Goal: Information Seeking & Learning: Compare options

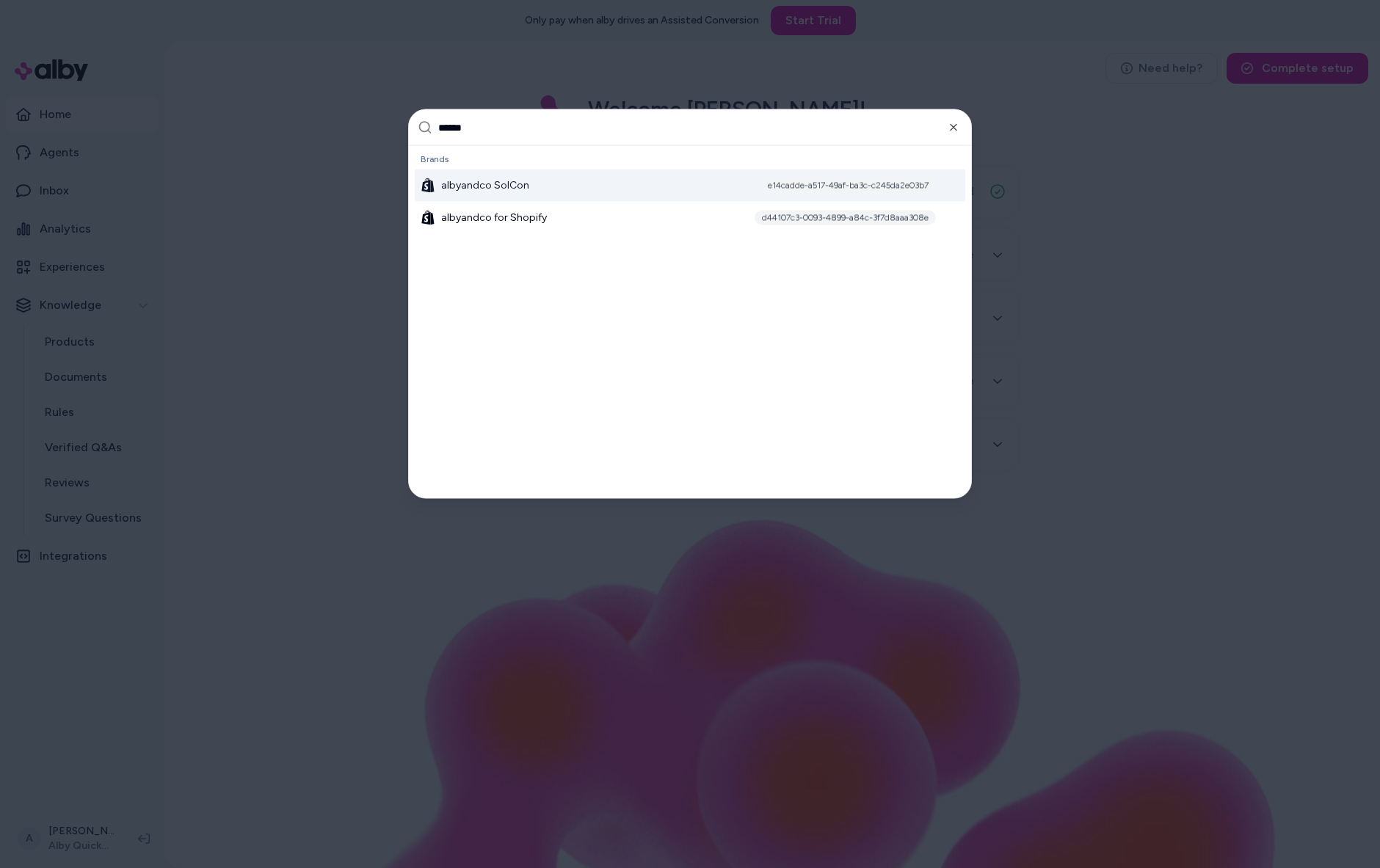
type input "*******"
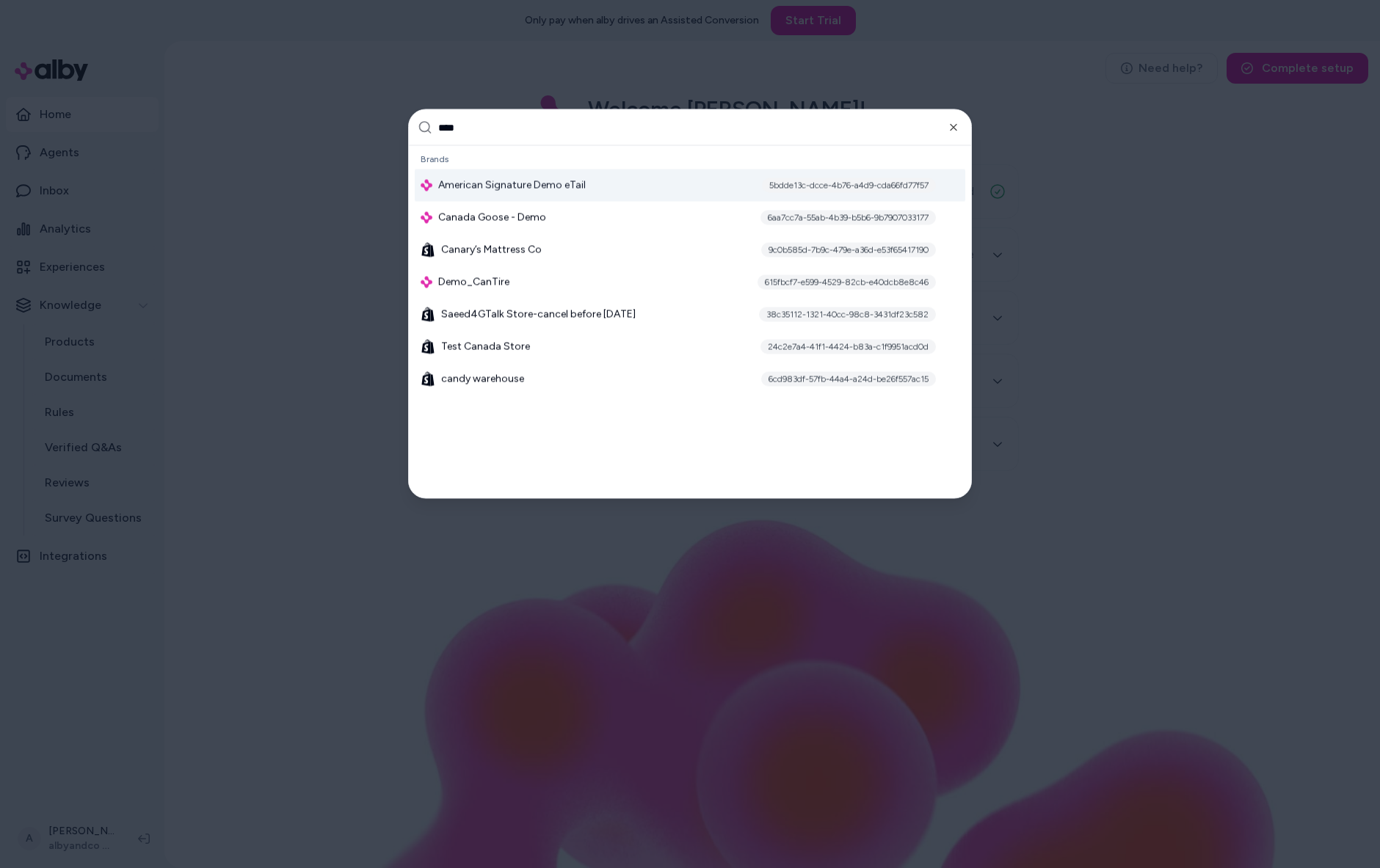
type input "*****"
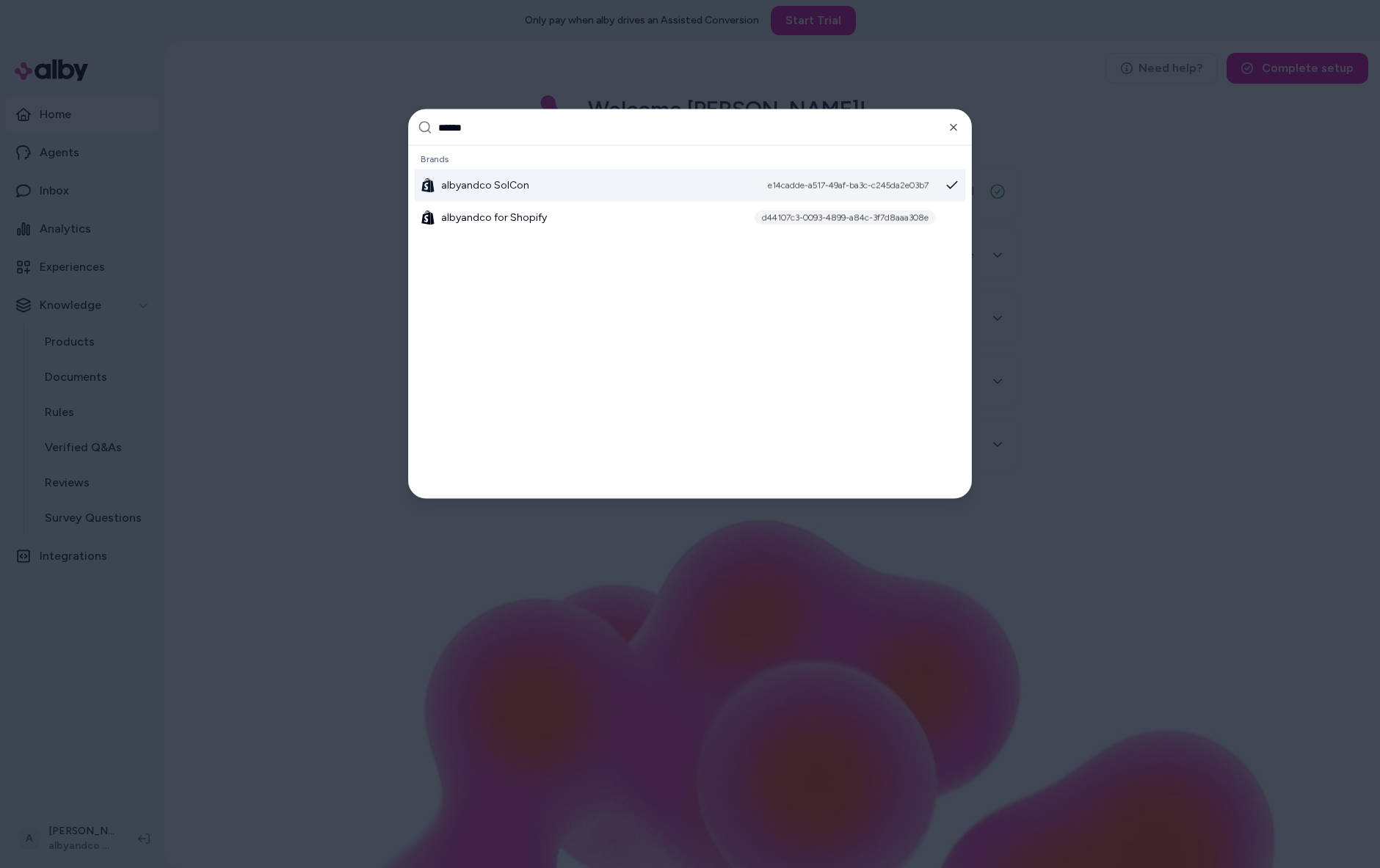
type input "*******"
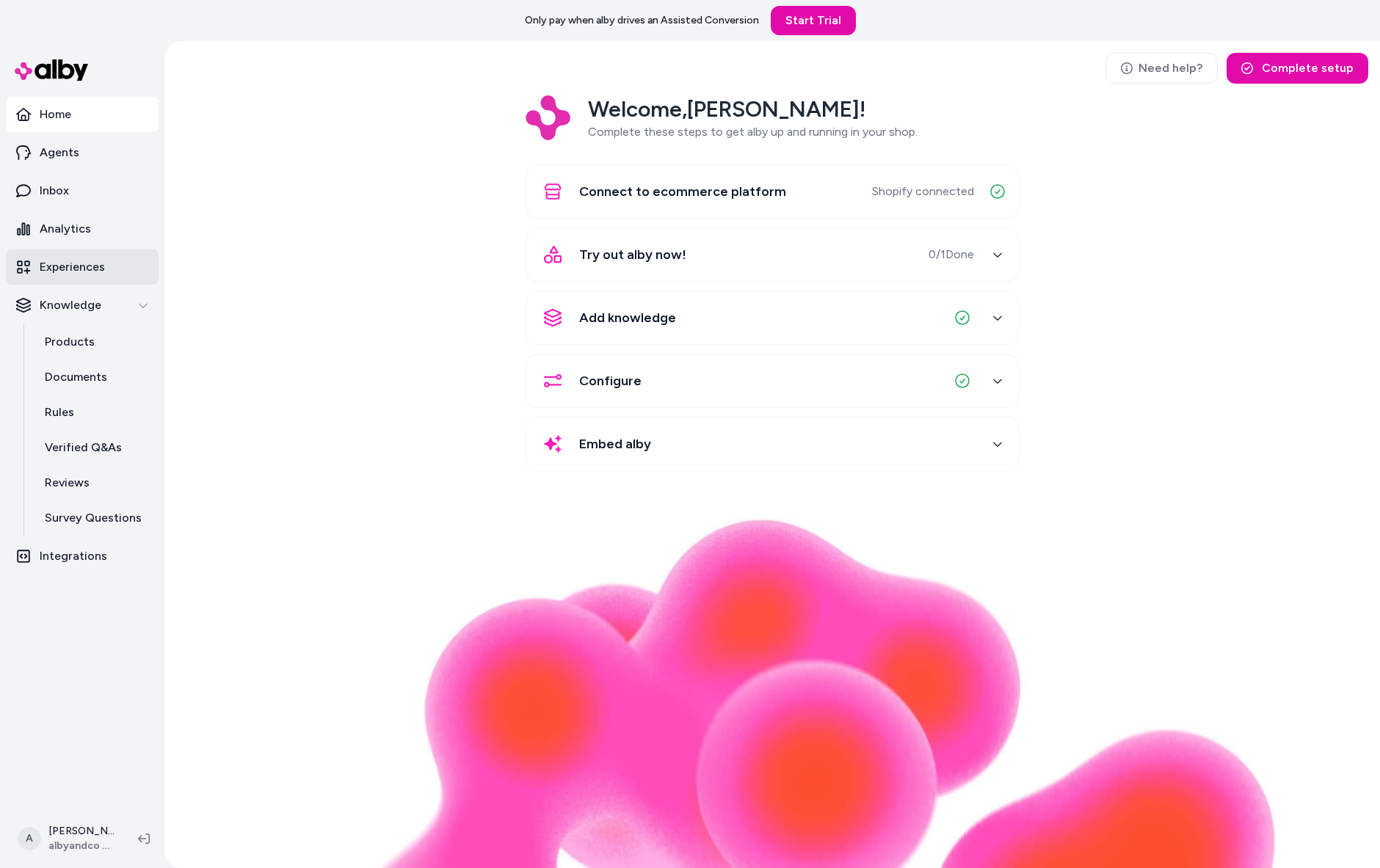
click at [67, 276] on p "Experiences" at bounding box center [71, 267] width 65 height 17
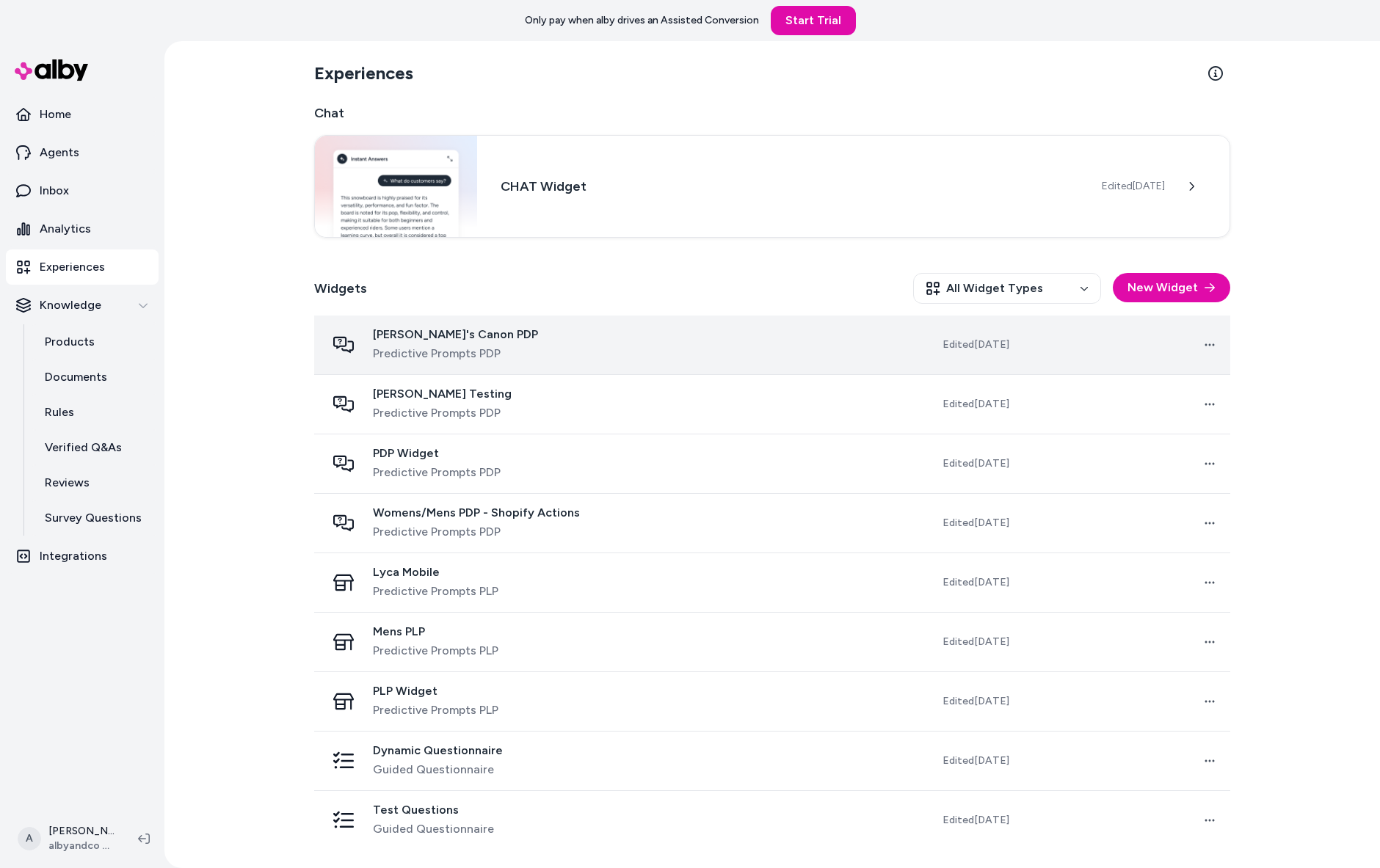
click at [417, 363] on span "Predictive Prompts PDP" at bounding box center [455, 354] width 165 height 17
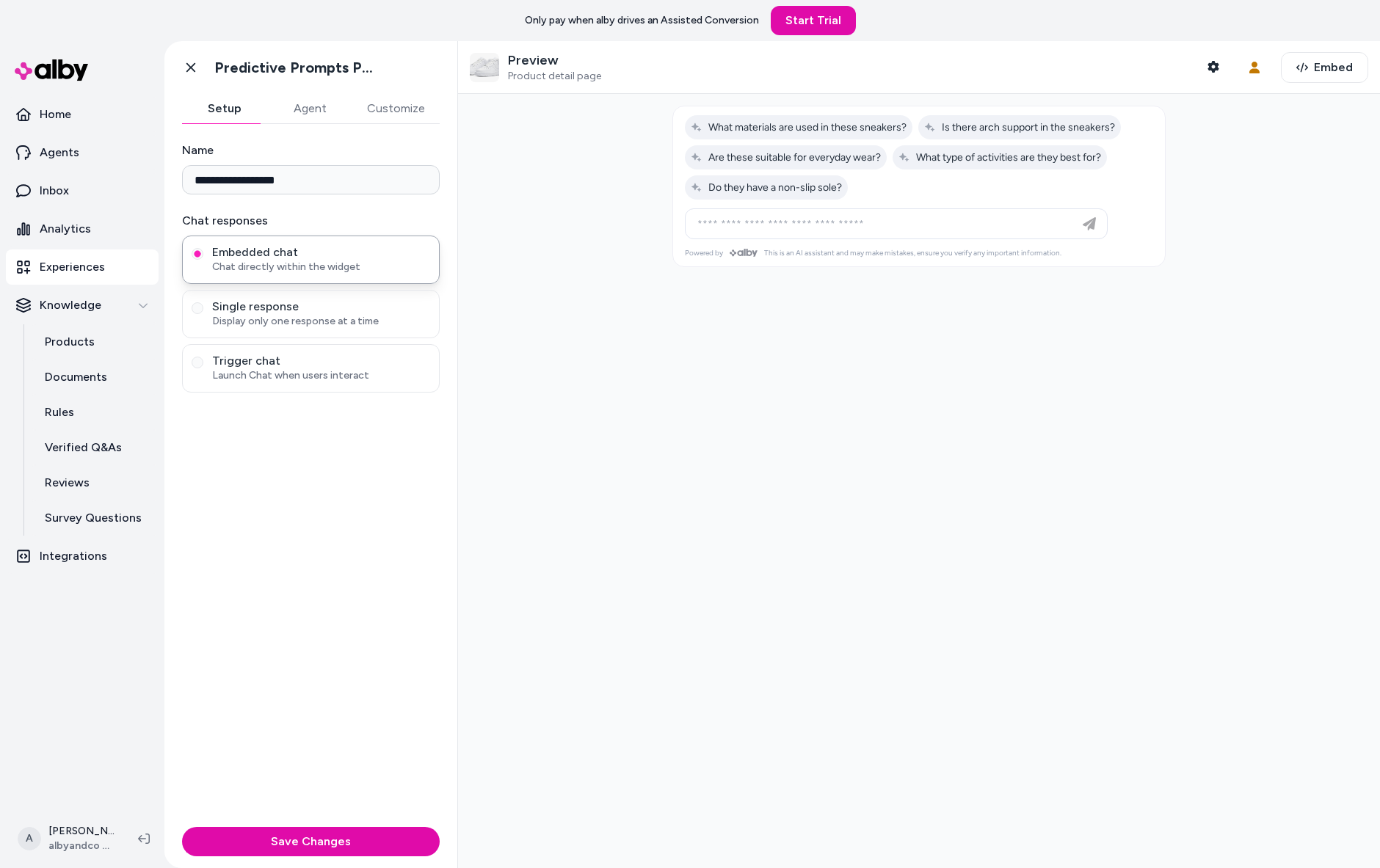
click at [404, 122] on button "Customize" at bounding box center [396, 109] width 87 height 30
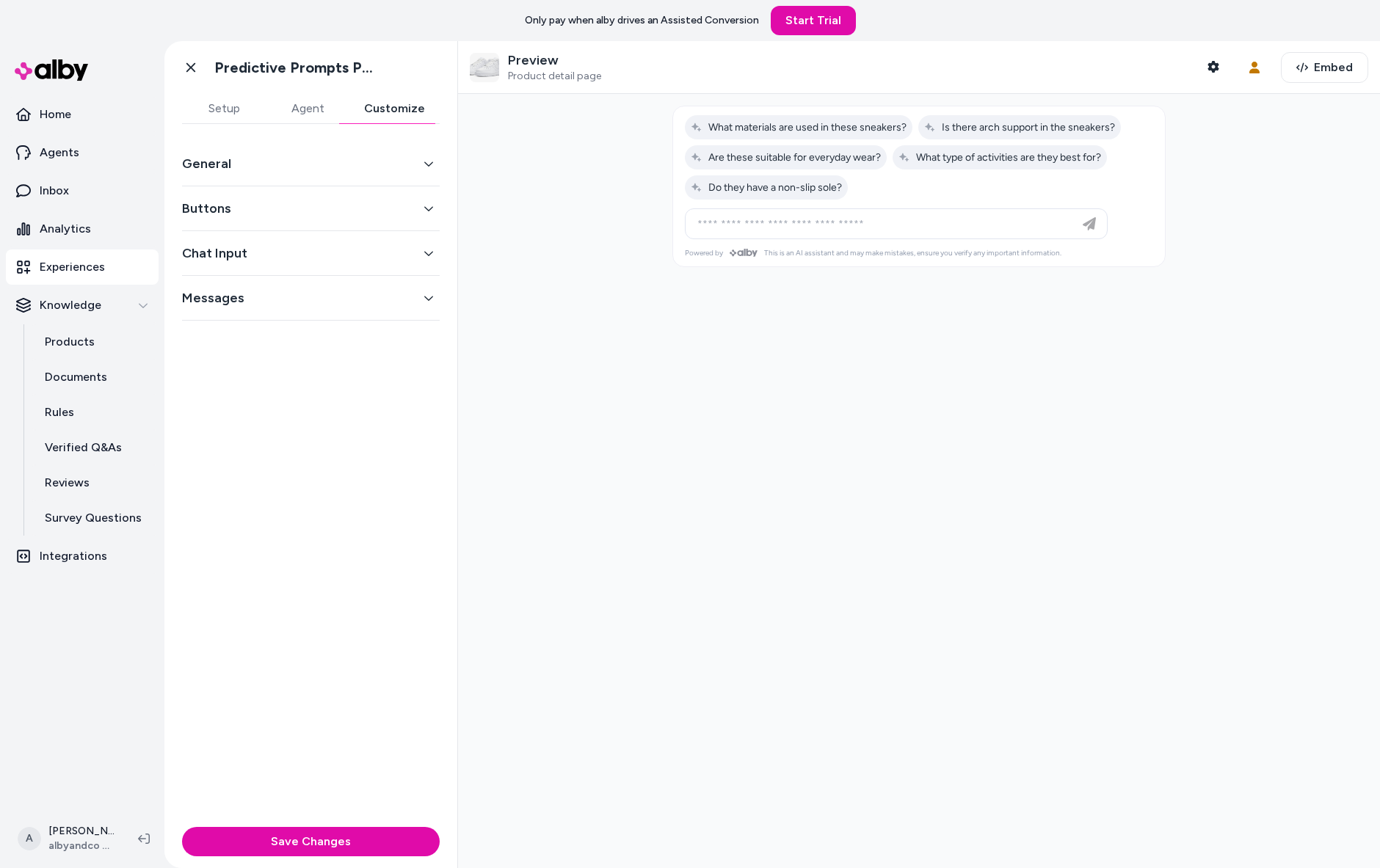
click at [433, 174] on button "General" at bounding box center [310, 164] width 257 height 21
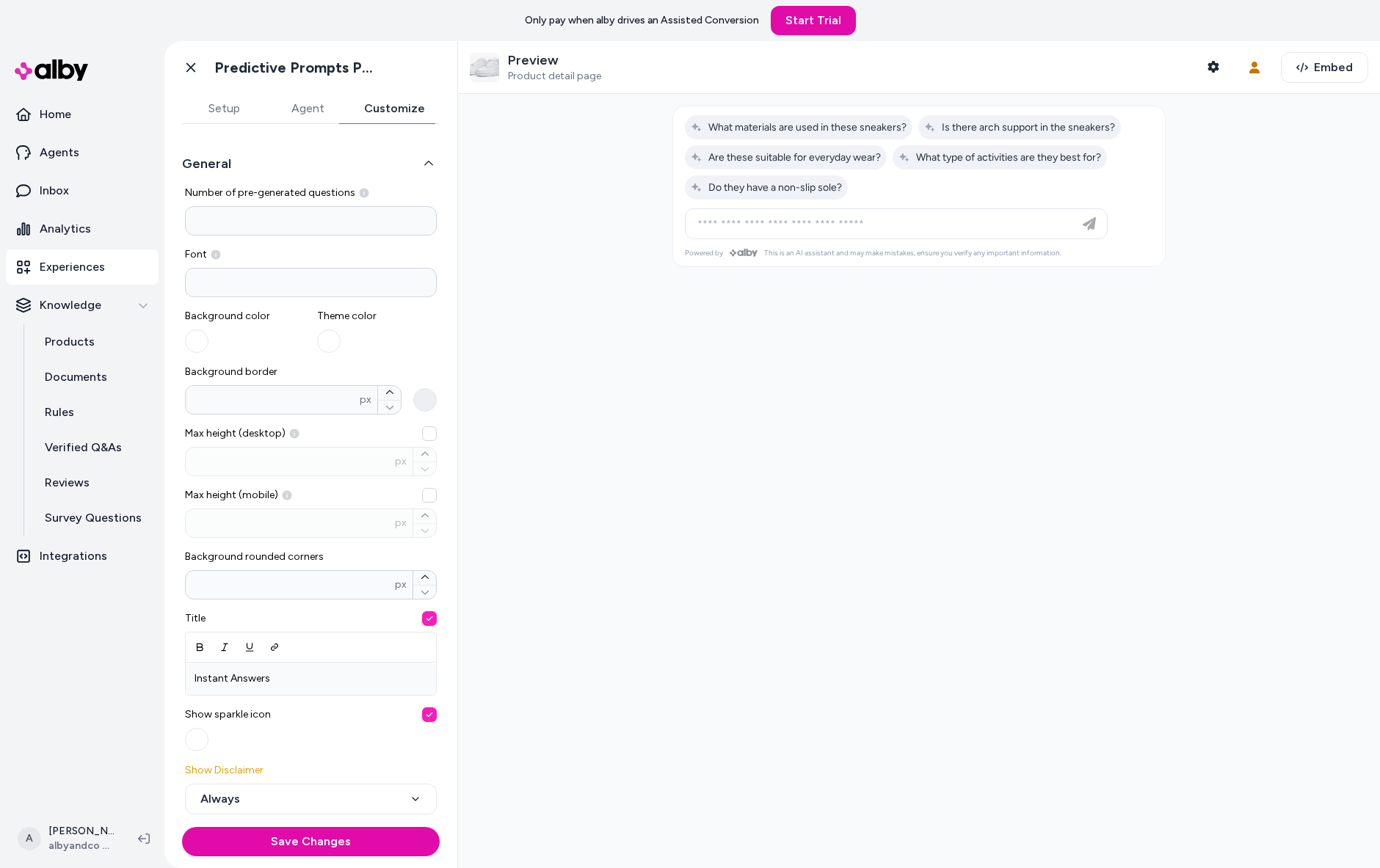
click at [834, 604] on div at bounding box center [918, 481] width 921 height 774
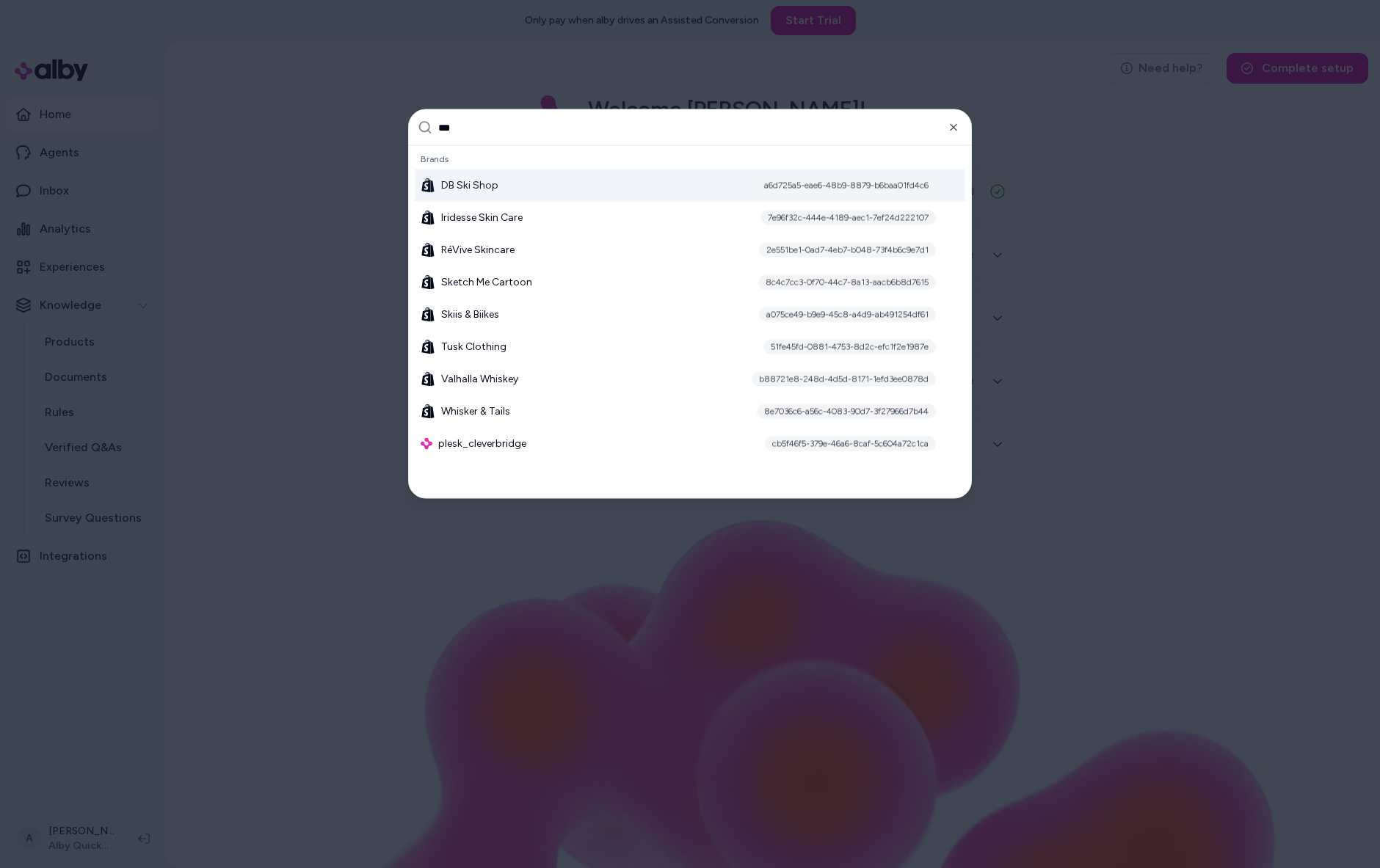
type input "****"
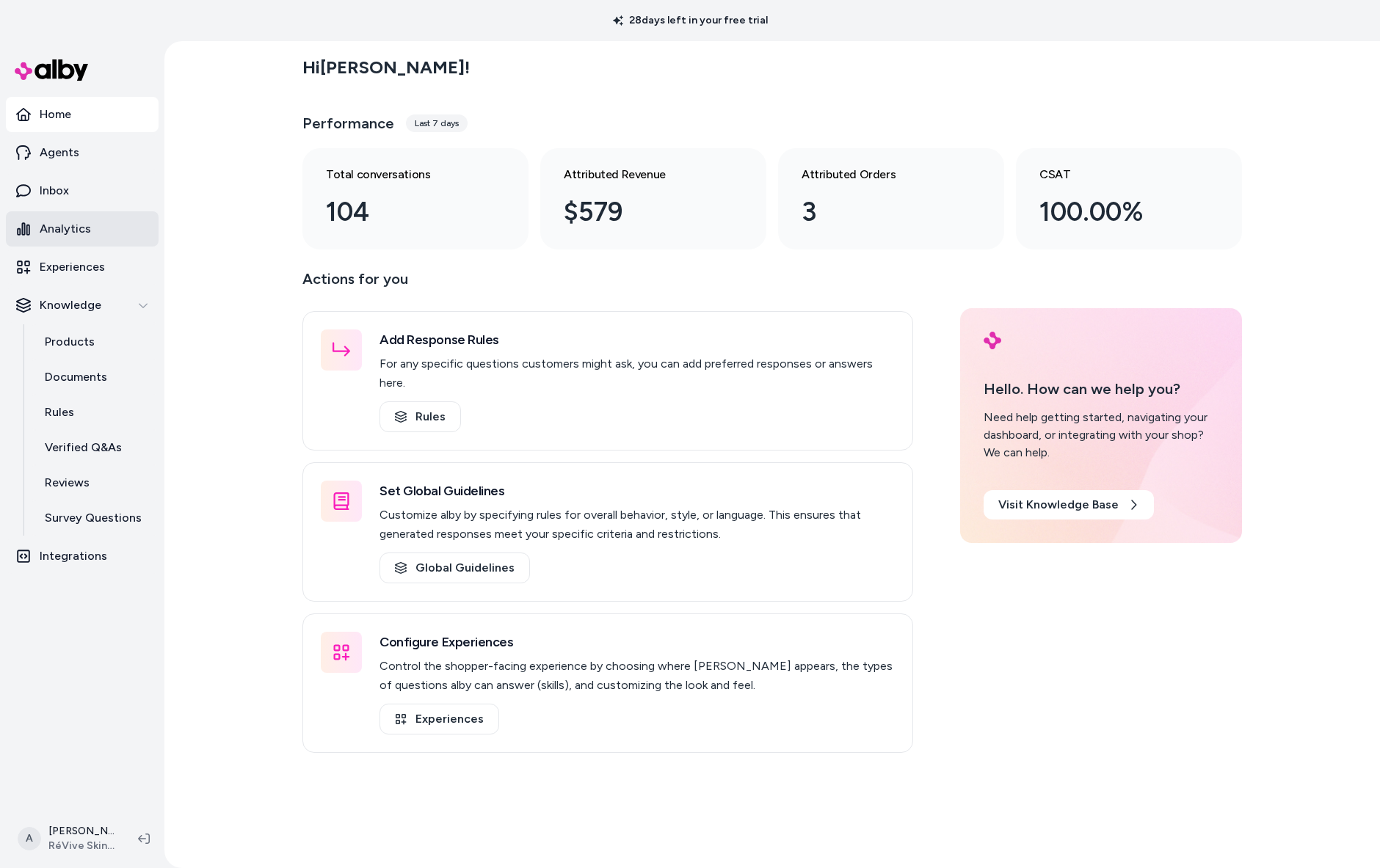
click at [80, 238] on p "Analytics" at bounding box center [65, 229] width 51 height 17
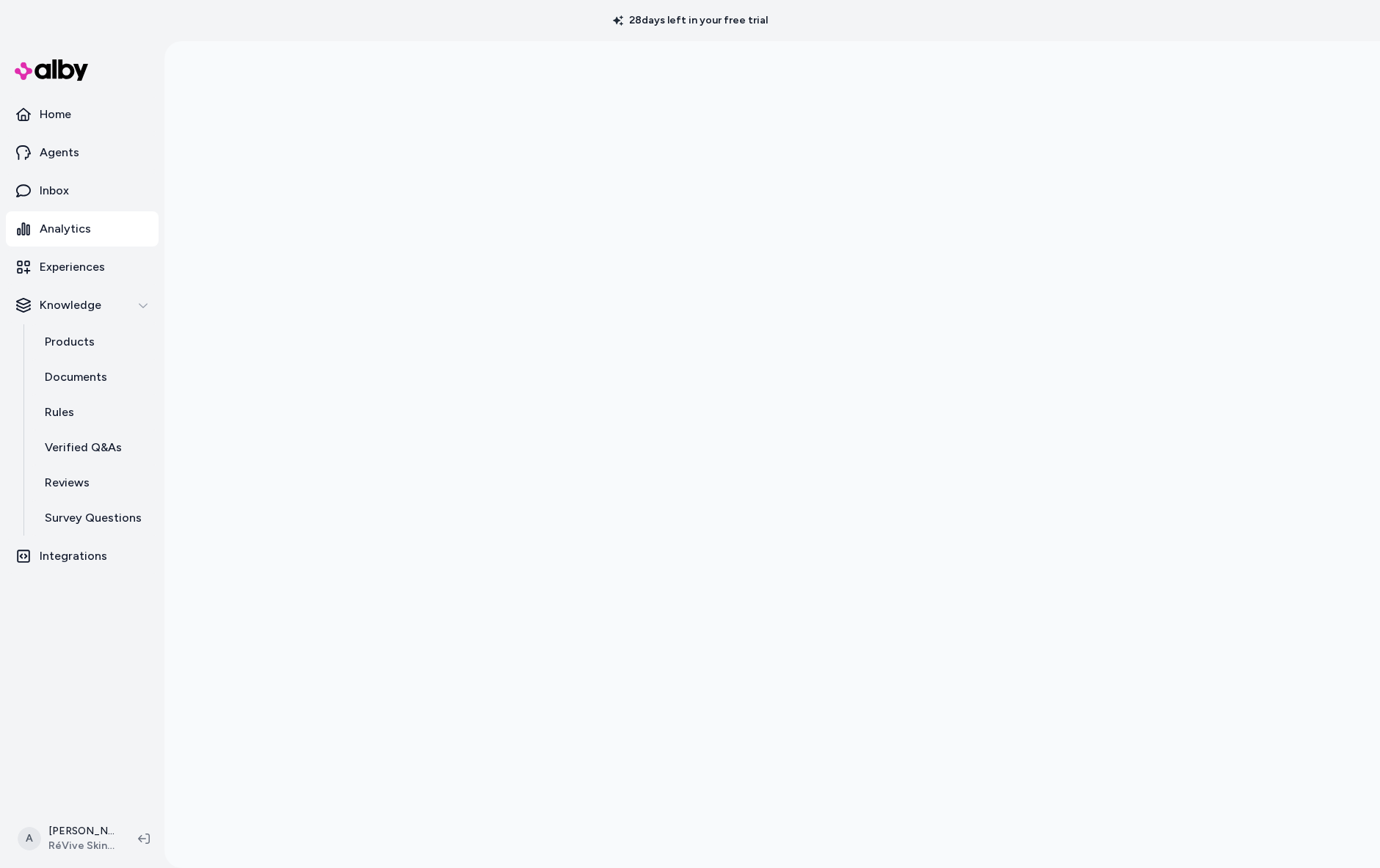
click at [212, 406] on div at bounding box center [772, 475] width 1215 height 868
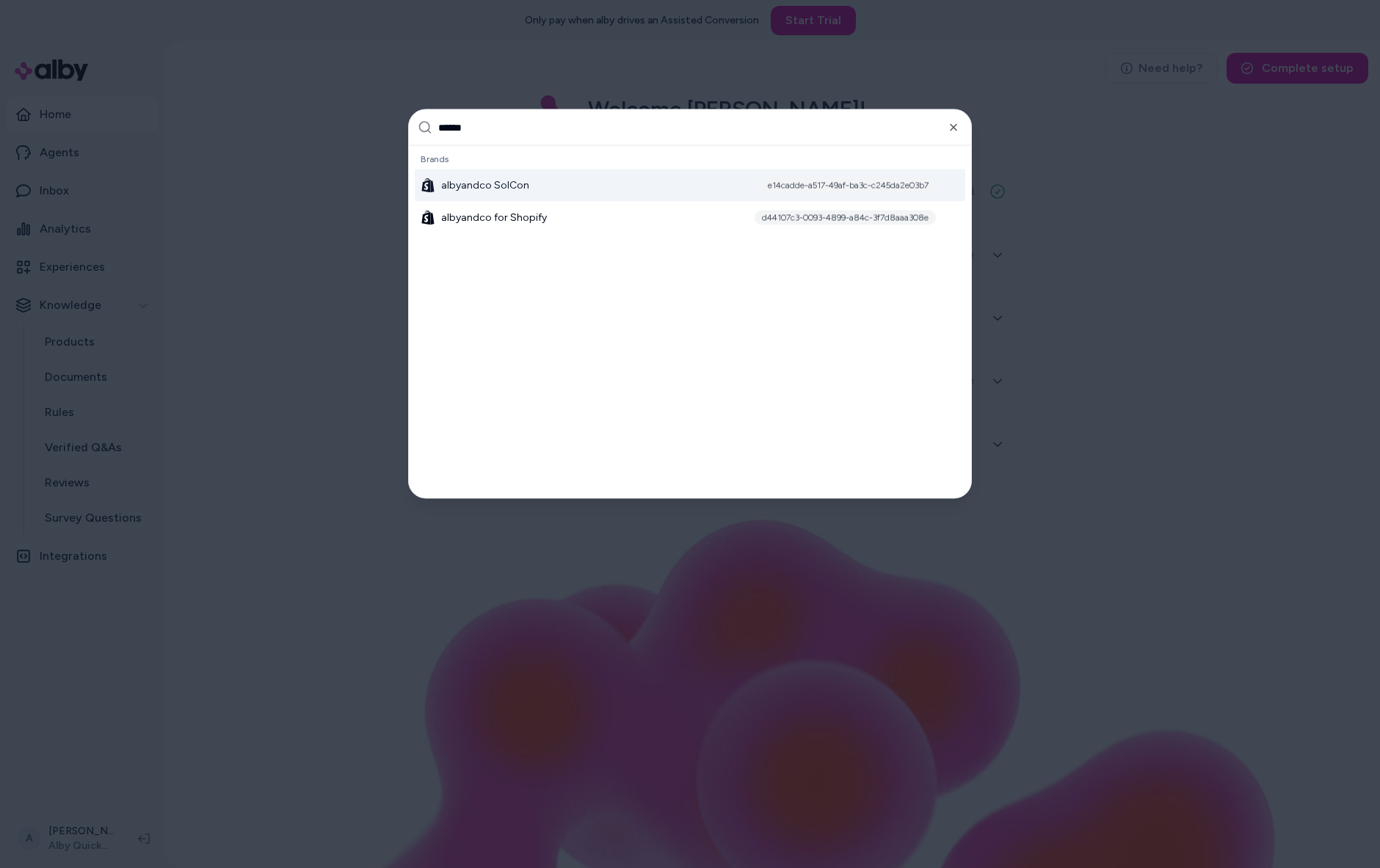
type input "*******"
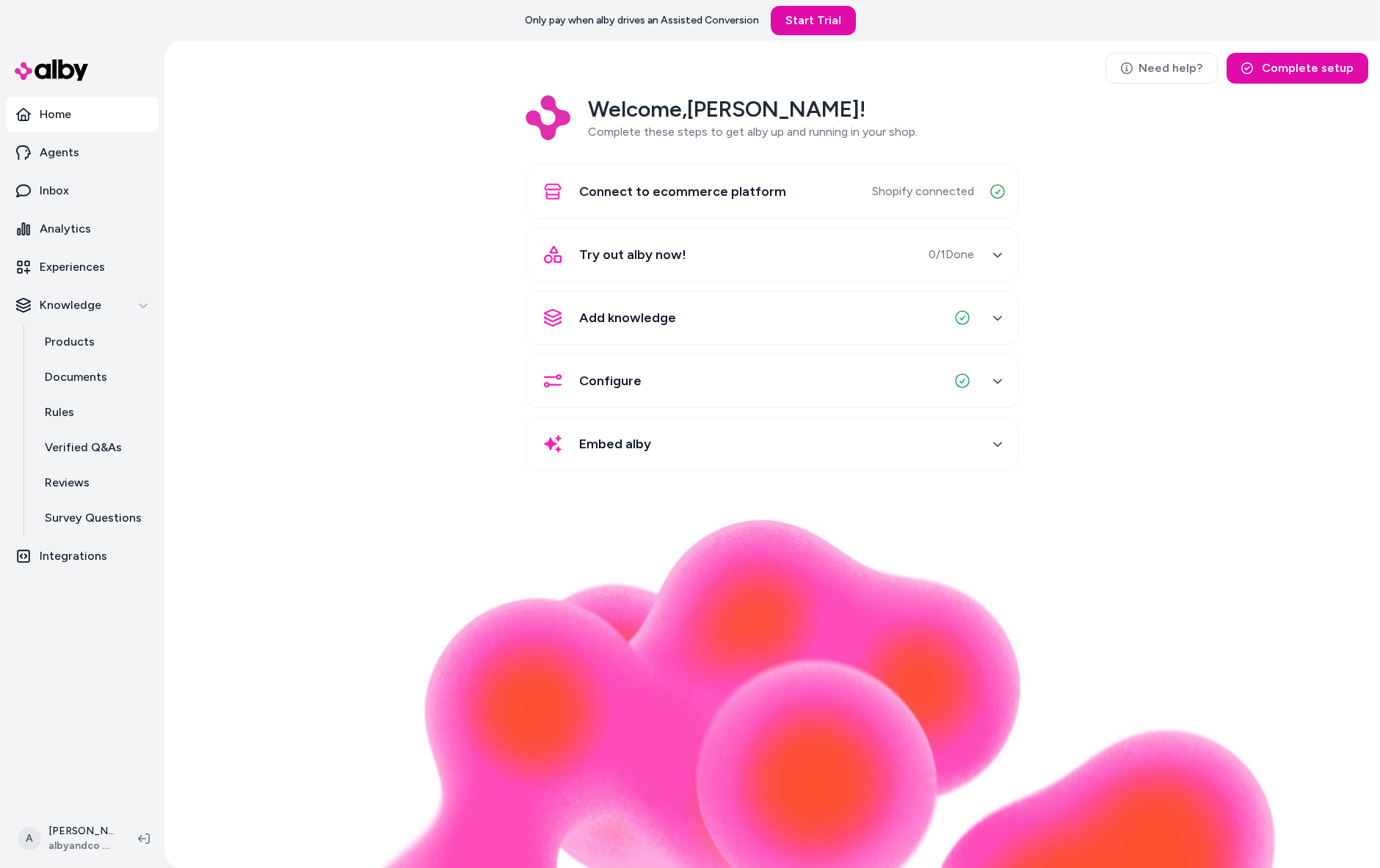
click at [277, 148] on div "Welcome, [PERSON_NAME] ! Complete these steps to get alby up and running in you…" at bounding box center [772, 293] width 1192 height 397
click at [358, 97] on div "Need help? Complete setup Welcome, [PERSON_NAME] ! Complete these steps to get …" at bounding box center [772, 454] width 1215 height 827
click at [356, 344] on div "Welcome, [PERSON_NAME] ! Complete these steps to get alby up and running in you…" at bounding box center [772, 293] width 1192 height 397
click at [262, 299] on div "Welcome, [PERSON_NAME] ! Complete these steps to get alby up and running in you…" at bounding box center [772, 293] width 1192 height 397
click at [103, 247] on link "Analytics" at bounding box center [82, 228] width 153 height 35
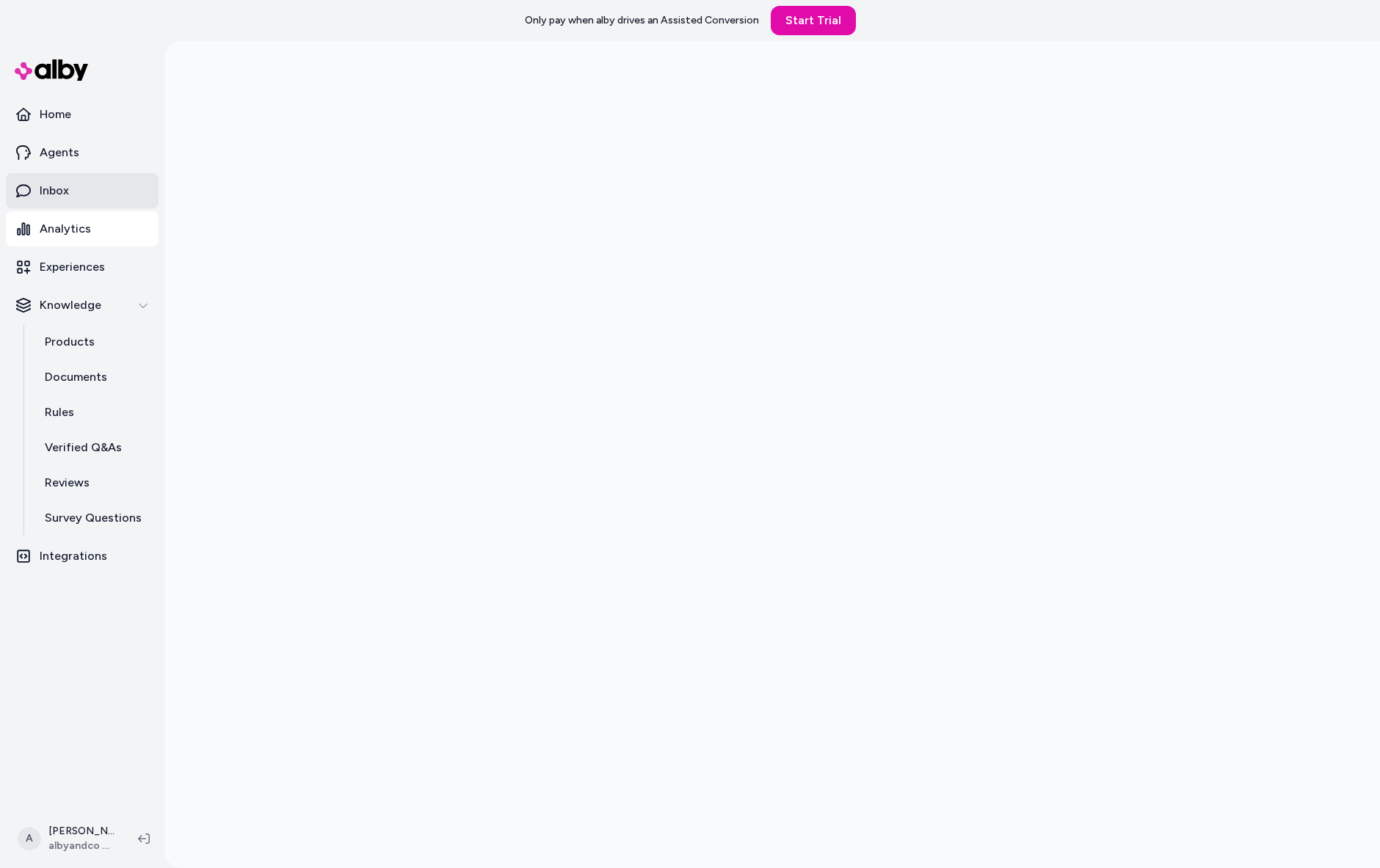
click at [88, 208] on link "Inbox" at bounding box center [82, 191] width 153 height 35
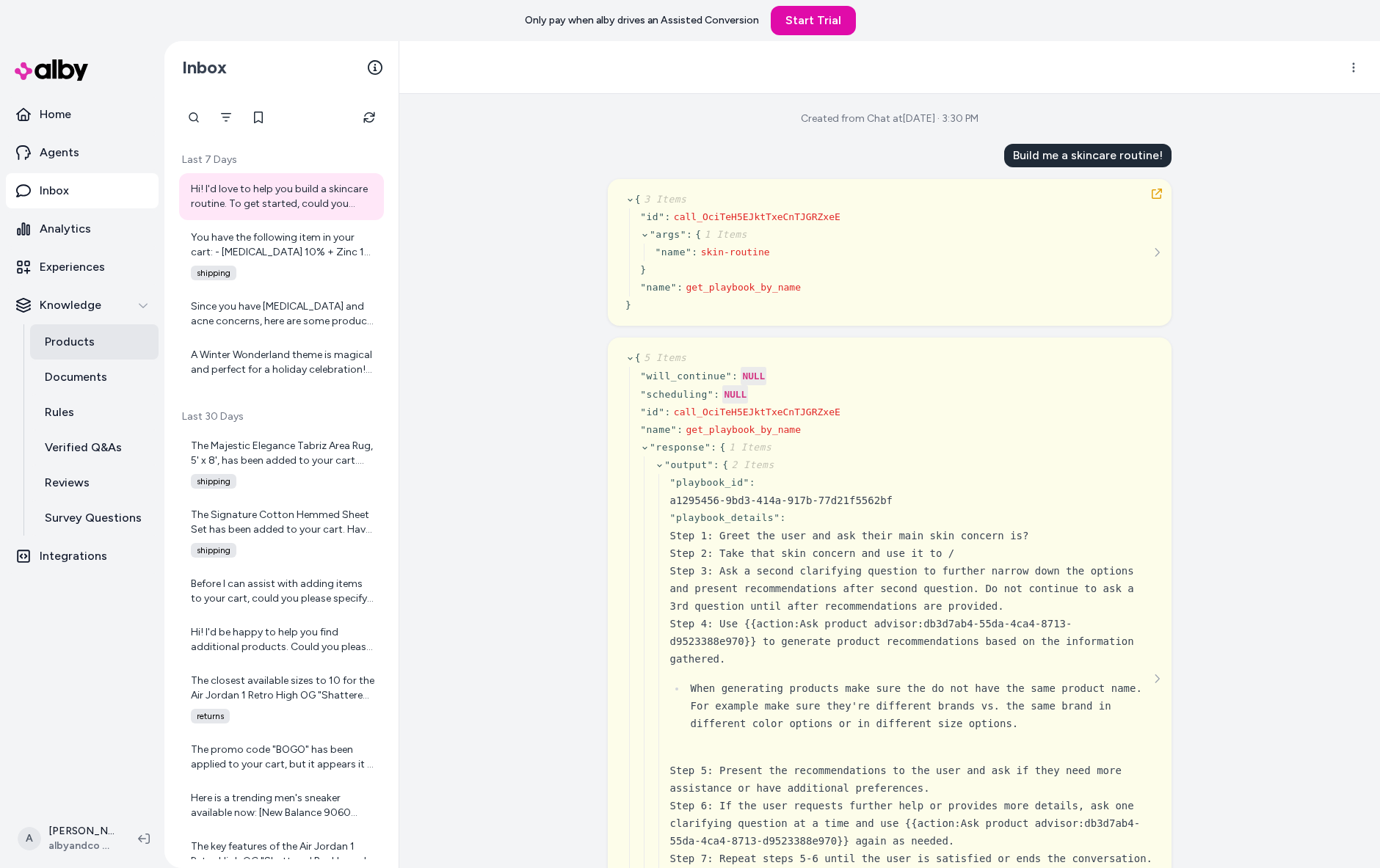
click at [67, 350] on p "Products" at bounding box center [69, 342] width 50 height 17
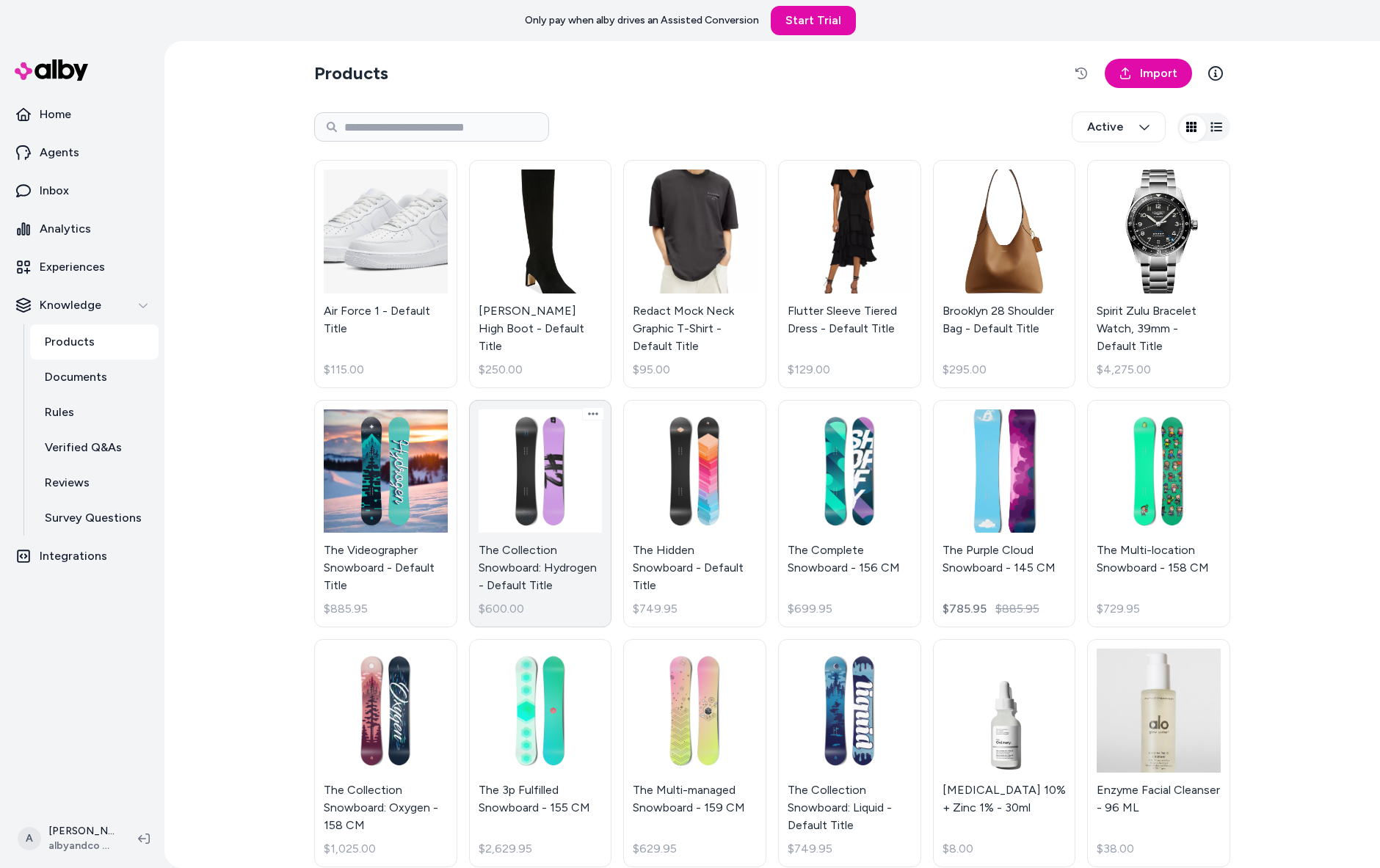
click at [552, 540] on link "The Collection Snowboard: Hydrogen - Default Title $600.00" at bounding box center [540, 514] width 143 height 228
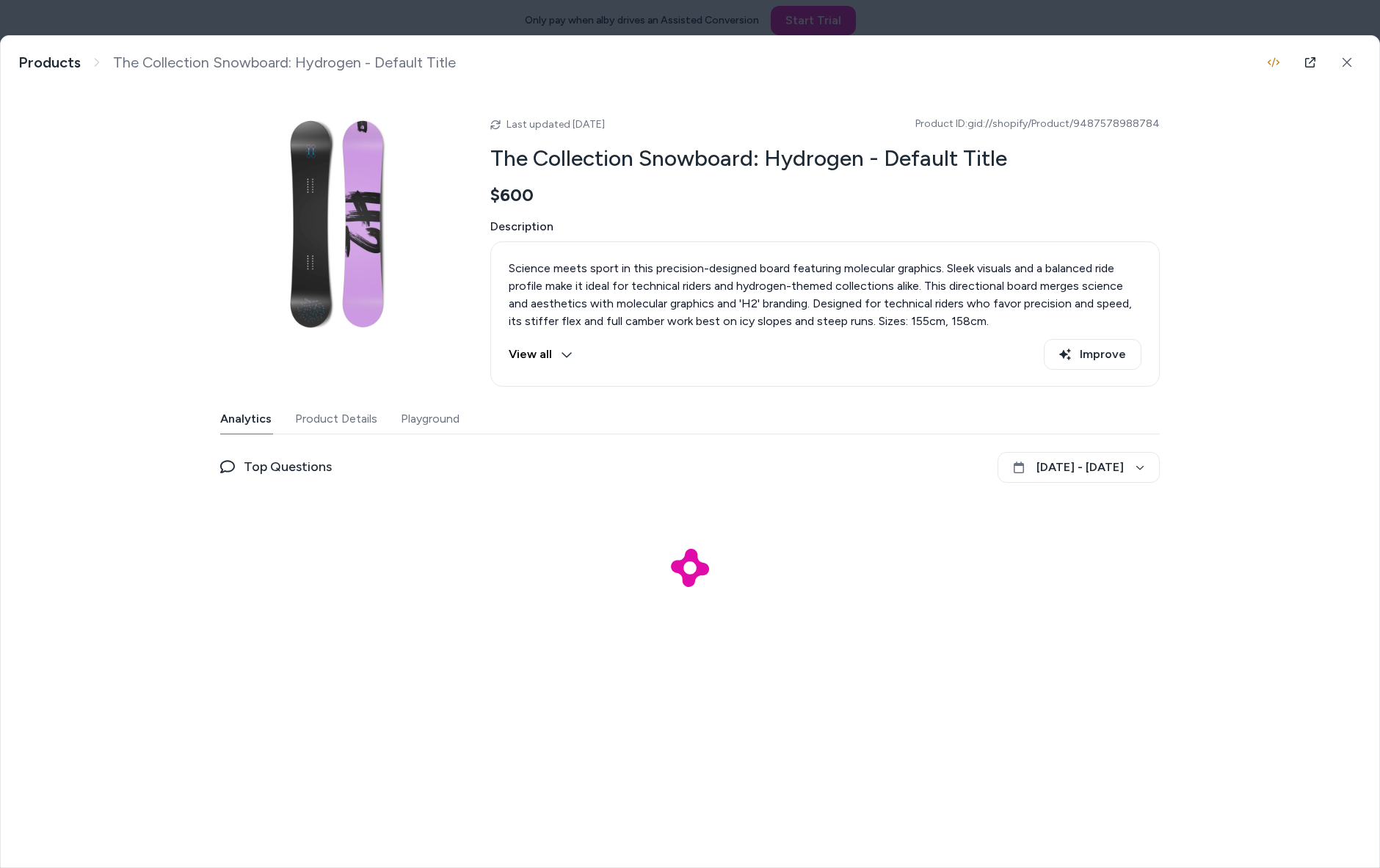
click at [522, 370] on button "View all" at bounding box center [540, 354] width 64 height 31
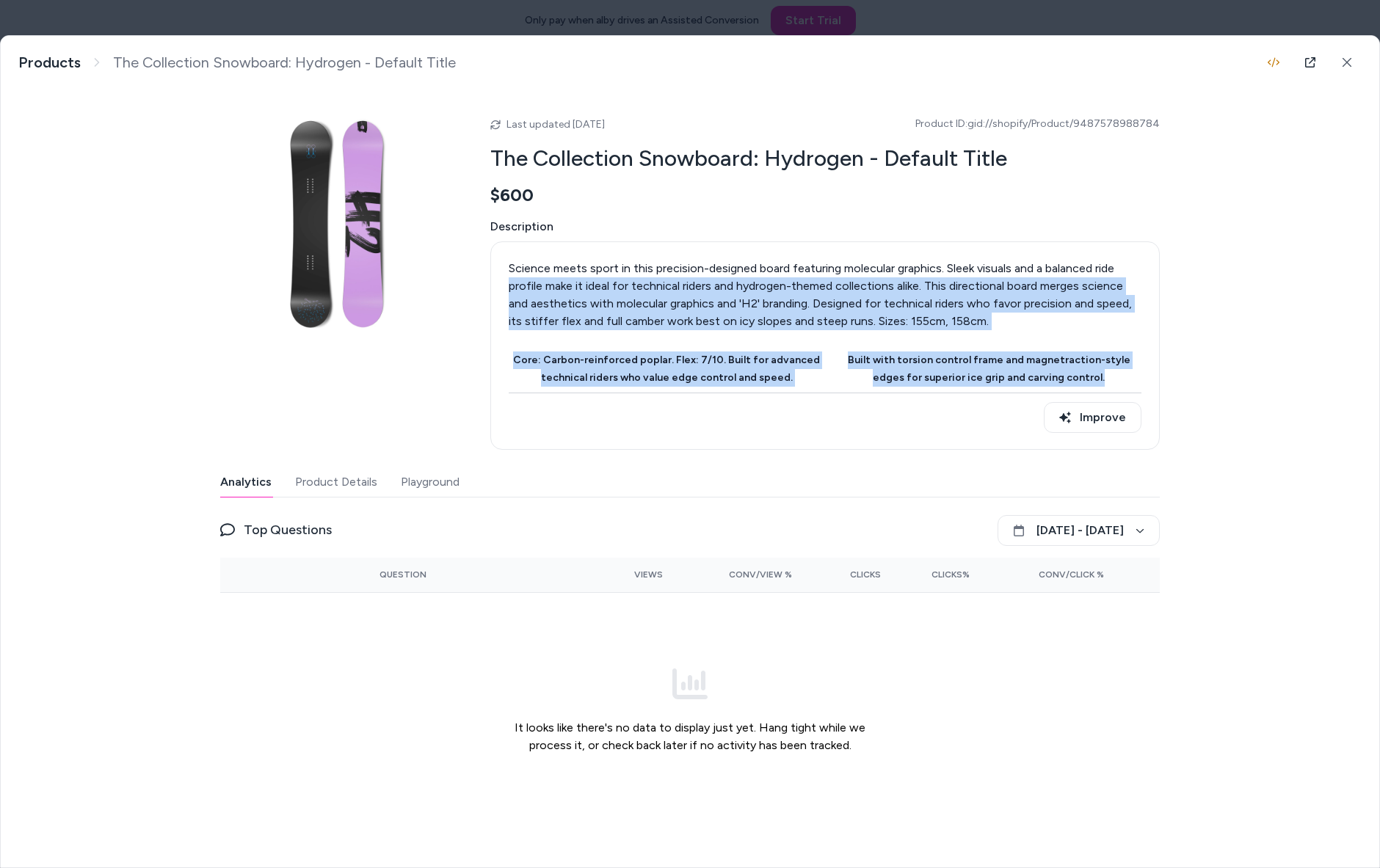
drag, startPoint x: 480, startPoint y: 309, endPoint x: 742, endPoint y: 532, distance: 344.1
click at [740, 450] on div "Science meets sport in this precision-designed board featuring molecular graphi…" at bounding box center [825, 345] width 670 height 208
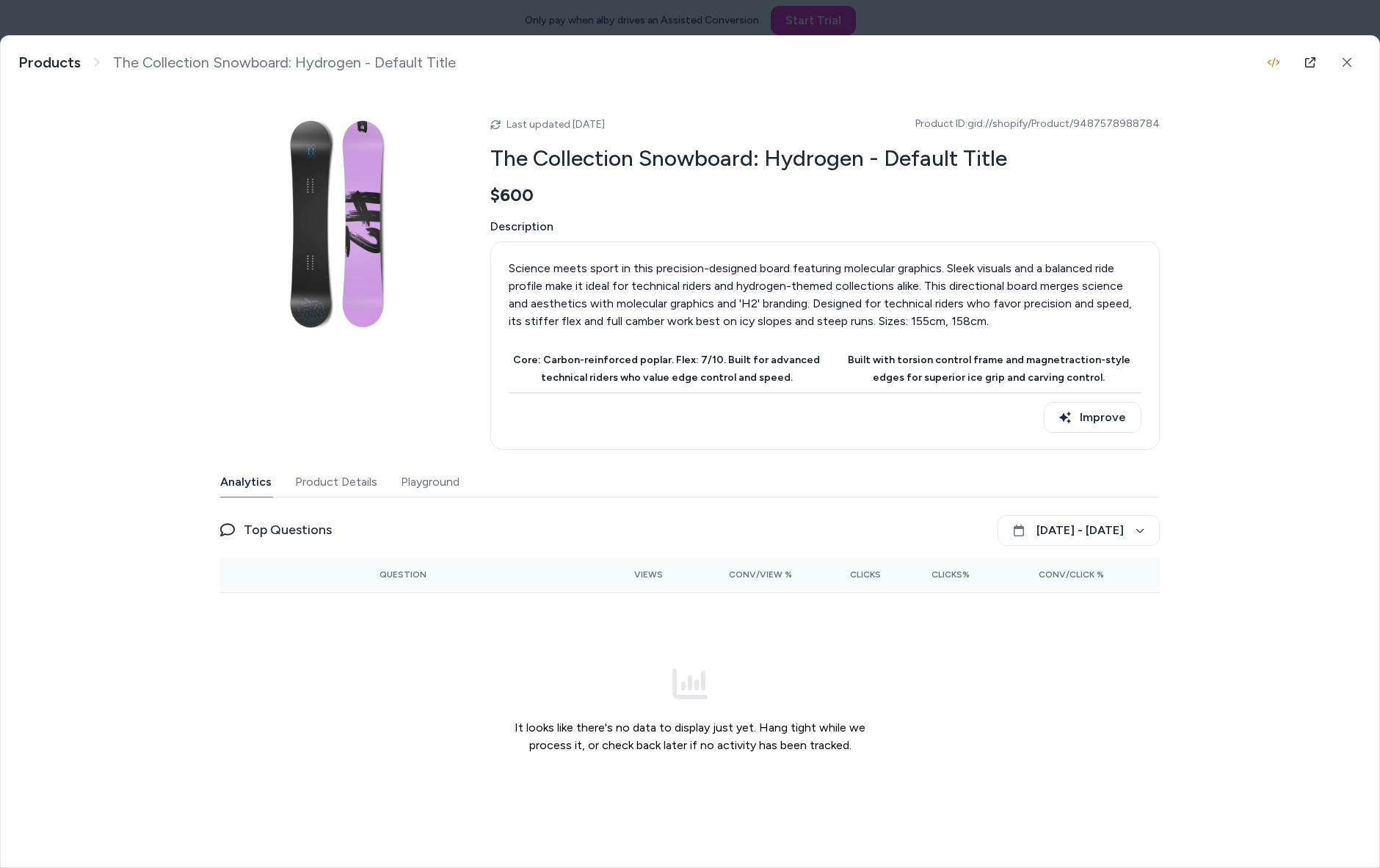
click at [335, 602] on td "It looks like there's no data to display just yet. Hang tight while we process …" at bounding box center [690, 710] width 940 height 235
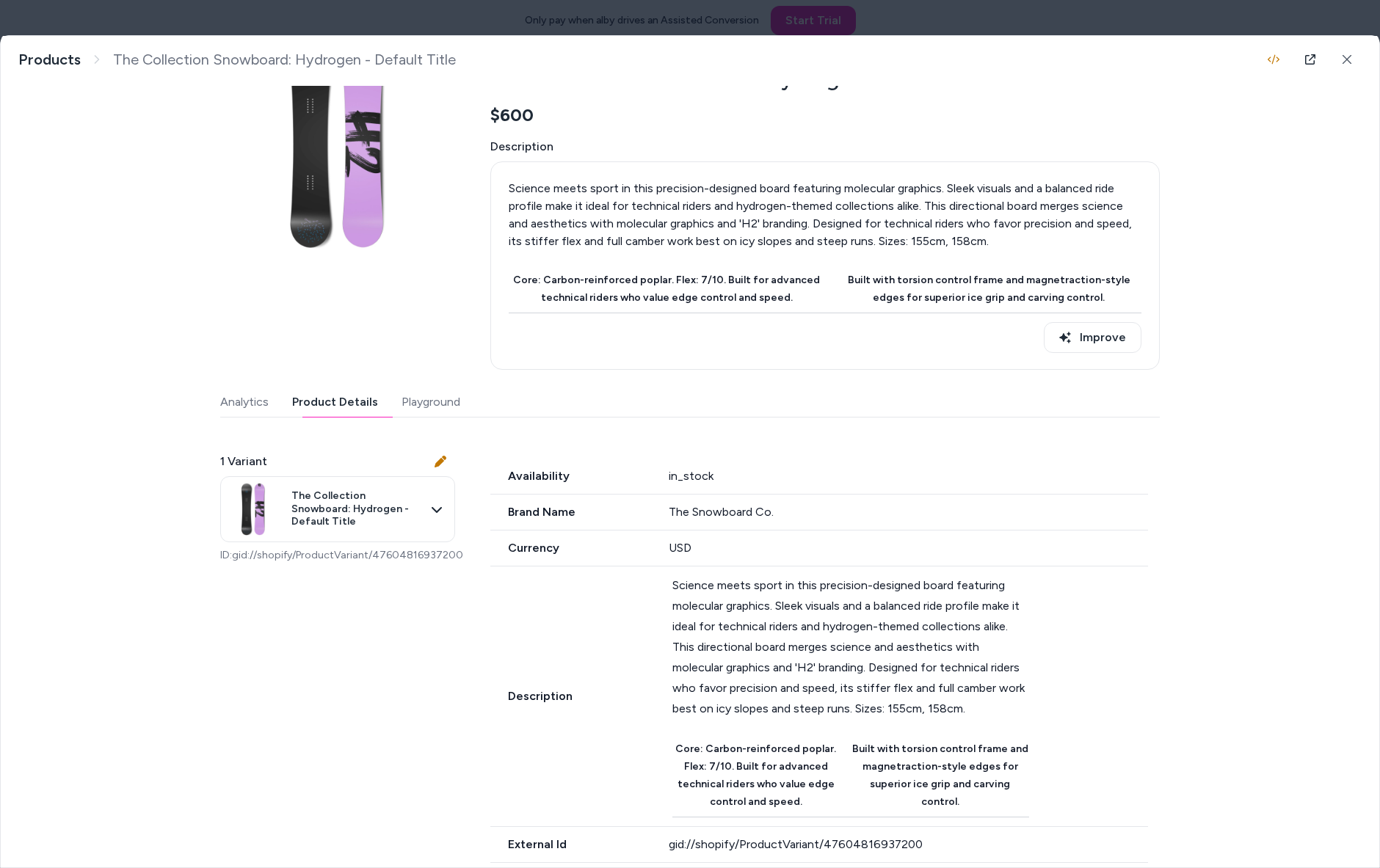
click at [292, 417] on button "Product Details" at bounding box center [335, 403] width 85 height 30
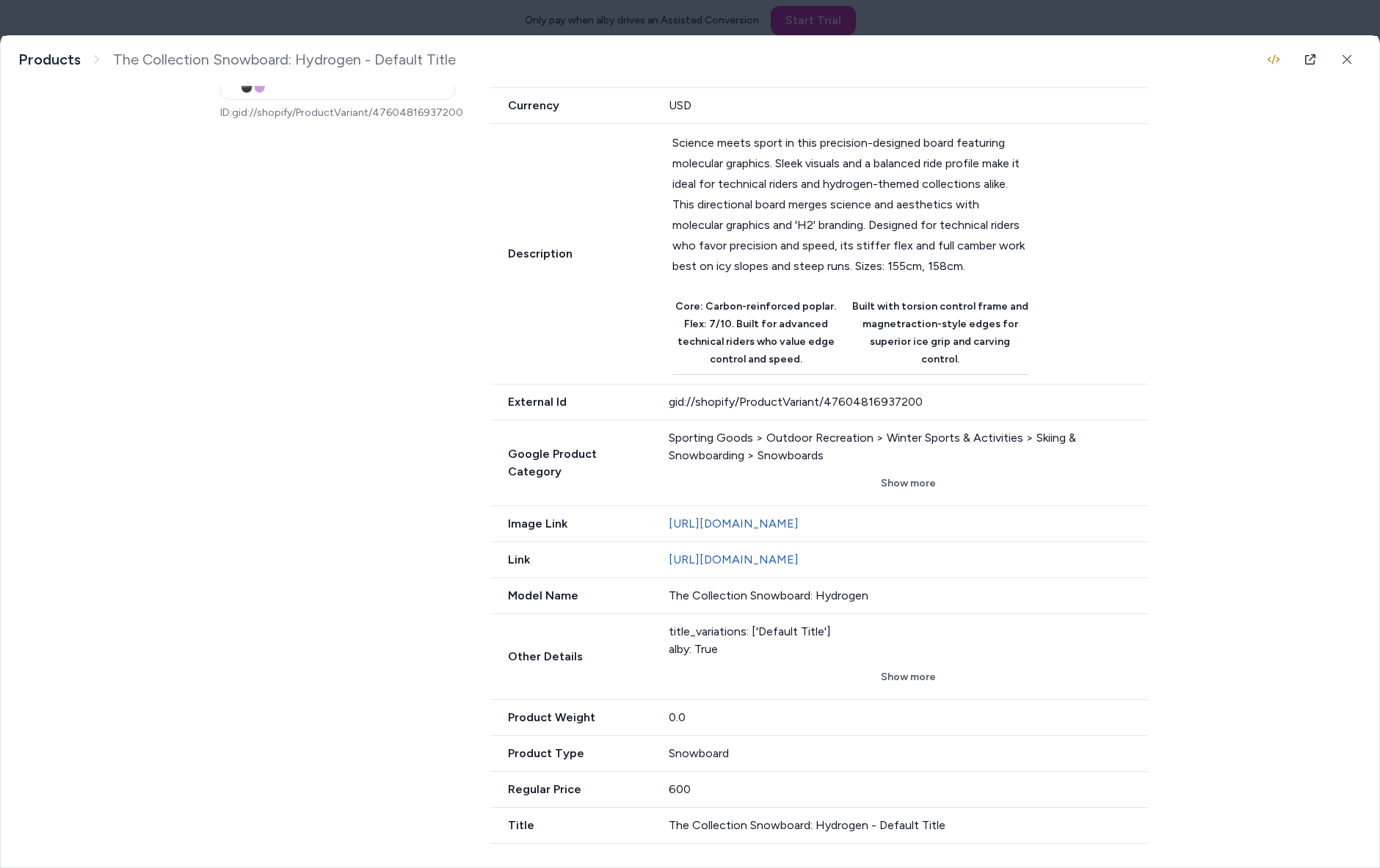
scroll to position [702, 0]
click at [944, 664] on button "Show more" at bounding box center [908, 677] width 480 height 26
click at [1346, 59] on icon at bounding box center [1347, 59] width 10 height 10
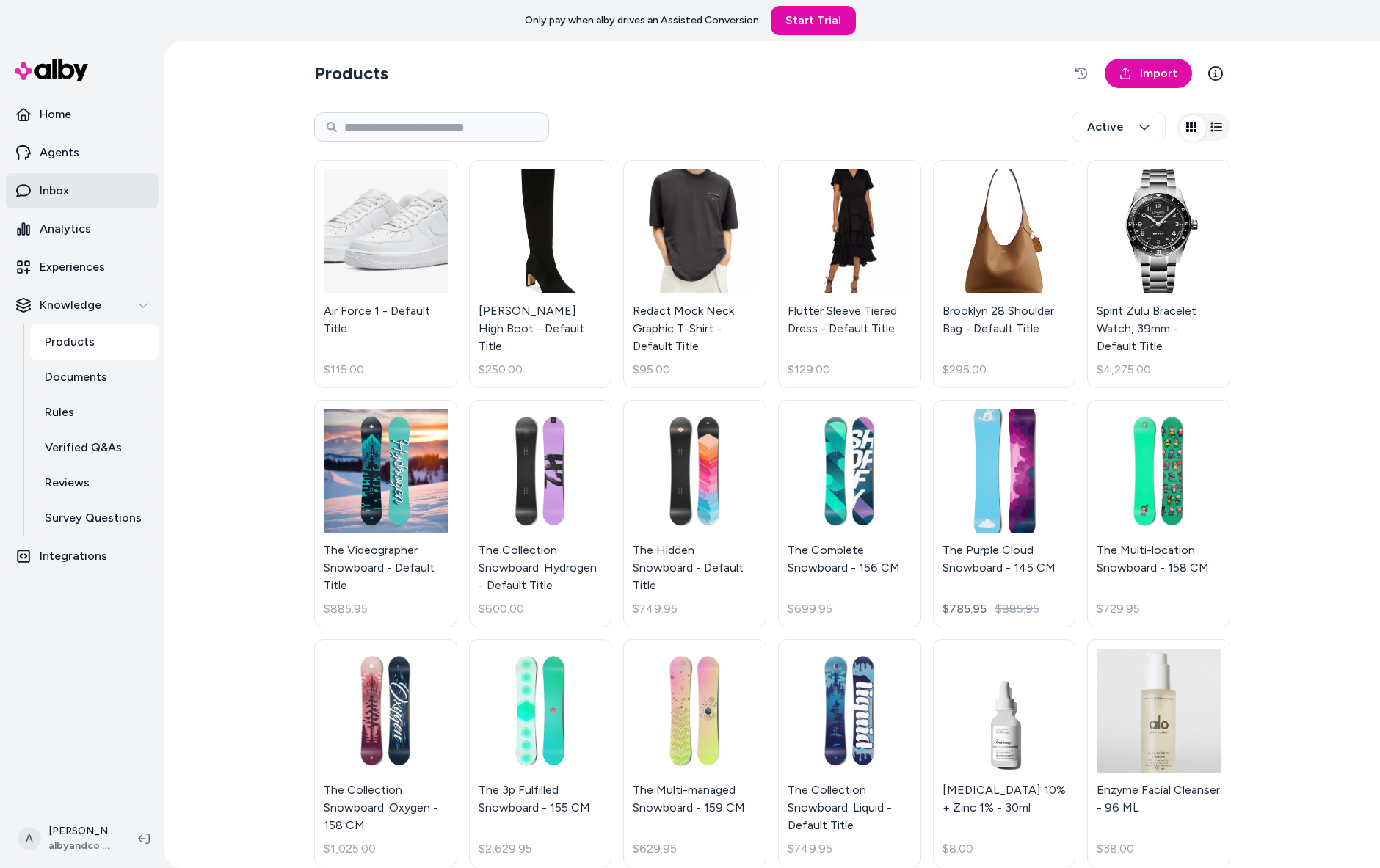
click at [107, 208] on link "Inbox" at bounding box center [82, 191] width 153 height 35
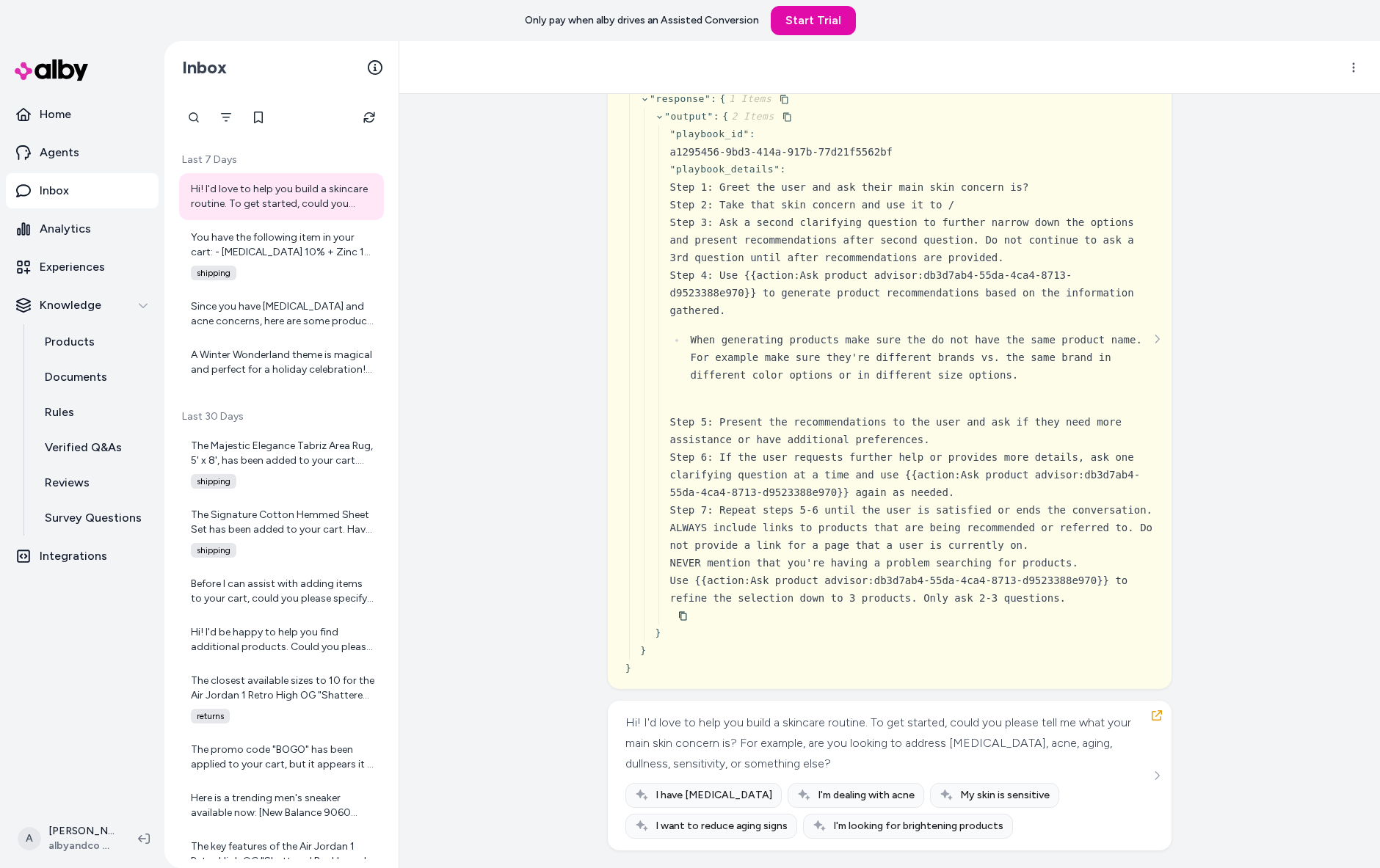
scroll to position [446, 0]
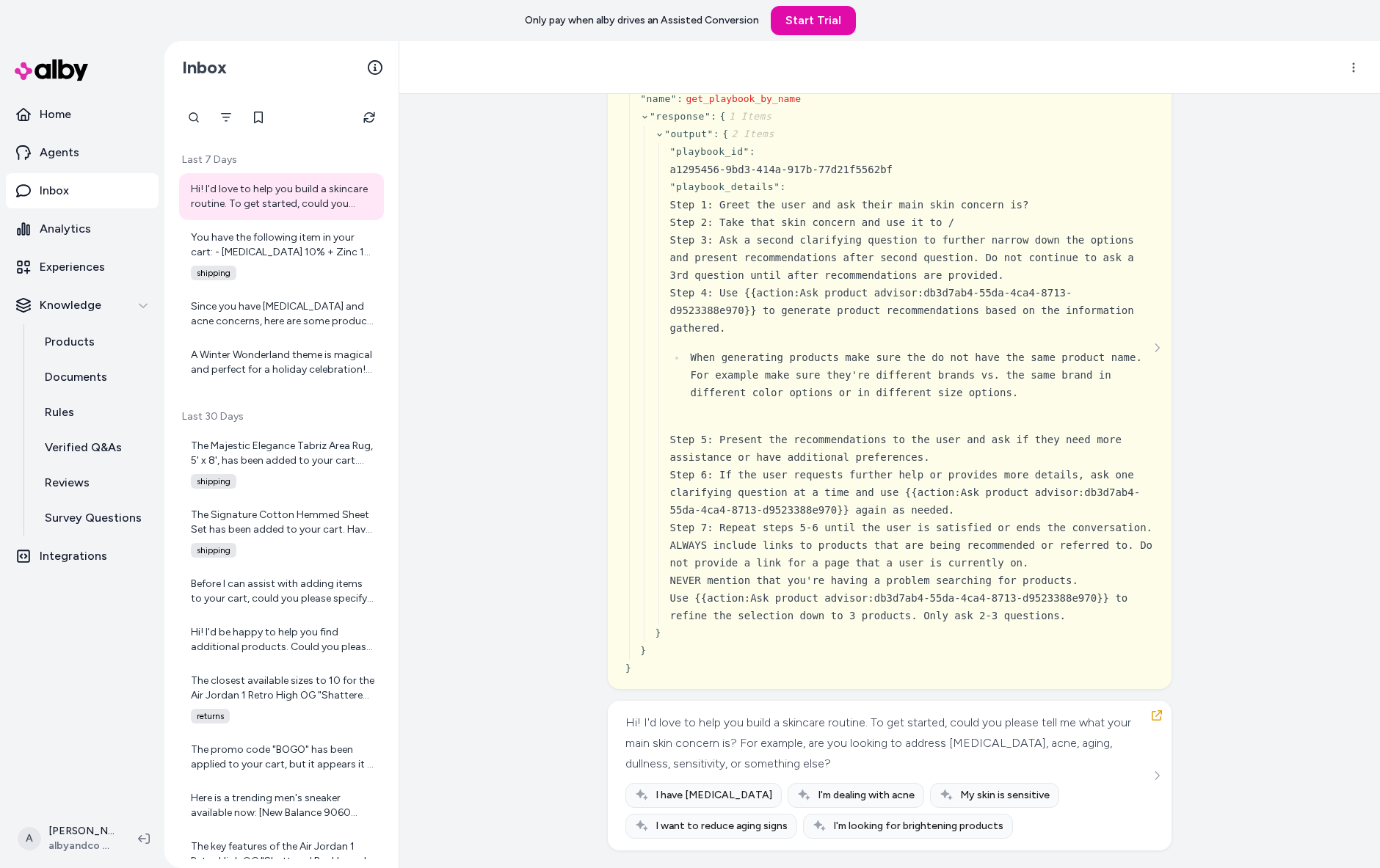
click at [1172, 758] on div "Hi! I'd love to help you build a skincare routine. To get started, could you pl…" at bounding box center [889, 776] width 564 height 150
click at [1162, 772] on icon "See more" at bounding box center [1157, 776] width 10 height 10
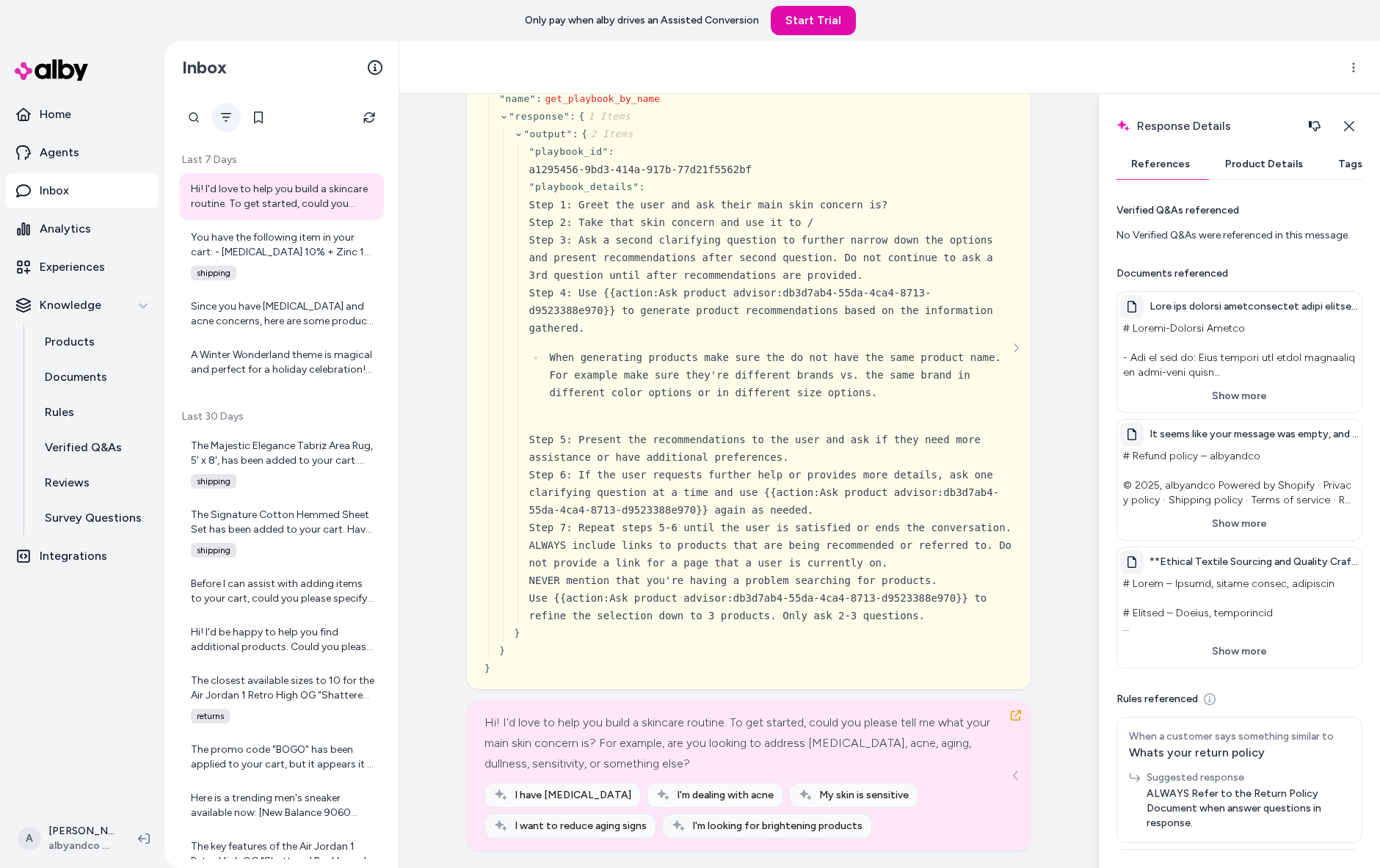
click at [241, 127] on button "Filter" at bounding box center [226, 118] width 30 height 30
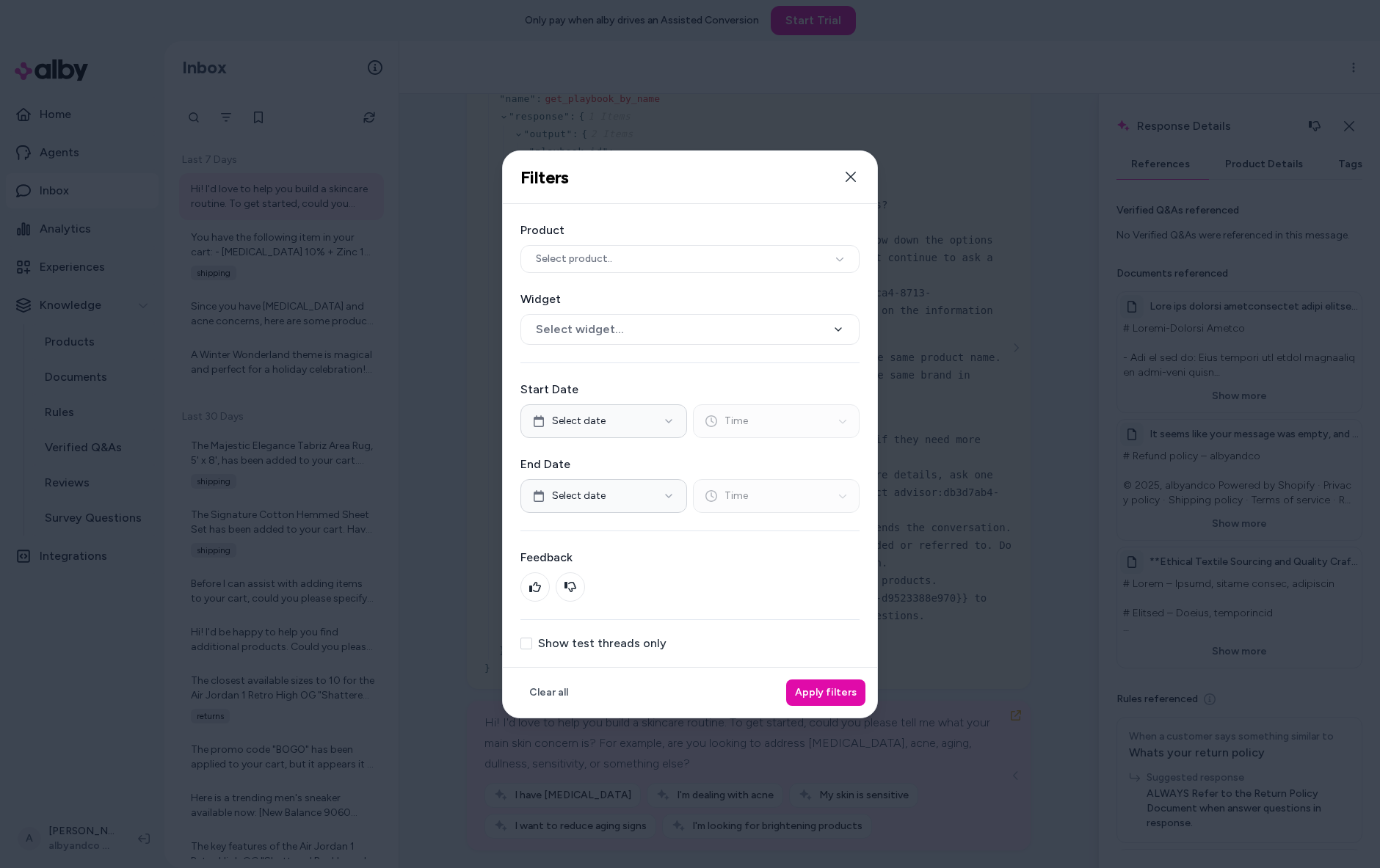
click at [581, 649] on label "Show test threads only" at bounding box center [602, 643] width 128 height 11
click at [532, 649] on button "Show test threads only" at bounding box center [526, 643] width 11 height 11
click at [843, 706] on button "Apply filters" at bounding box center [826, 693] width 79 height 26
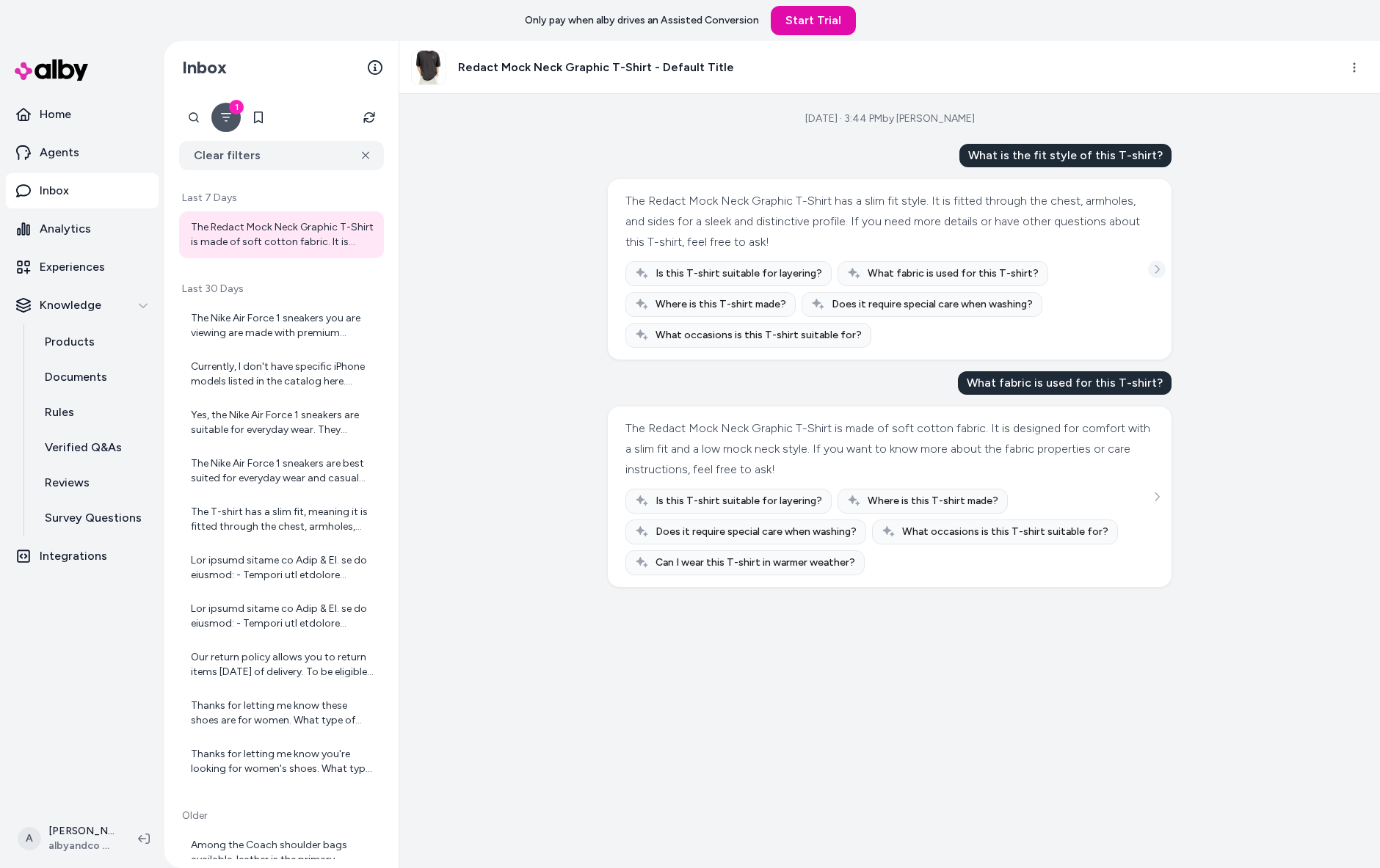
click at [1162, 275] on icon "See more" at bounding box center [1157, 269] width 10 height 10
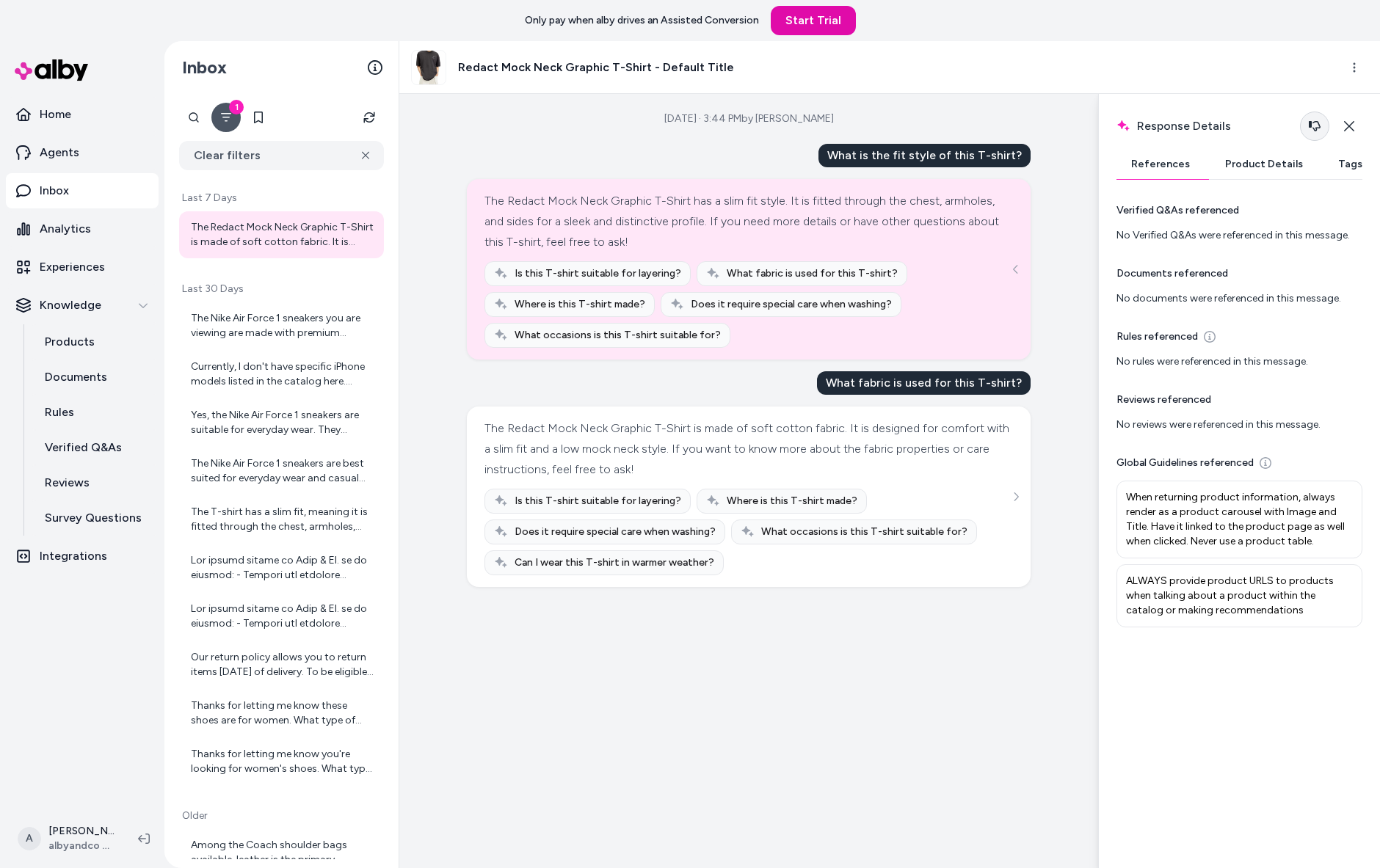
click at [1312, 132] on icon "button" at bounding box center [1314, 125] width 11 height 11
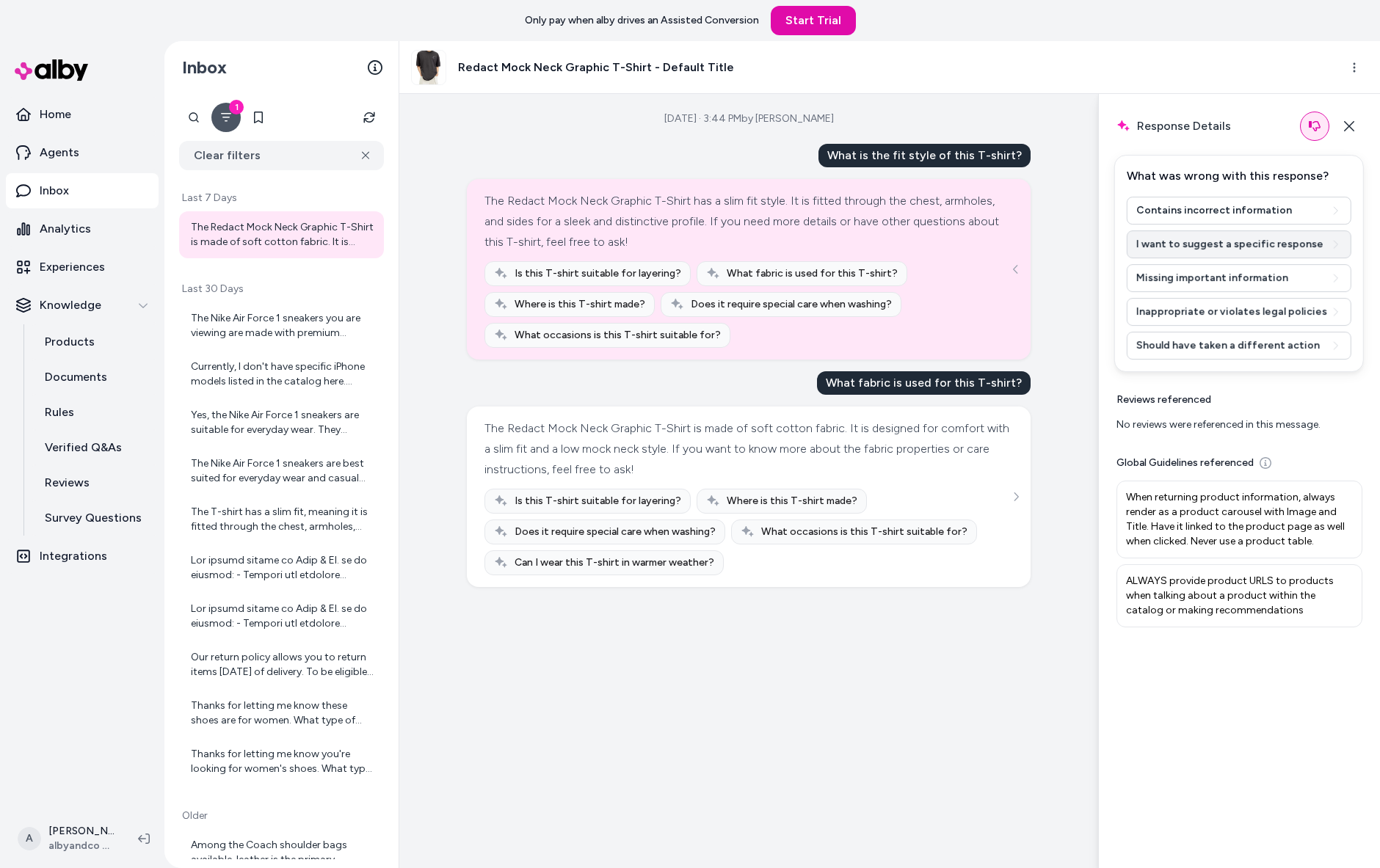
click at [1195, 258] on button "I want to suggest a specific response" at bounding box center [1239, 244] width 225 height 28
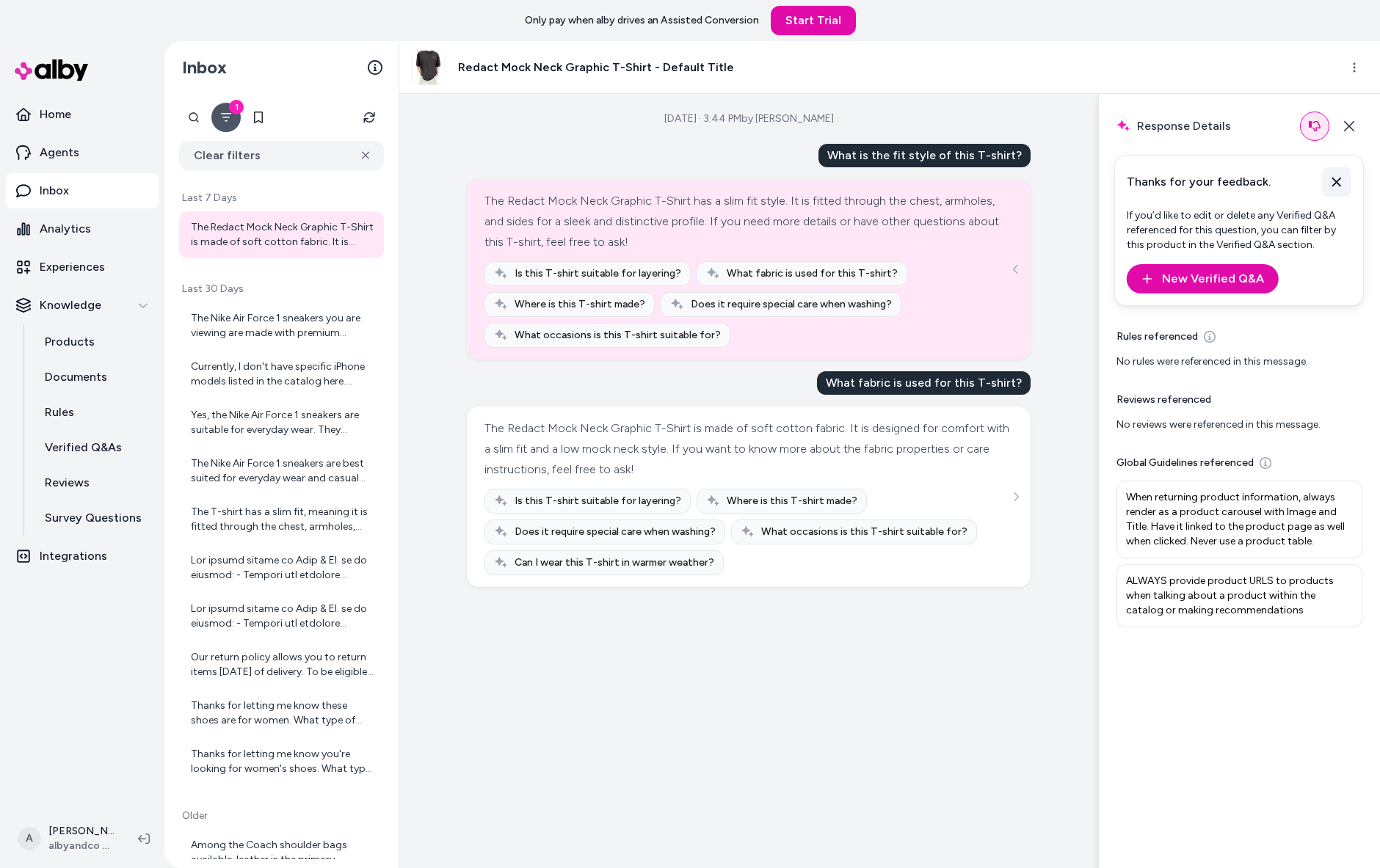
click at [1335, 186] on icon at bounding box center [1336, 182] width 9 height 10
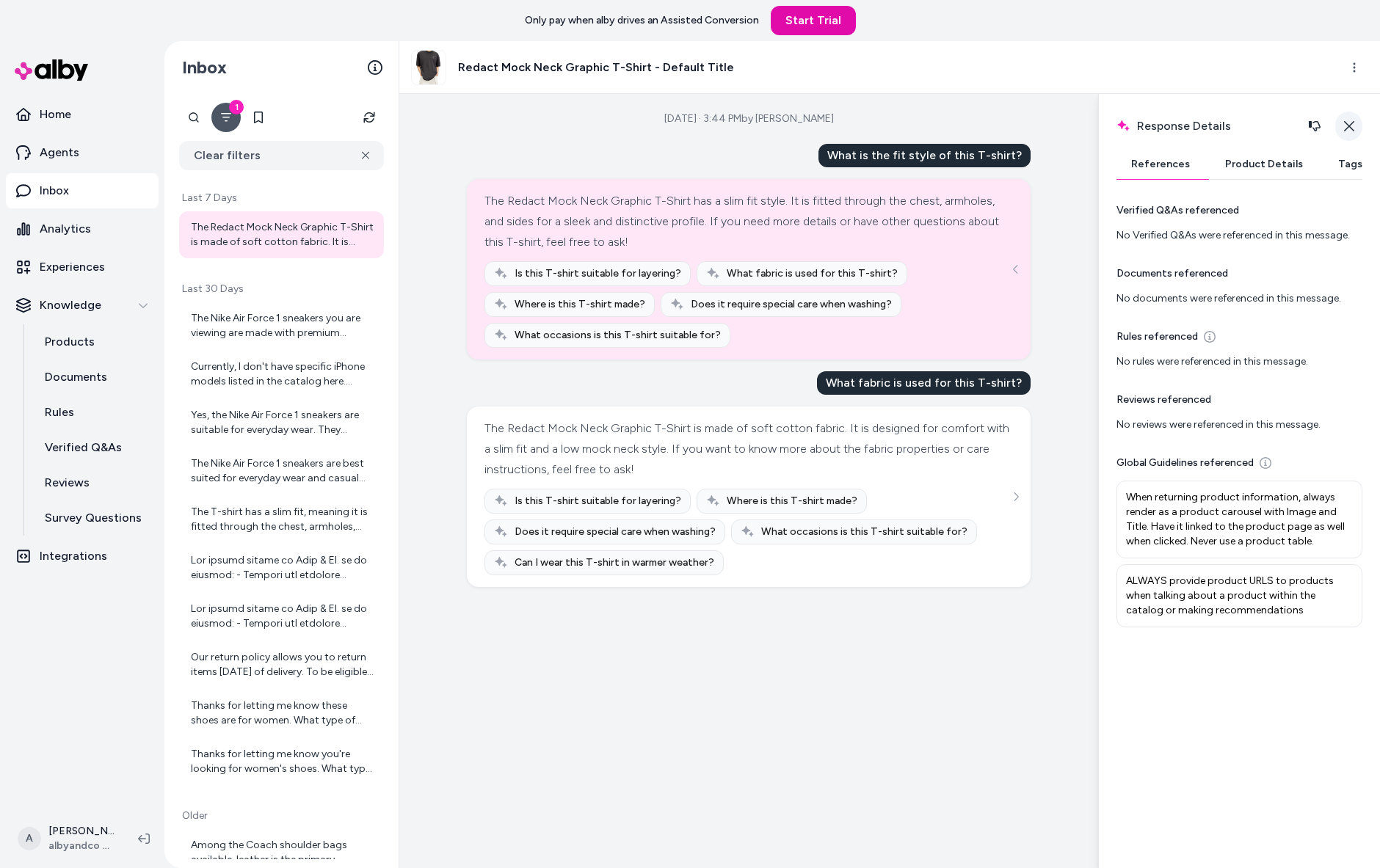
click at [1343, 132] on icon "button" at bounding box center [1349, 125] width 11 height 11
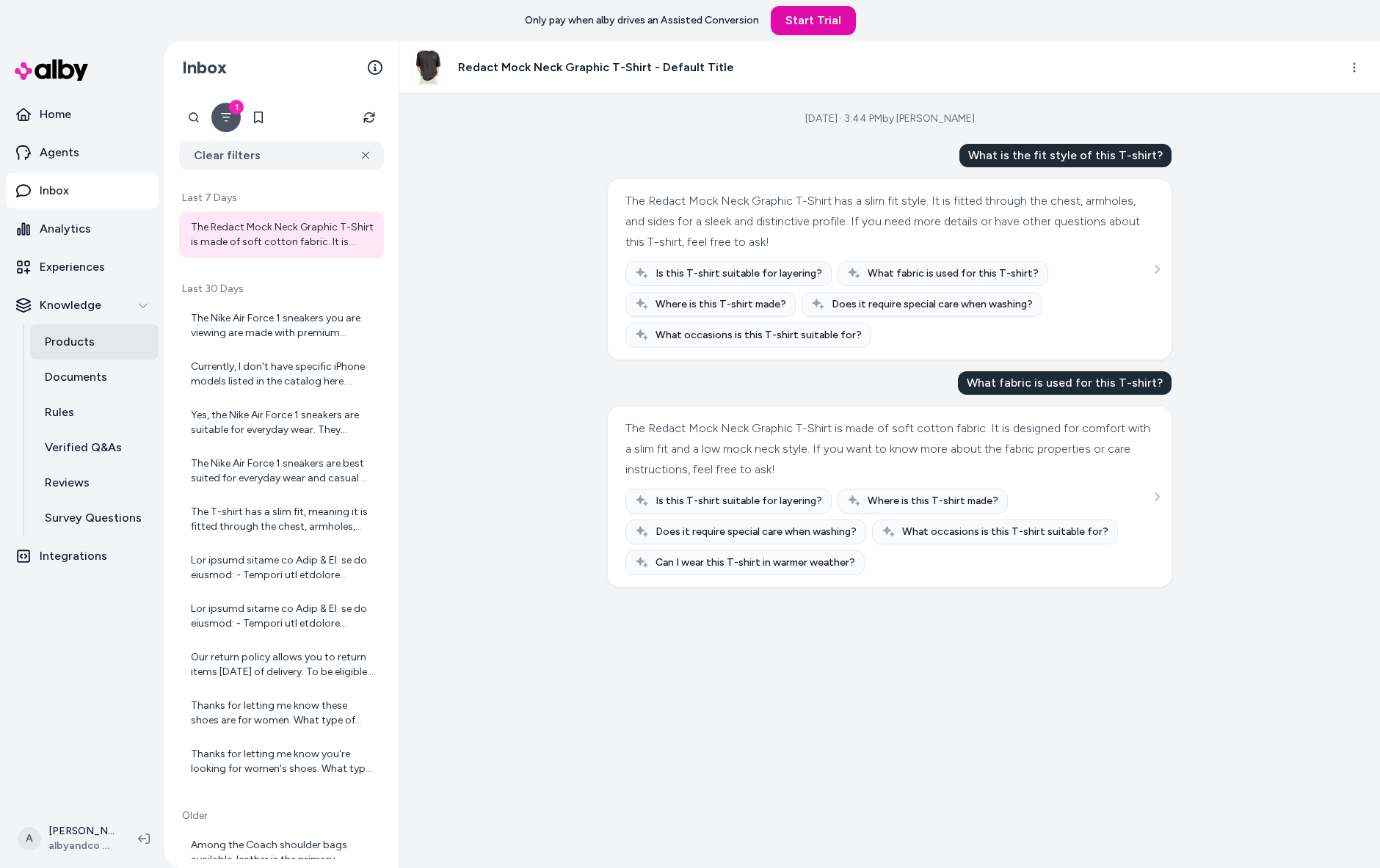
click at [105, 360] on link "Products" at bounding box center [94, 342] width 128 height 35
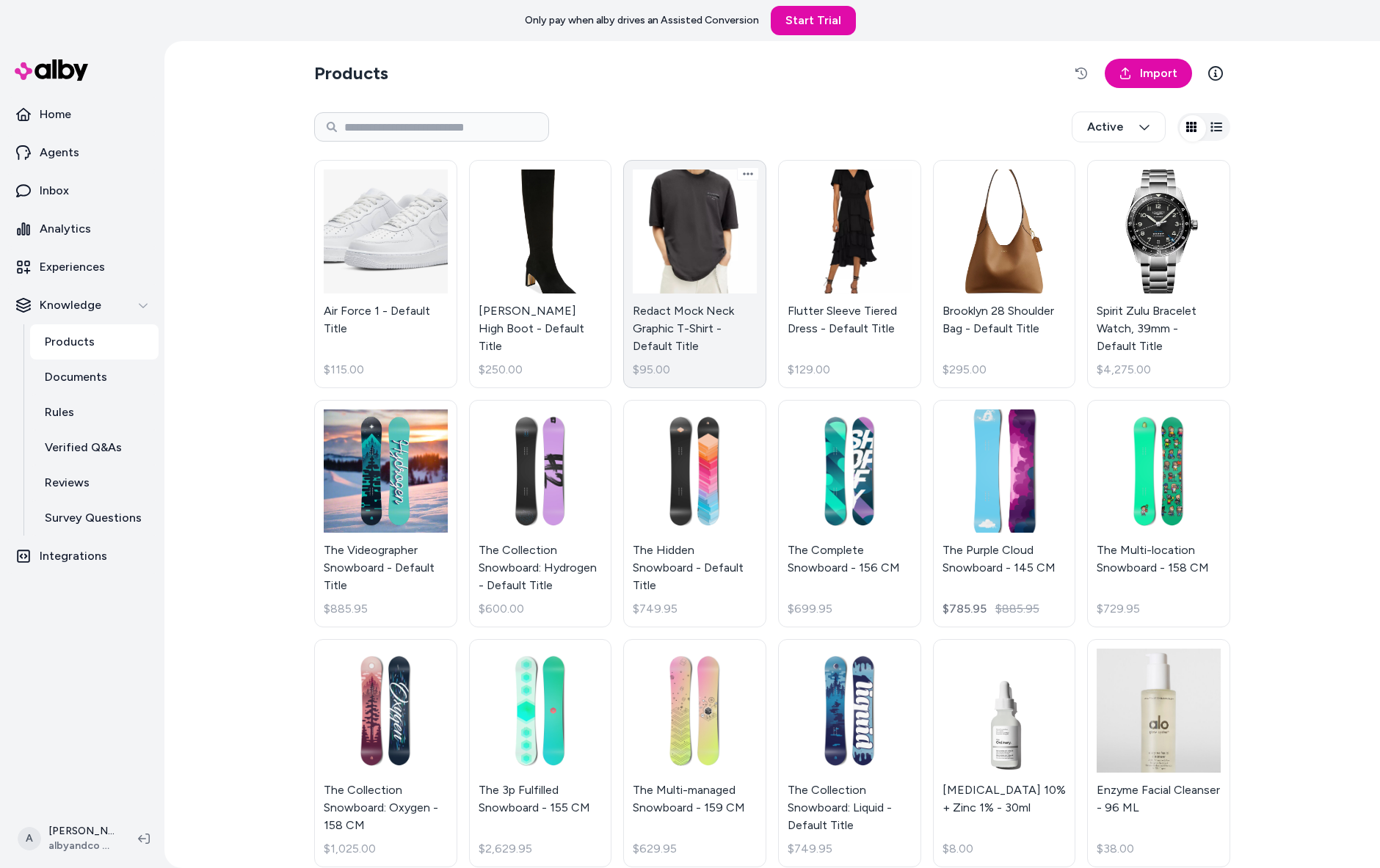
click at [713, 346] on link "Redact Mock Neck Graphic T-Shirt - Default Title $95.00" at bounding box center [695, 275] width 143 height 228
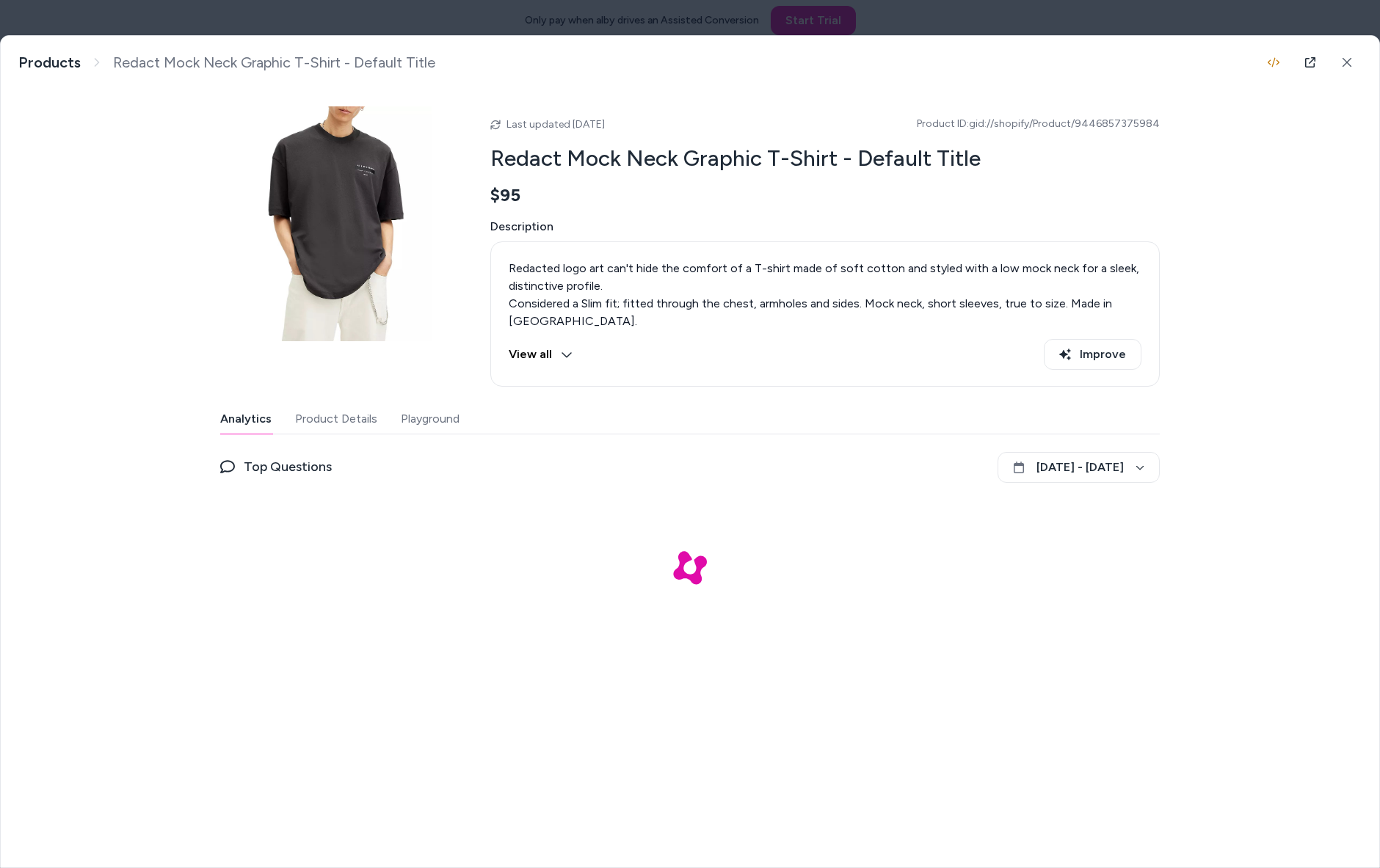
click at [401, 434] on button "Playground" at bounding box center [430, 419] width 58 height 30
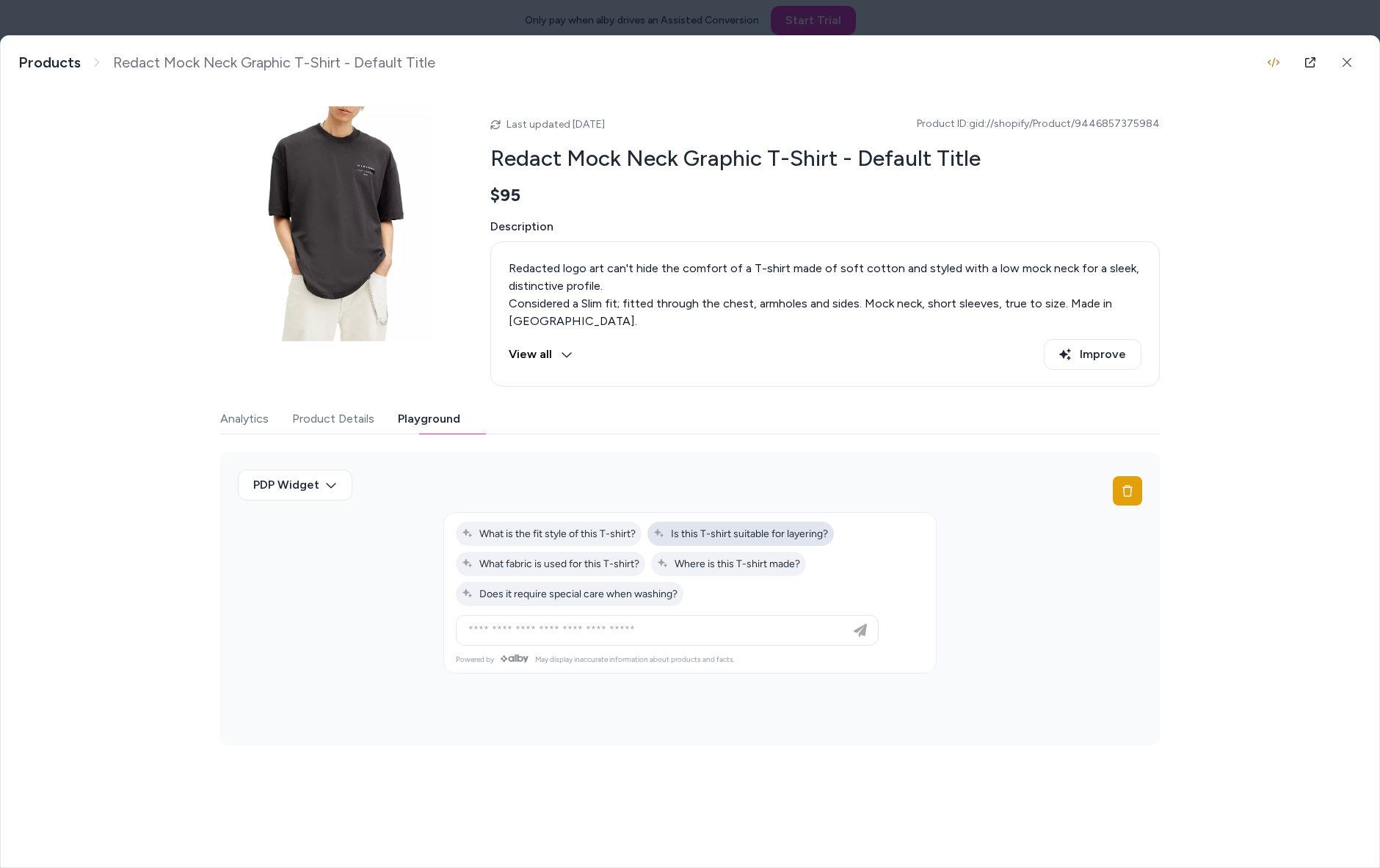
click at [652, 546] on button "Is this T-shirt suitable for layering?" at bounding box center [741, 534] width 187 height 24
type input "**********"
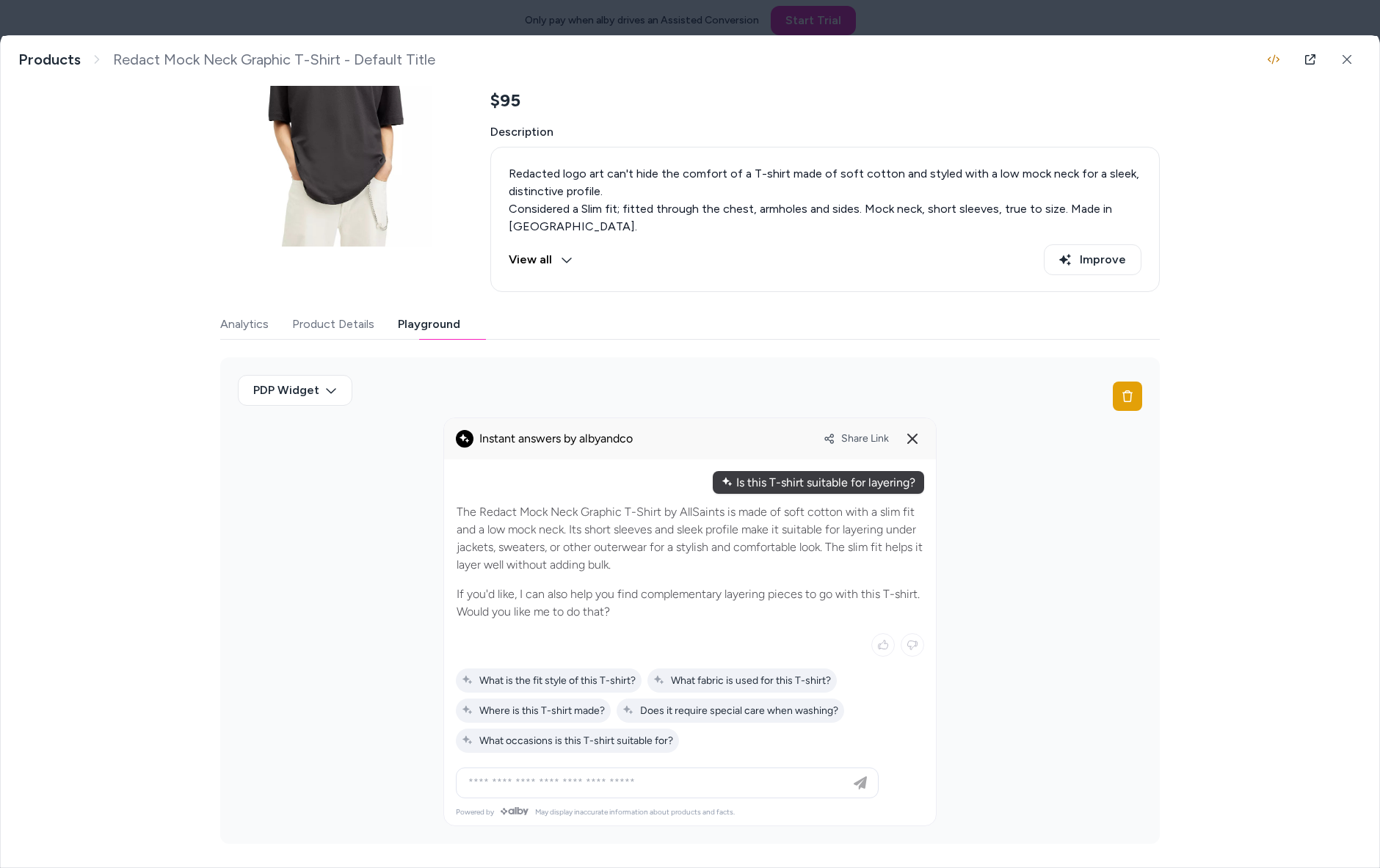
scroll to position [137, 0]
click at [684, 786] on input at bounding box center [652, 783] width 386 height 17
type input "**********"
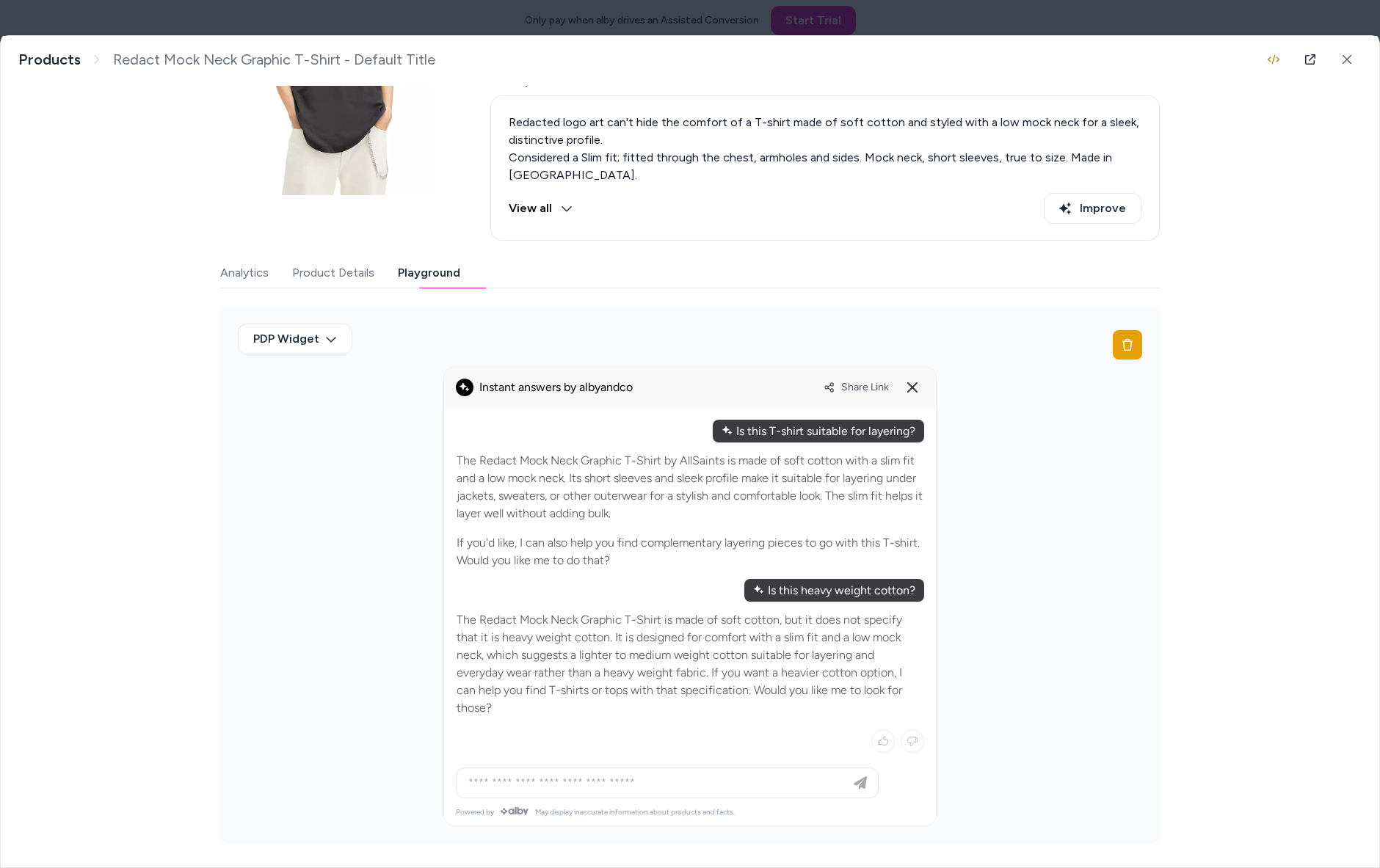
scroll to position [188, 0]
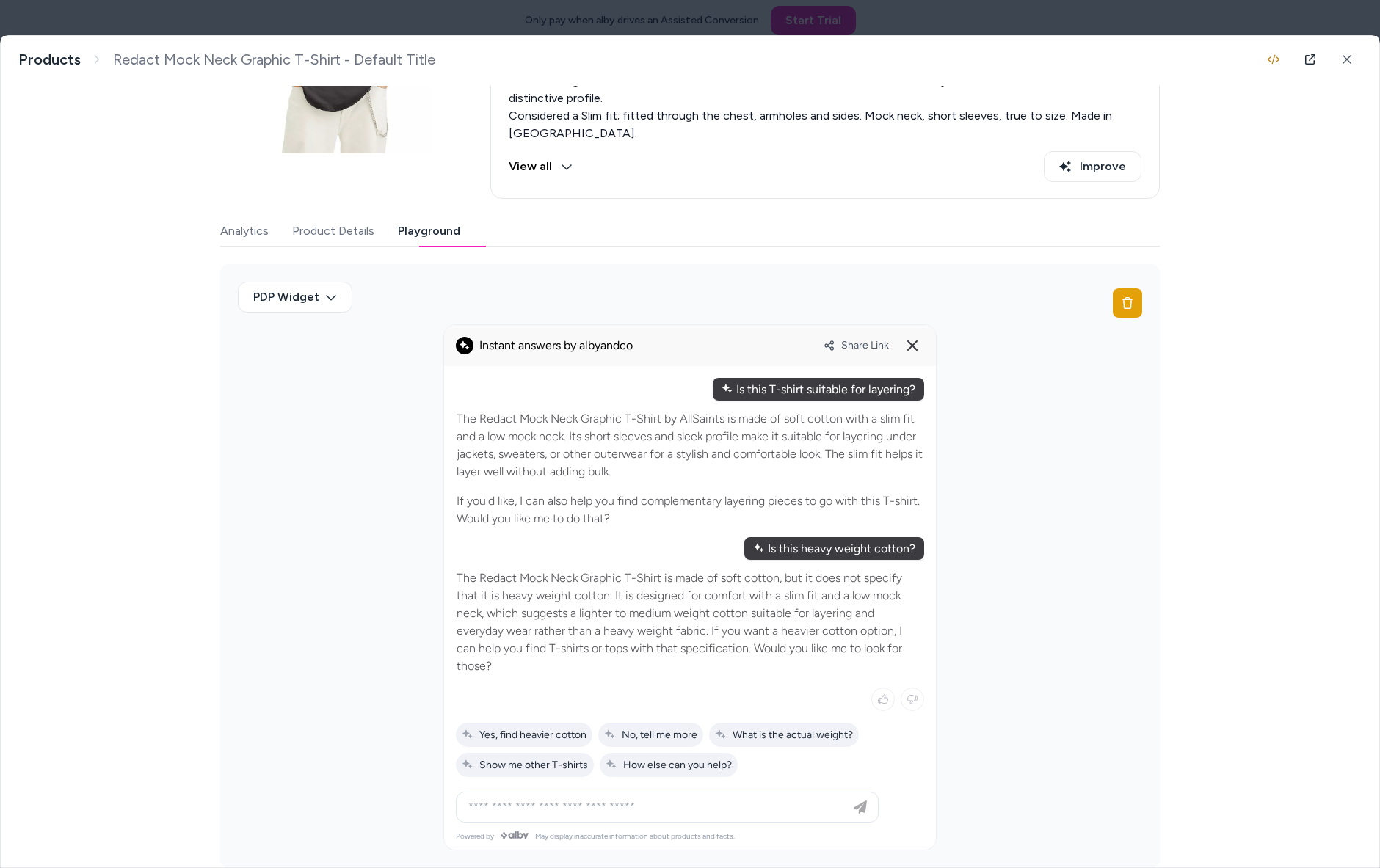
click at [903, 355] on icon at bounding box center [912, 345] width 17 height 17
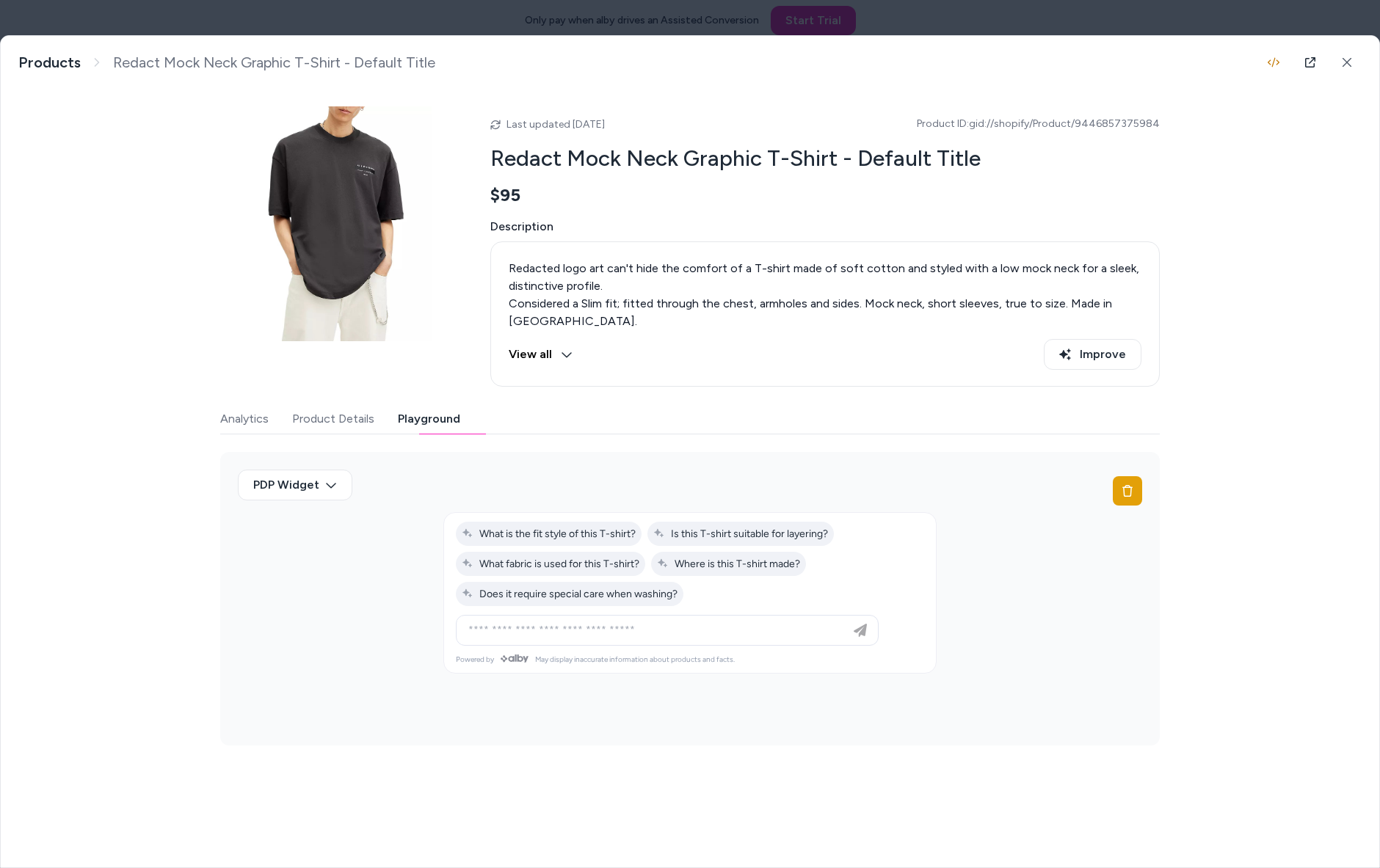
scroll to position [0, 0]
click at [754, 540] on span "Is this T-shirt suitable for layering?" at bounding box center [740, 533] width 174 height 12
type input "**********"
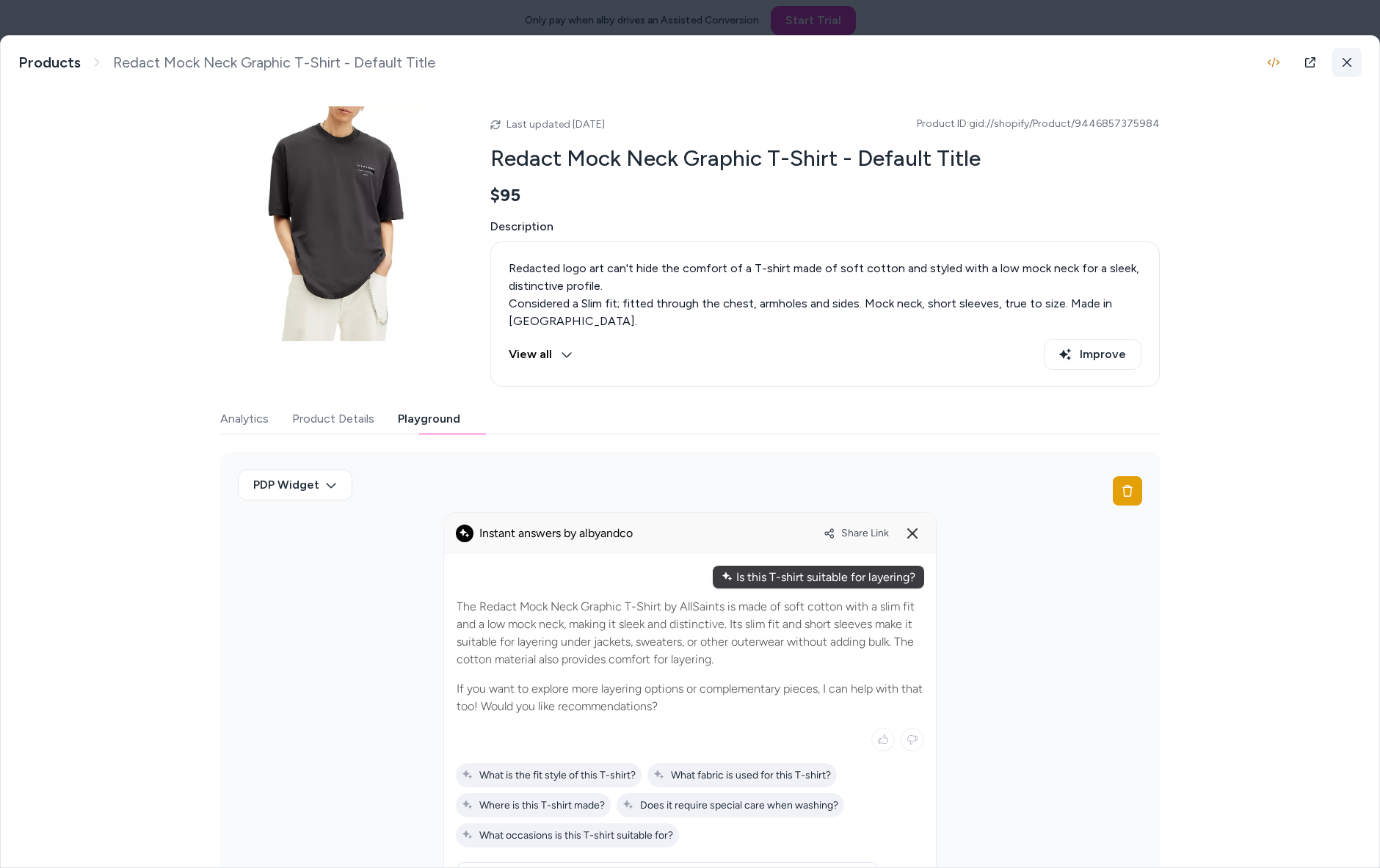
click at [1346, 67] on icon at bounding box center [1347, 63] width 10 height 10
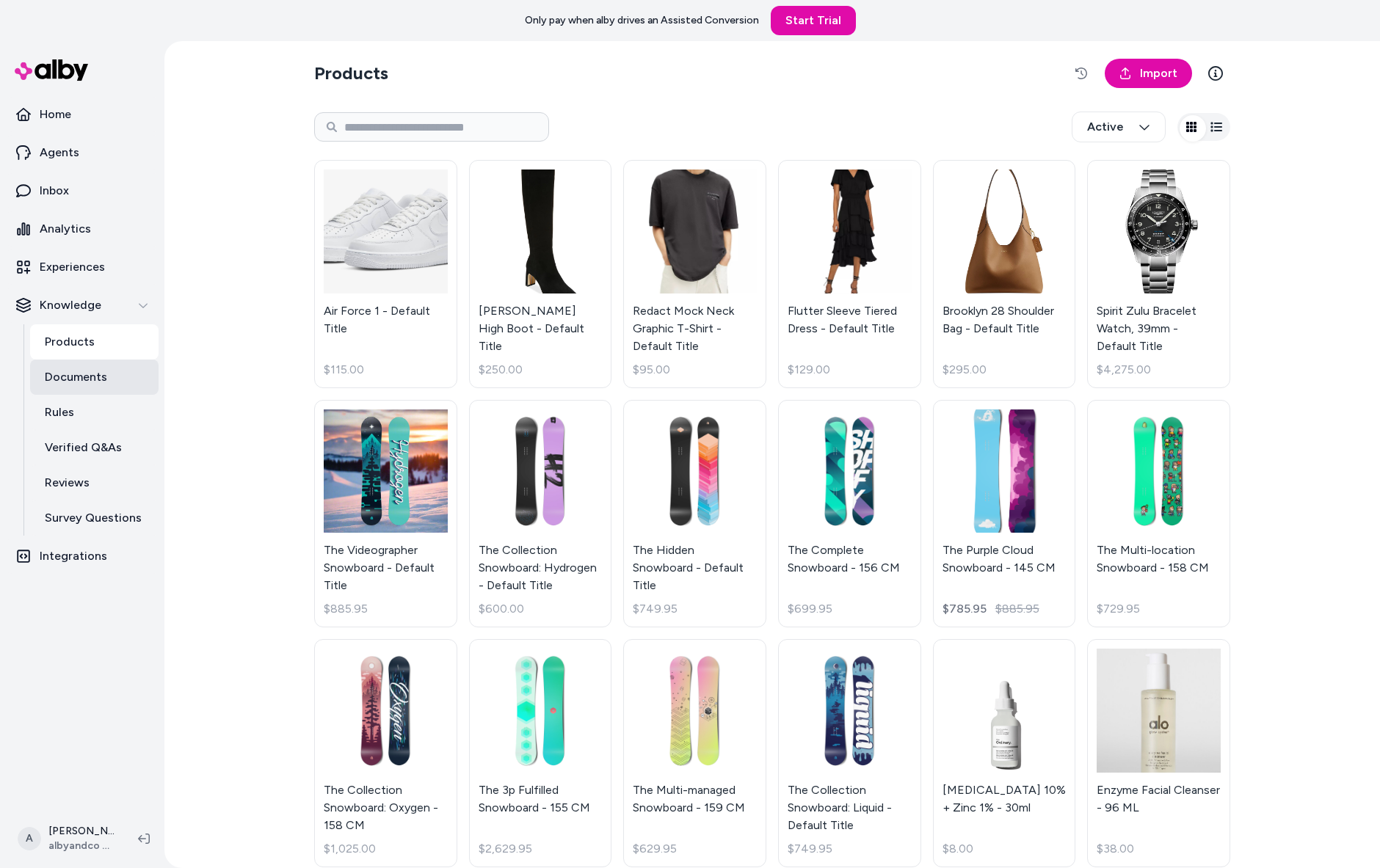
click at [78, 386] on p "Documents" at bounding box center [76, 377] width 63 height 17
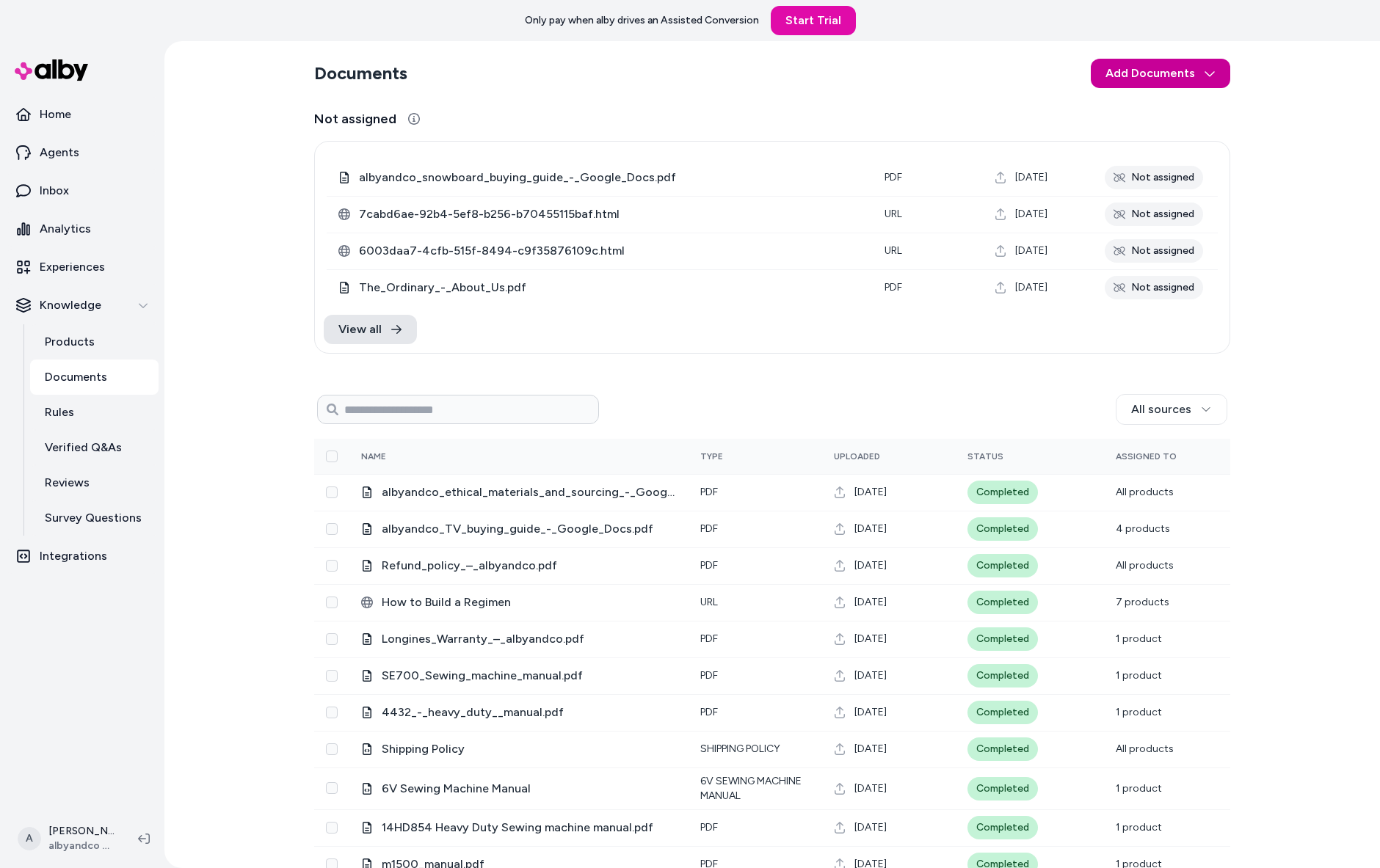
click at [1200, 81] on html "Only pay when alby drives an Assisted Conversion Start Trial Home Agents Inbox …" at bounding box center [690, 434] width 1380 height 868
click at [1206, 128] on div "Upload Files" at bounding box center [1220, 119] width 146 height 26
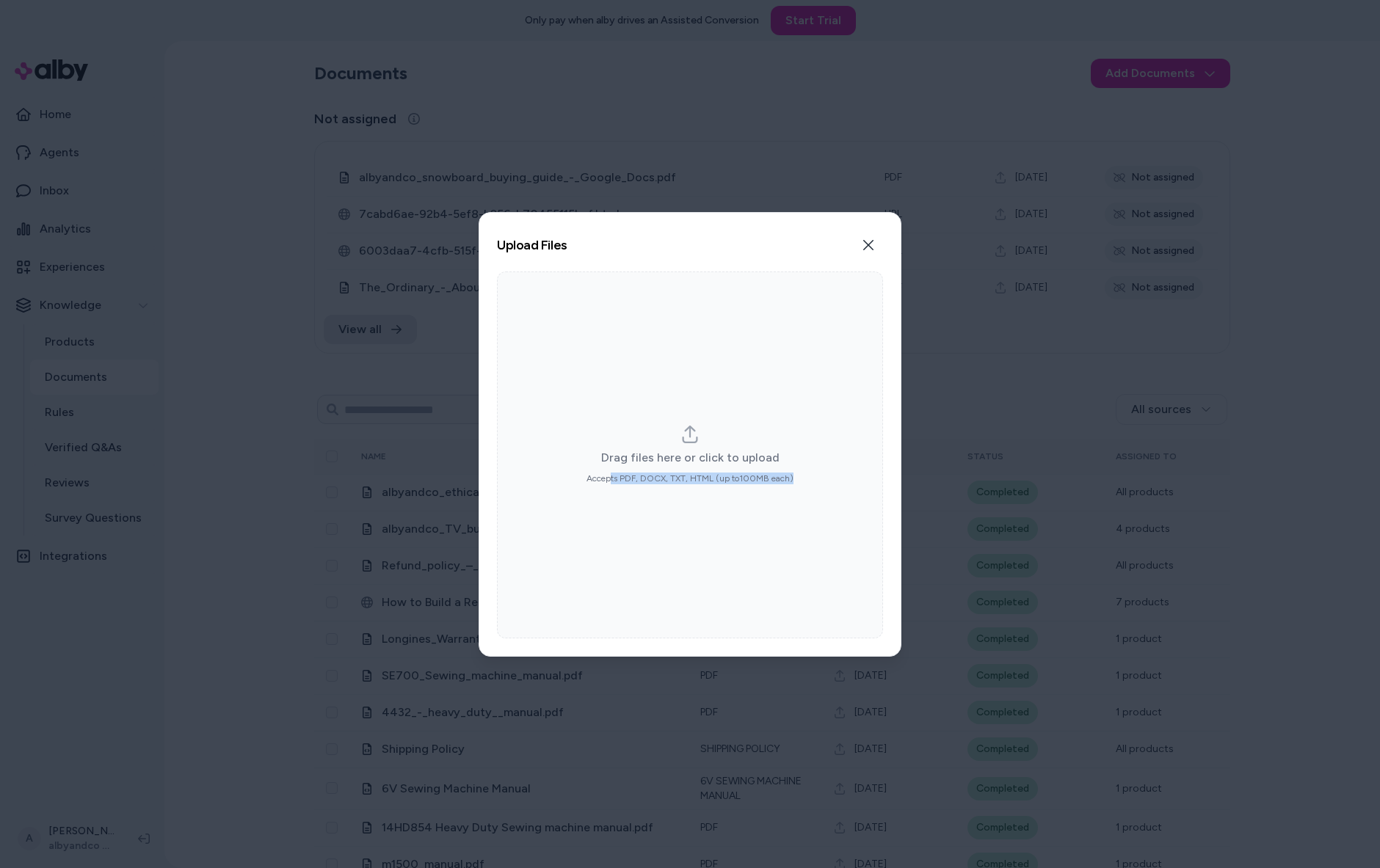
drag, startPoint x: 600, startPoint y: 490, endPoint x: 857, endPoint y: 478, distance: 257.3
click at [857, 478] on div "Drag files here or click to upload Accepts PDF, DOCX, TXT, HTML (up to 100 MB e…" at bounding box center [690, 454] width 386 height 367
click at [656, 491] on div "Drag files here or click to upload Accepts PDF, DOCX, TXT, HTML (up to 100 MB e…" at bounding box center [690, 454] width 386 height 367
drag, startPoint x: 638, startPoint y: 483, endPoint x: 765, endPoint y: 486, distance: 127.0
click at [765, 485] on span "Accepts PDF, DOCX, TXT, HTML (up to 100 MB each)" at bounding box center [690, 478] width 207 height 11
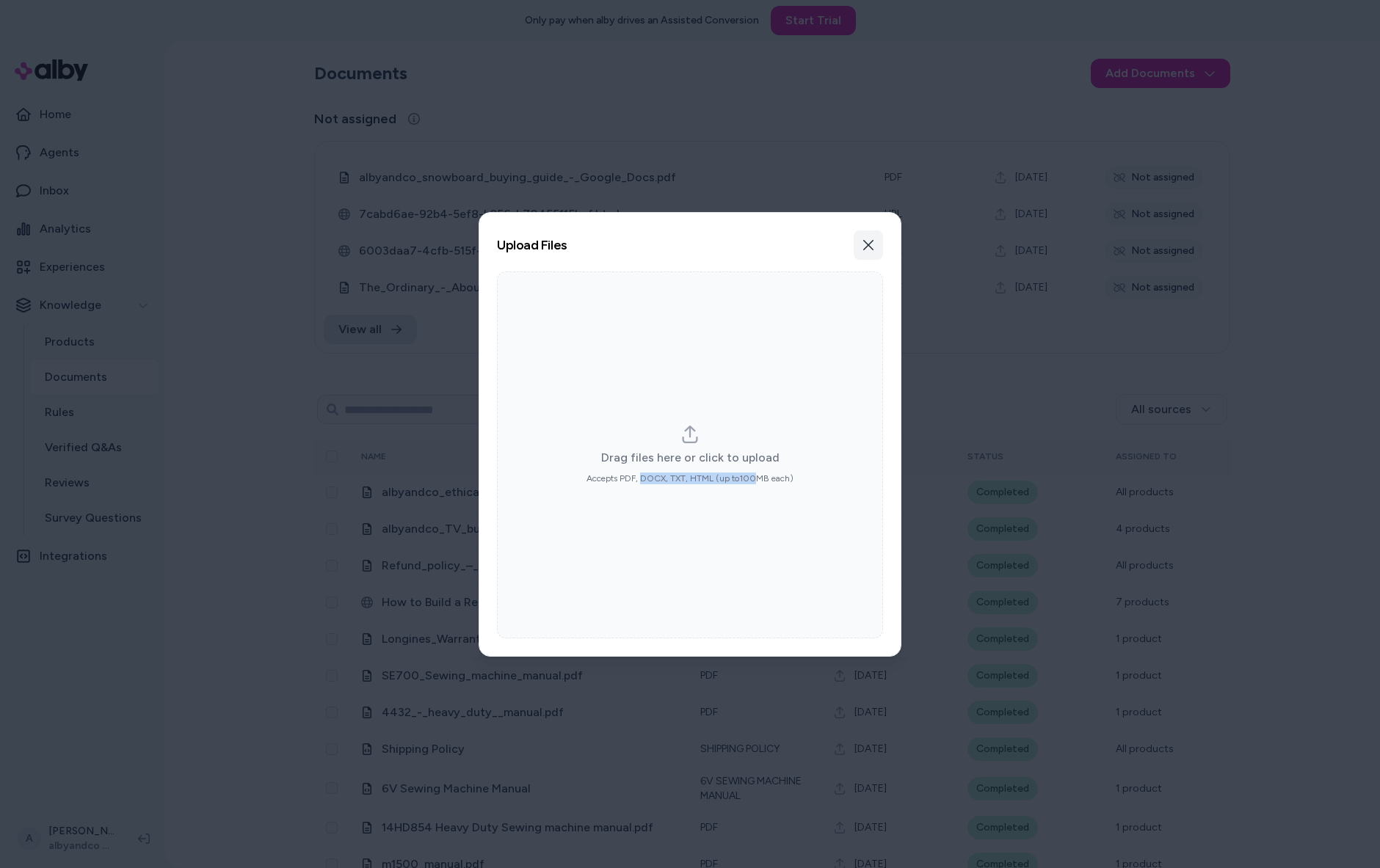
click at [874, 239] on icon "button" at bounding box center [867, 244] width 11 height 11
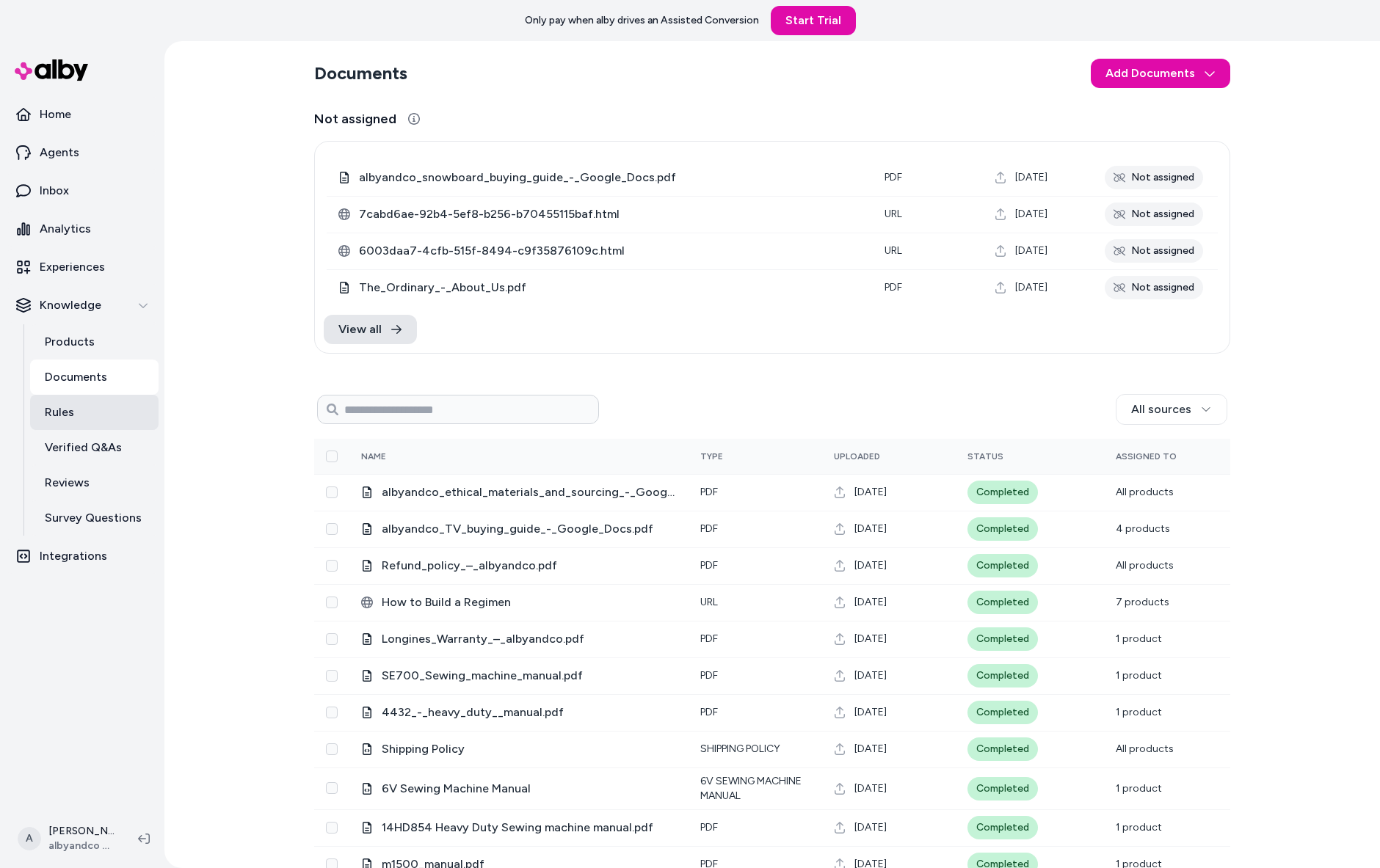
click at [122, 430] on link "Rules" at bounding box center [94, 412] width 128 height 35
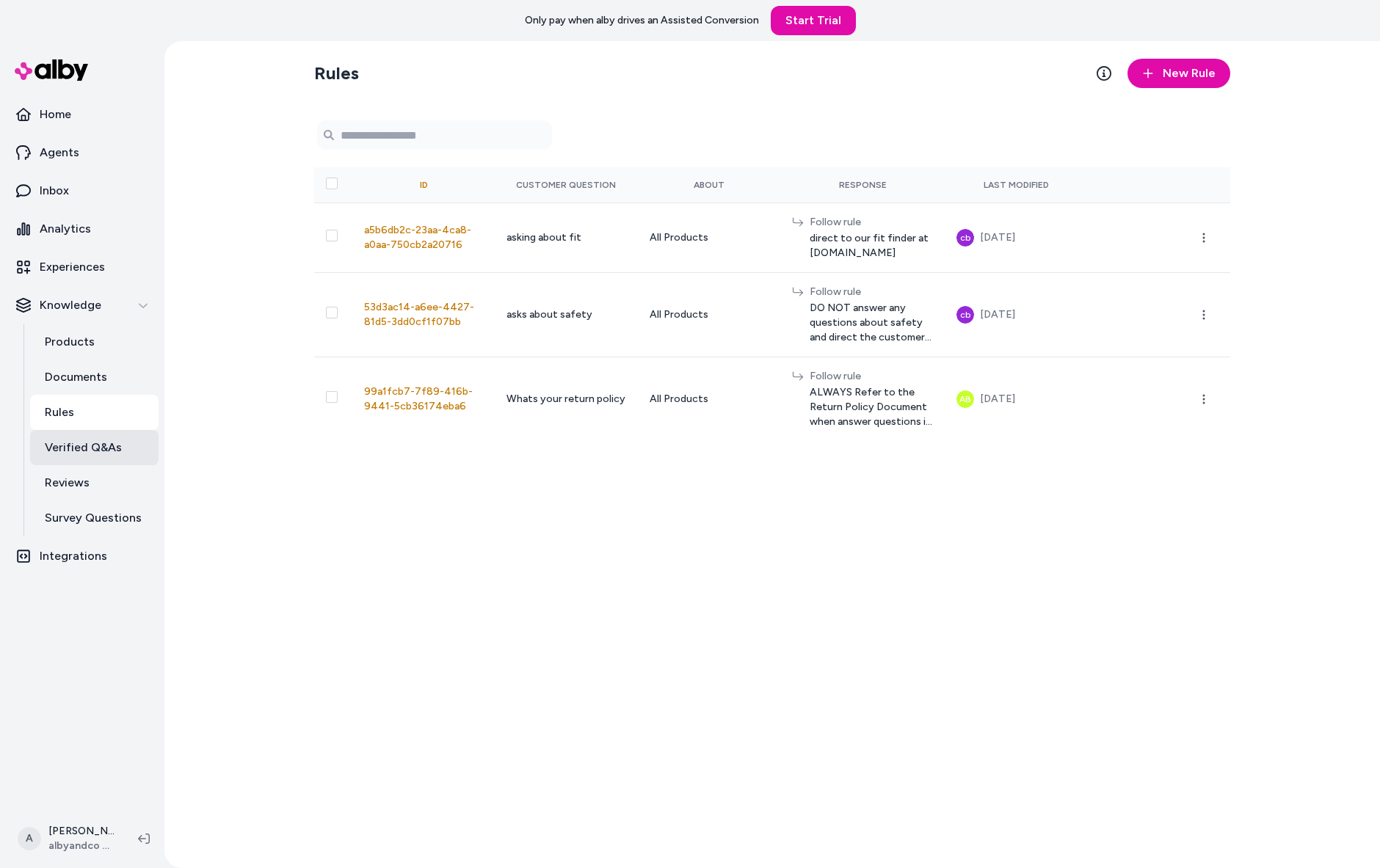
click at [66, 457] on p "Verified Q&As" at bounding box center [83, 447] width 77 height 17
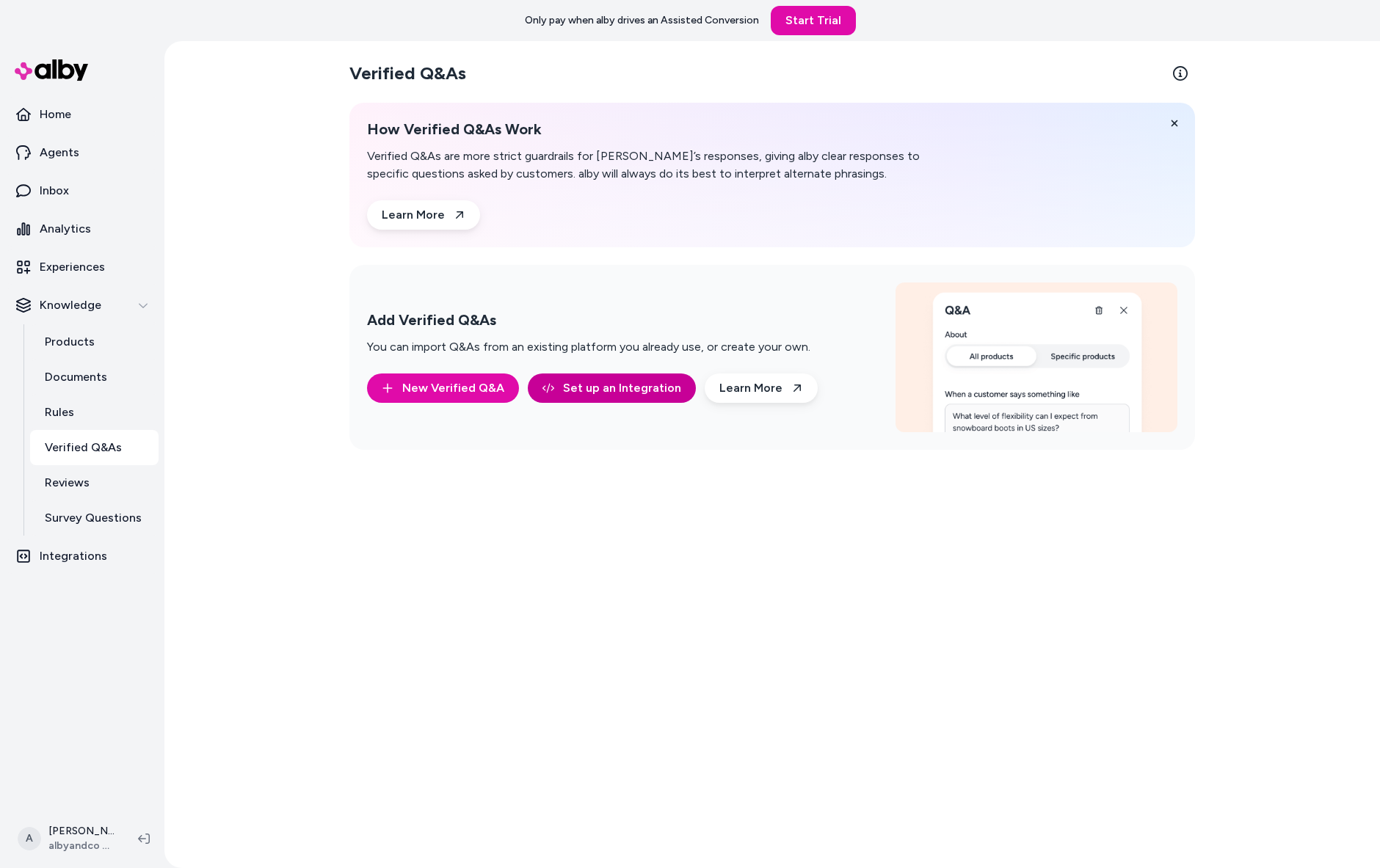
click at [612, 403] on link "Set up an Integration" at bounding box center [611, 389] width 168 height 30
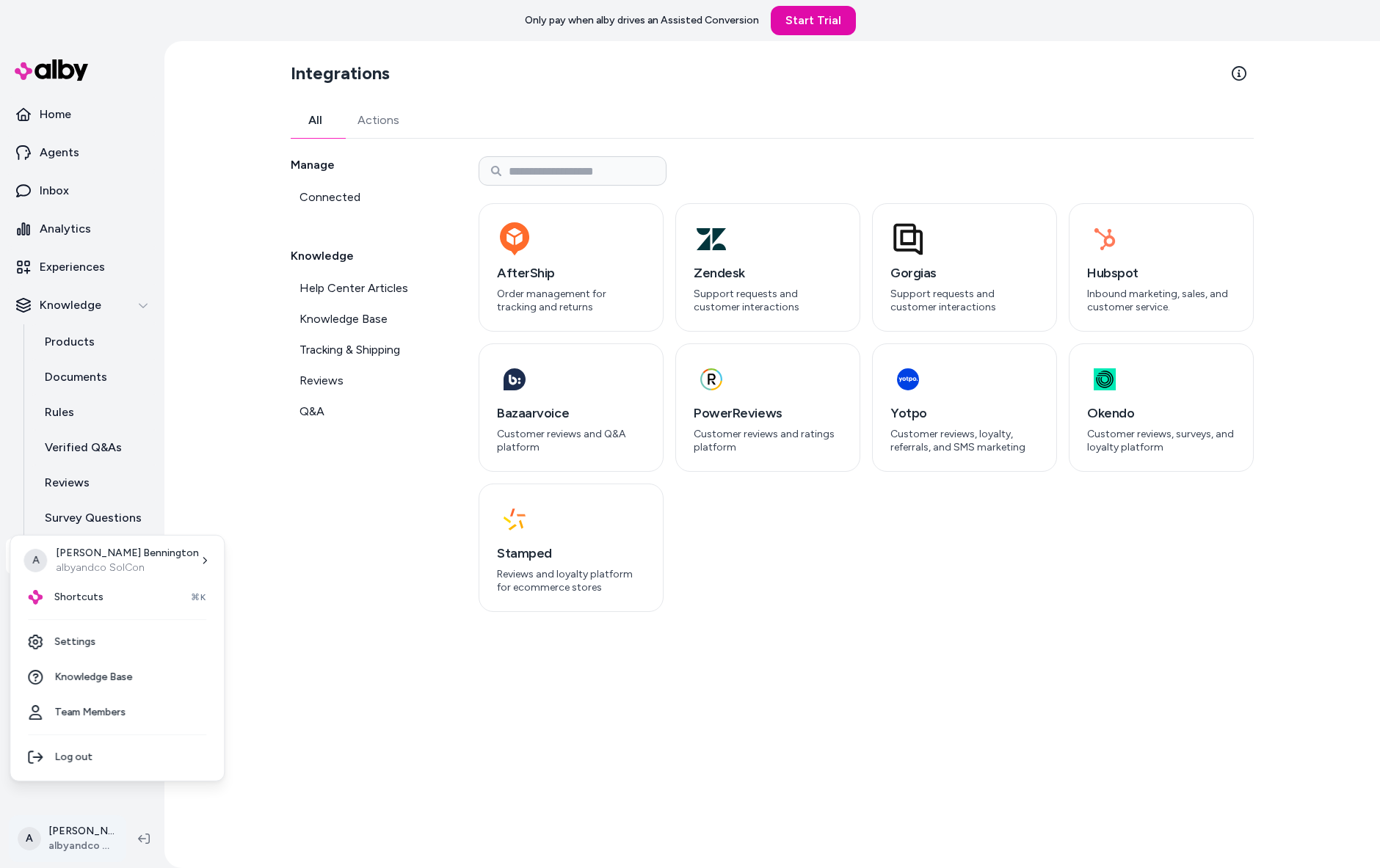
click at [92, 828] on html "Only pay when alby drives an Assisted Conversion Start Trial Home Agents Inbox …" at bounding box center [690, 434] width 1380 height 868
click at [109, 729] on link "Team Members" at bounding box center [118, 712] width 202 height 35
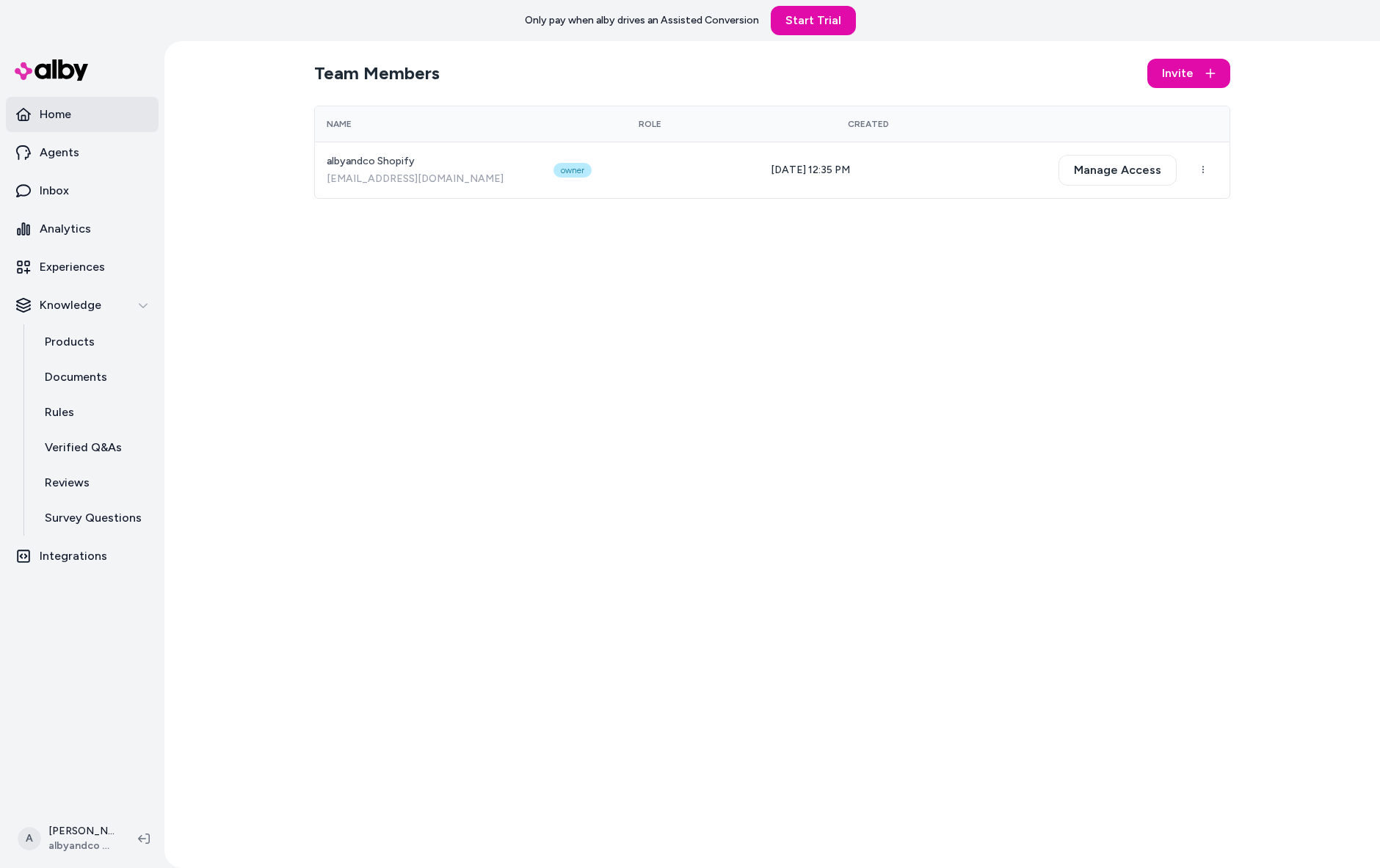
click at [71, 123] on p "Home" at bounding box center [55, 114] width 31 height 17
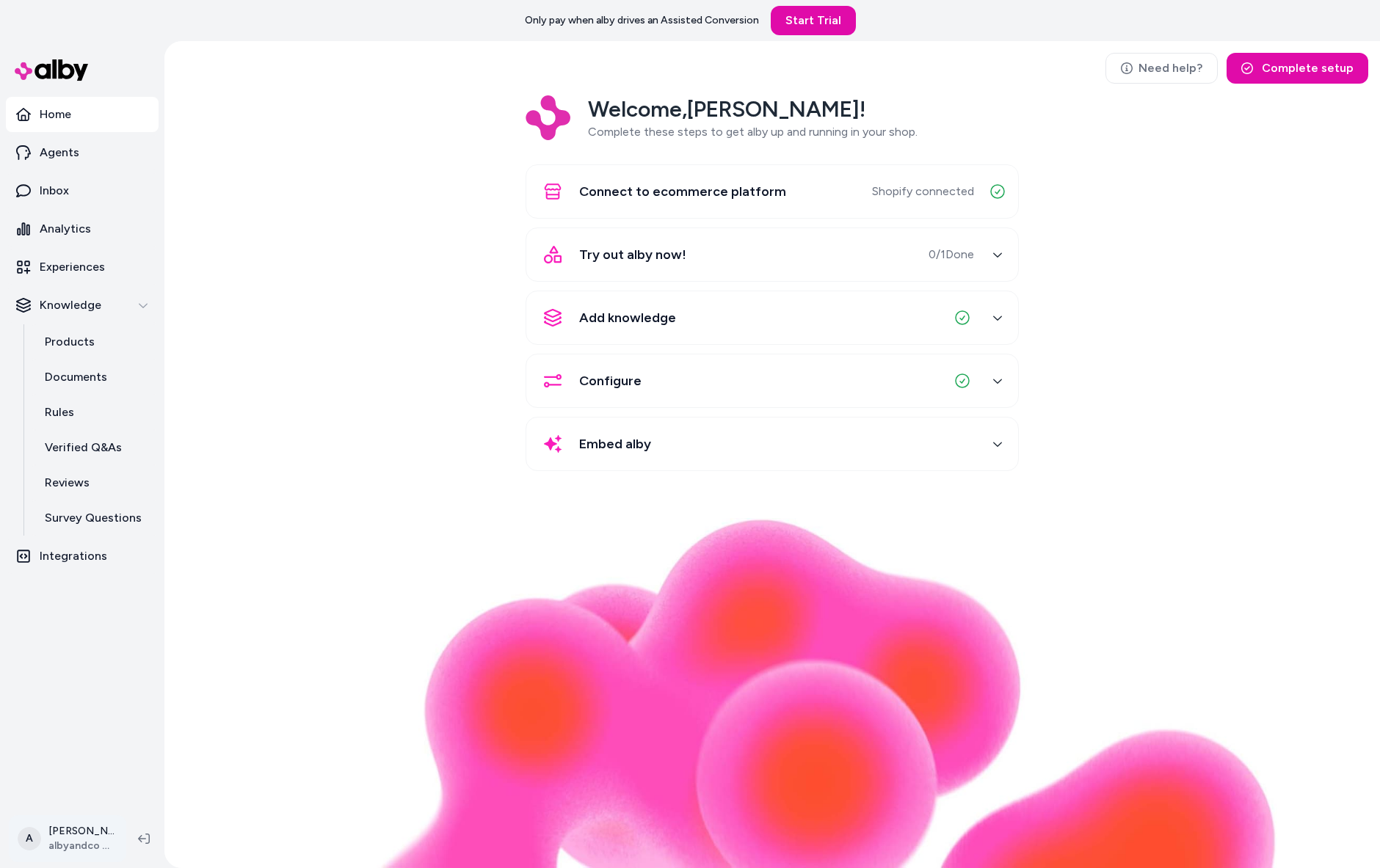
click at [116, 830] on html "Only pay when alby drives an Assisted Conversion Start Trial Home Agents Inbox …" at bounding box center [690, 434] width 1380 height 868
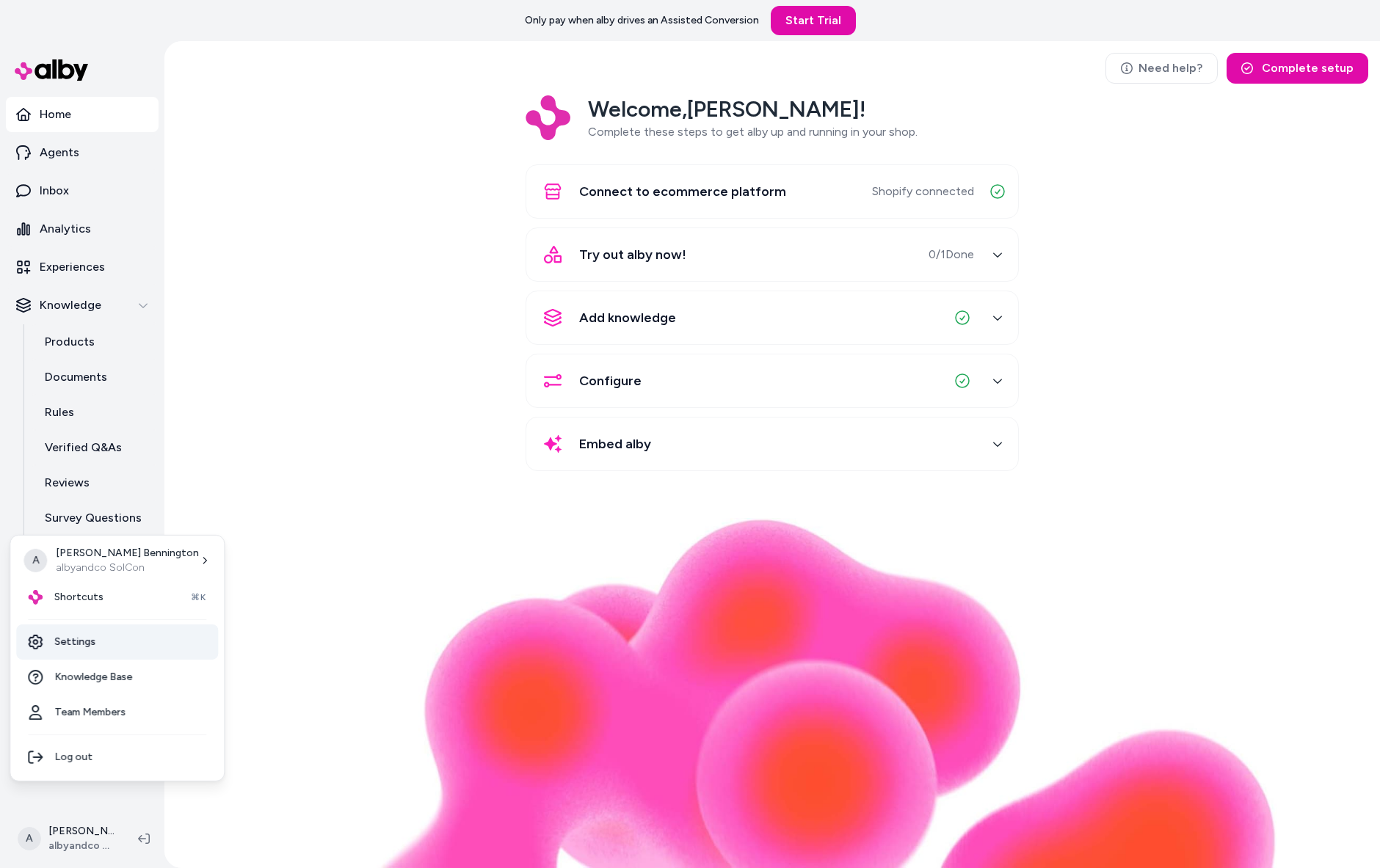
click at [147, 657] on link "Settings" at bounding box center [118, 641] width 202 height 35
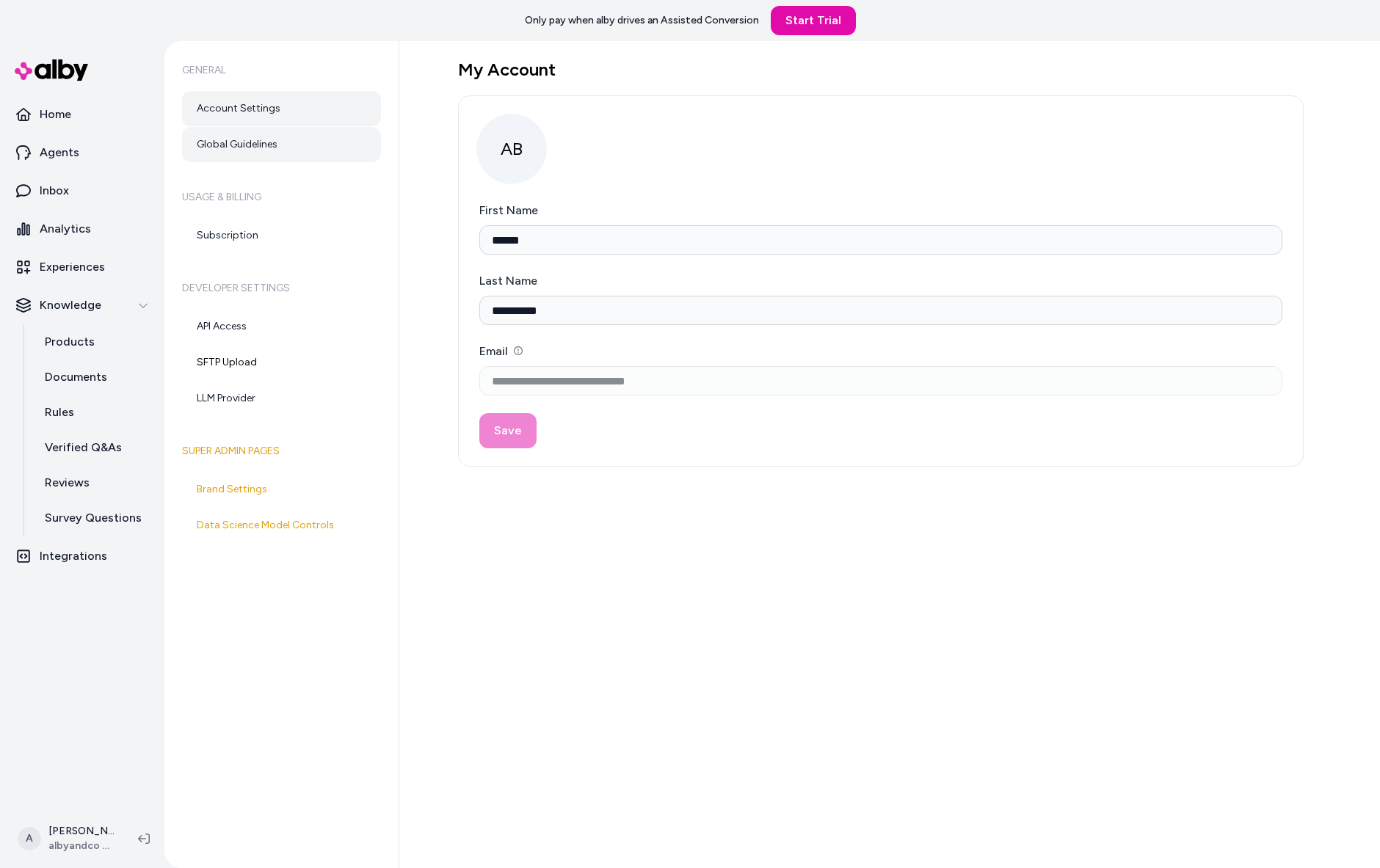
click at [312, 162] on link "Global Guidelines" at bounding box center [282, 145] width 199 height 35
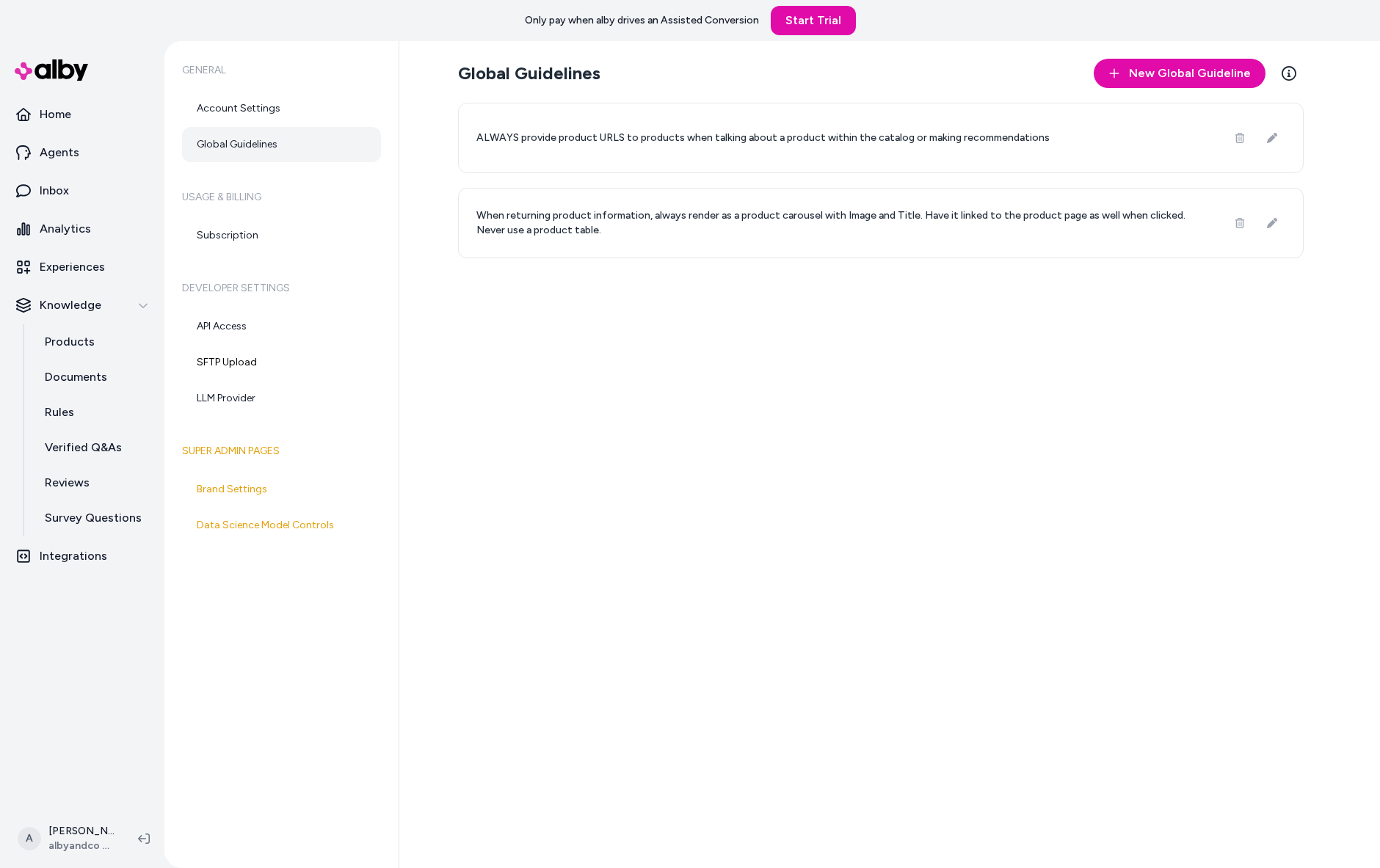
click at [570, 383] on div "Global Guidelines New Global Guideline Learn More ALWAYS provide product URLS t…" at bounding box center [889, 454] width 981 height 827
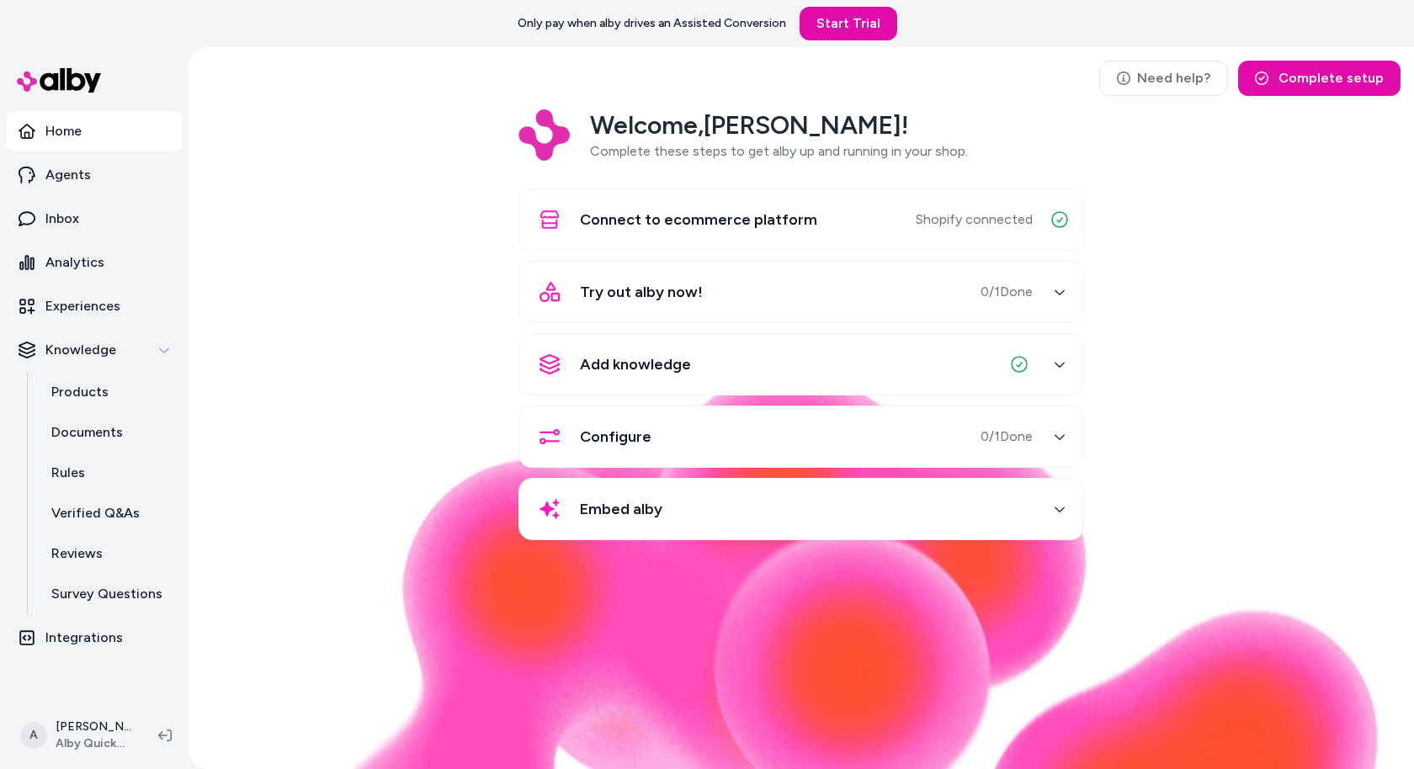
click at [346, 324] on div "Welcome, Andrew ! Complete these steps to get alby up and running in your shop.…" at bounding box center [801, 336] width 1199 height 455
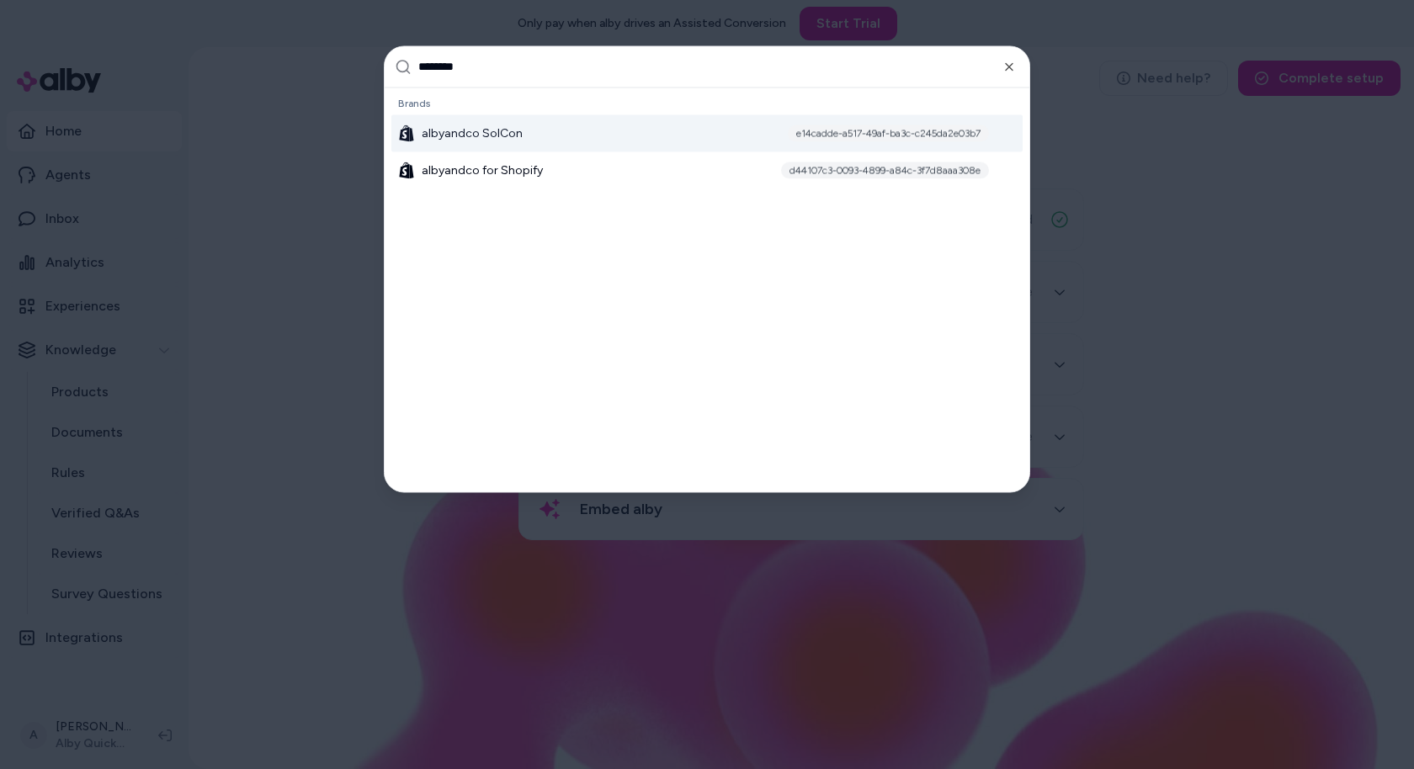
type input "*********"
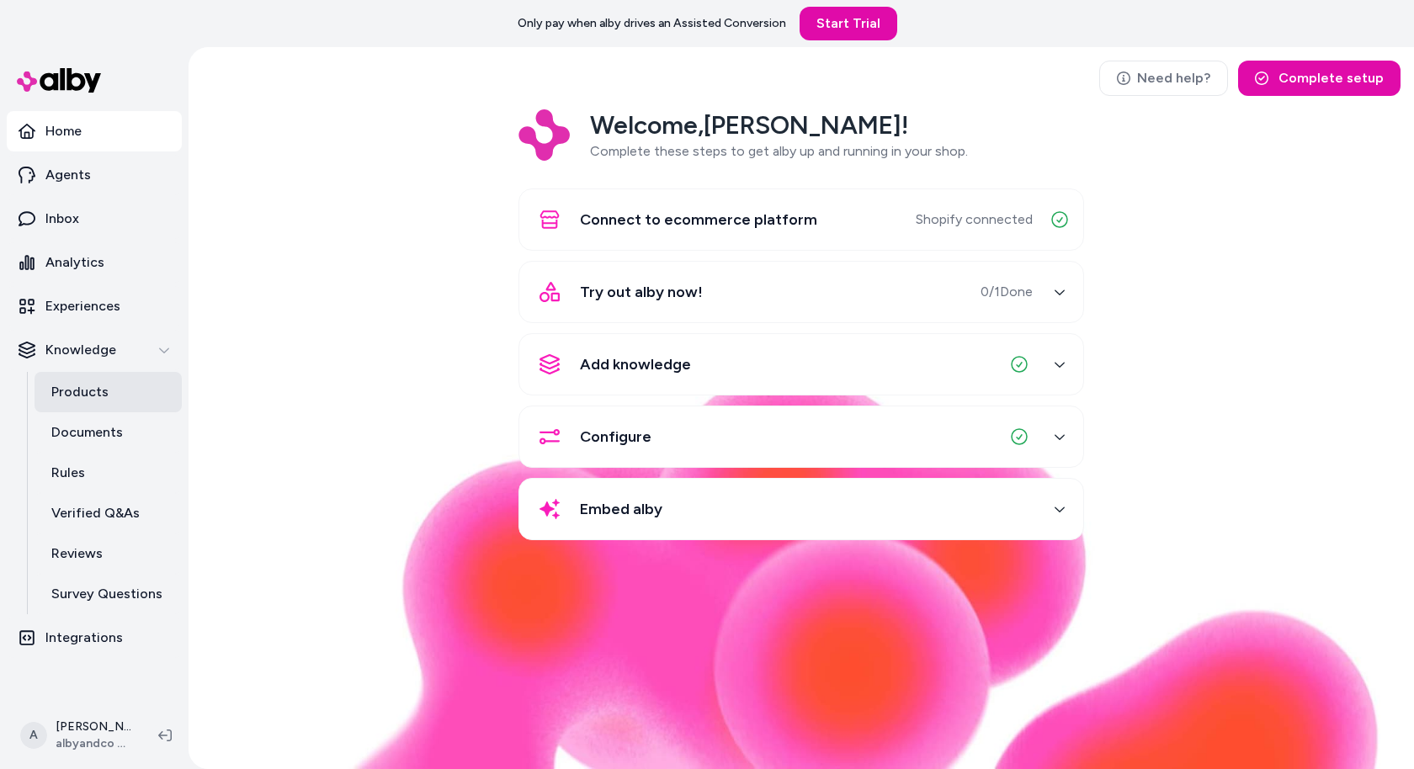
click at [139, 413] on link "Products" at bounding box center [108, 392] width 147 height 40
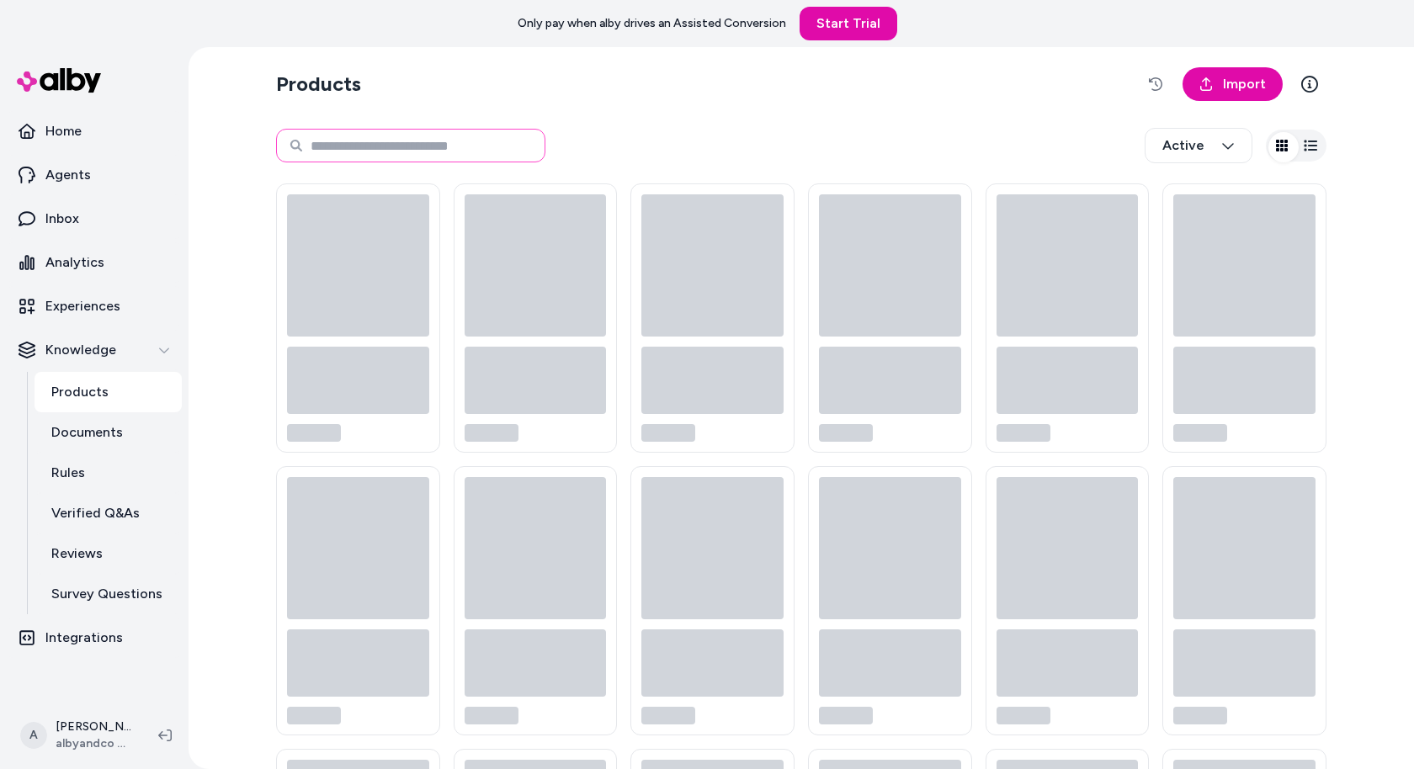
click at [331, 162] on input at bounding box center [410, 146] width 269 height 34
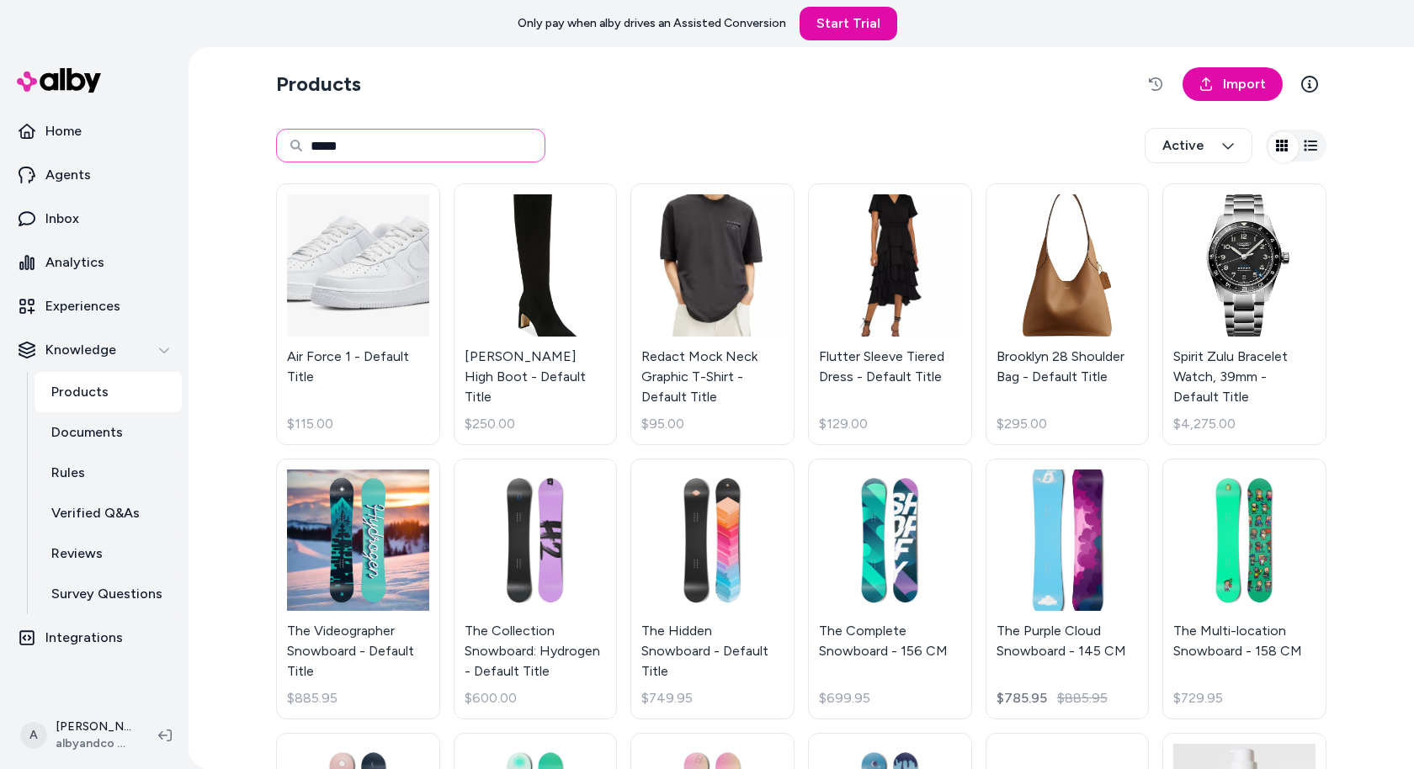
type input "*****"
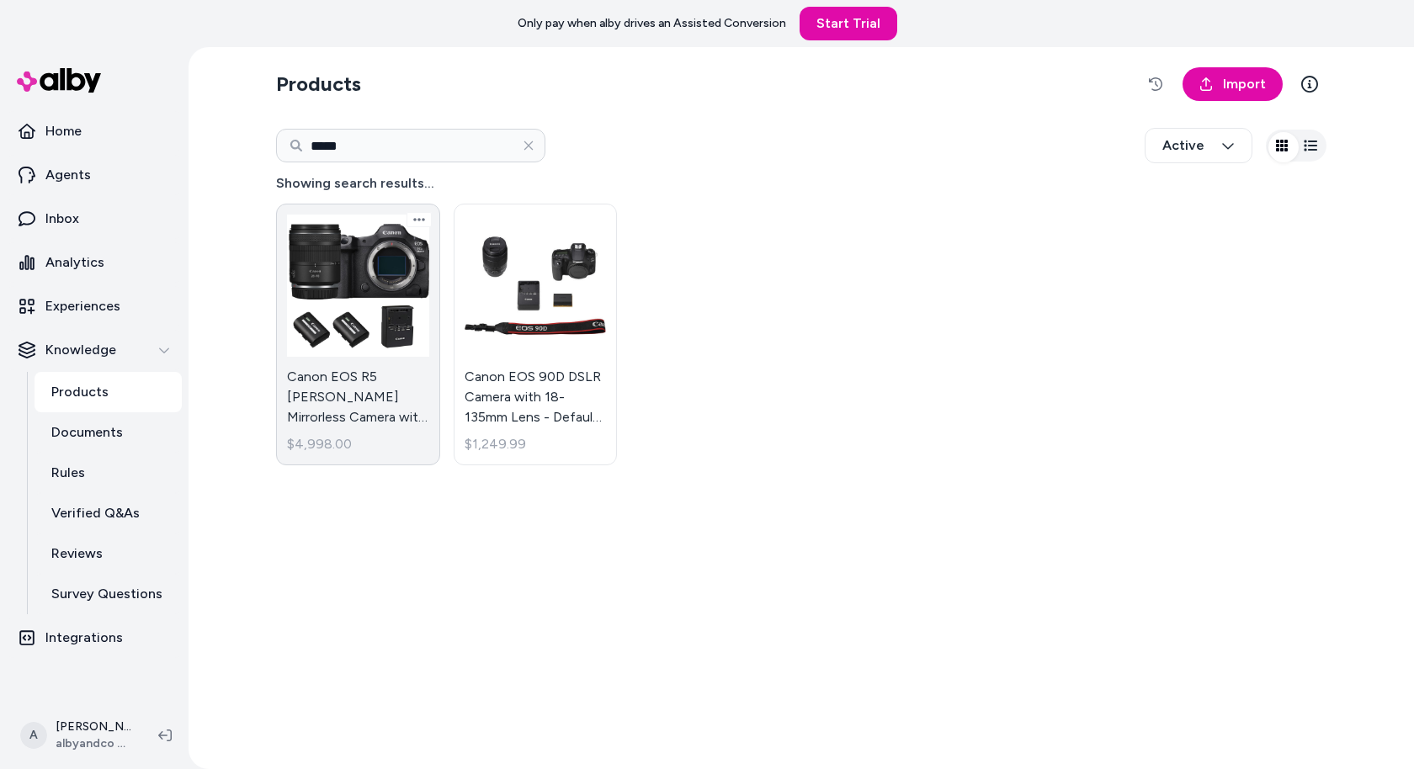
click at [311, 353] on link "Canon EOS R5 [PERSON_NAME] Mirrorless Camera with Extra Canon LP-E6P Lithium-Io…" at bounding box center [358, 335] width 164 height 262
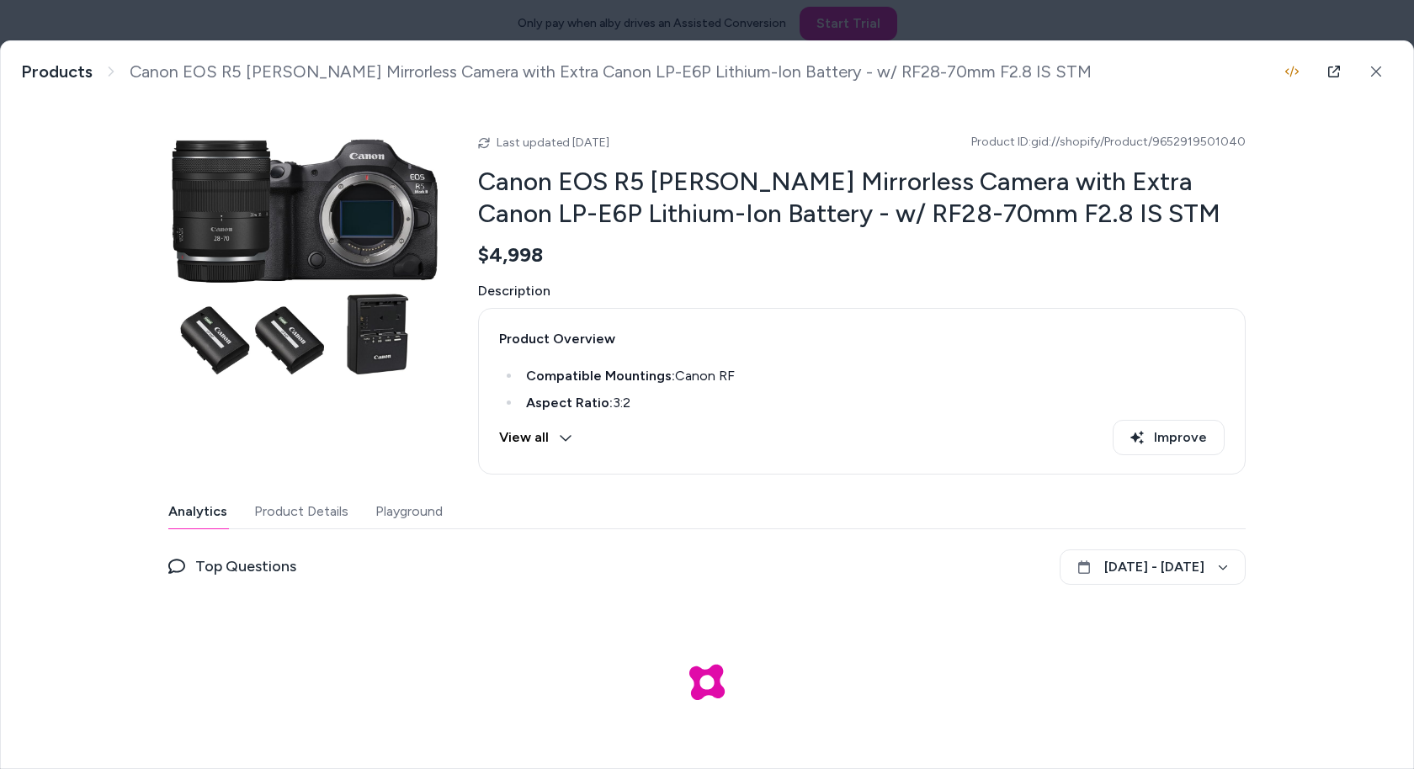
click at [375, 529] on button "Playground" at bounding box center [408, 512] width 67 height 34
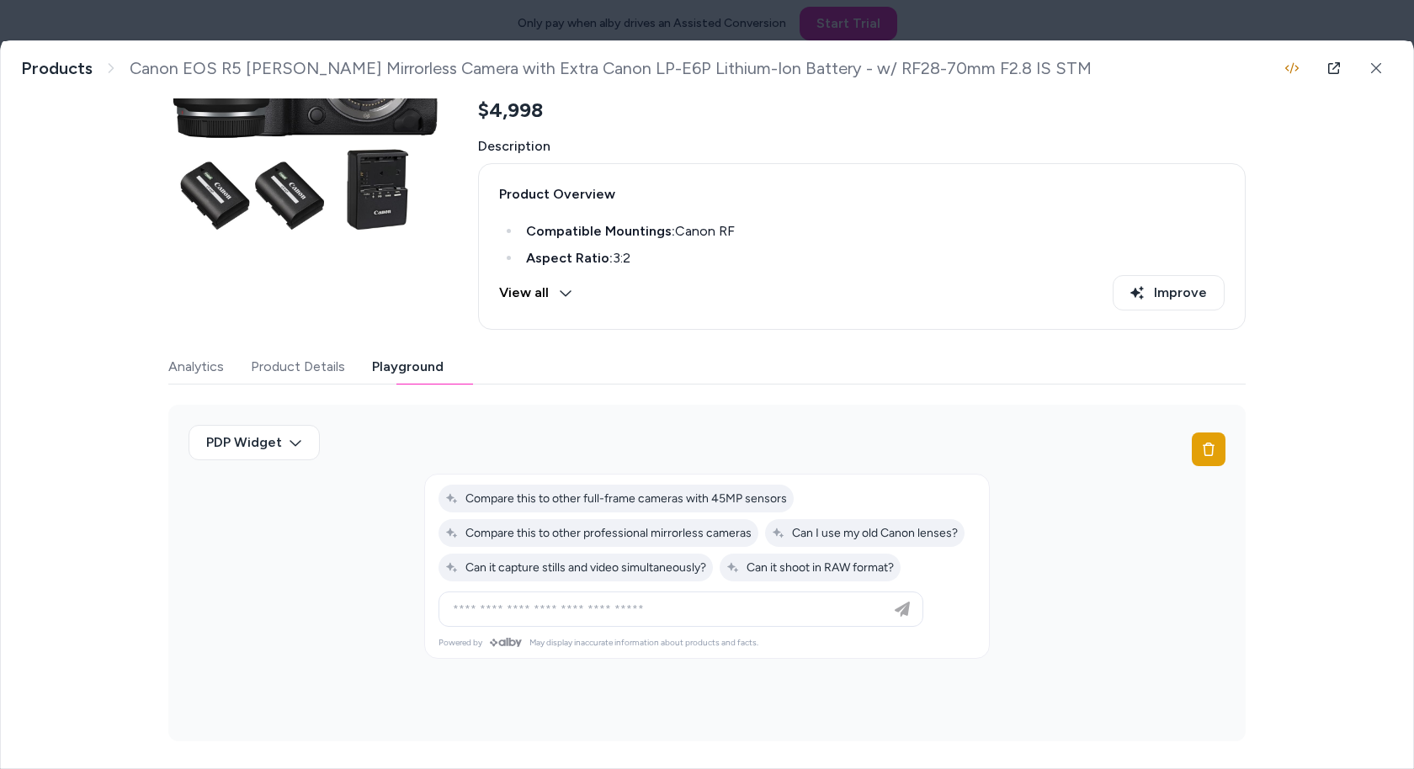
scroll to position [199, 0]
click at [594, 532] on span "Compare this to other professional mirrorless cameras" at bounding box center [598, 533] width 306 height 14
type input "**********"
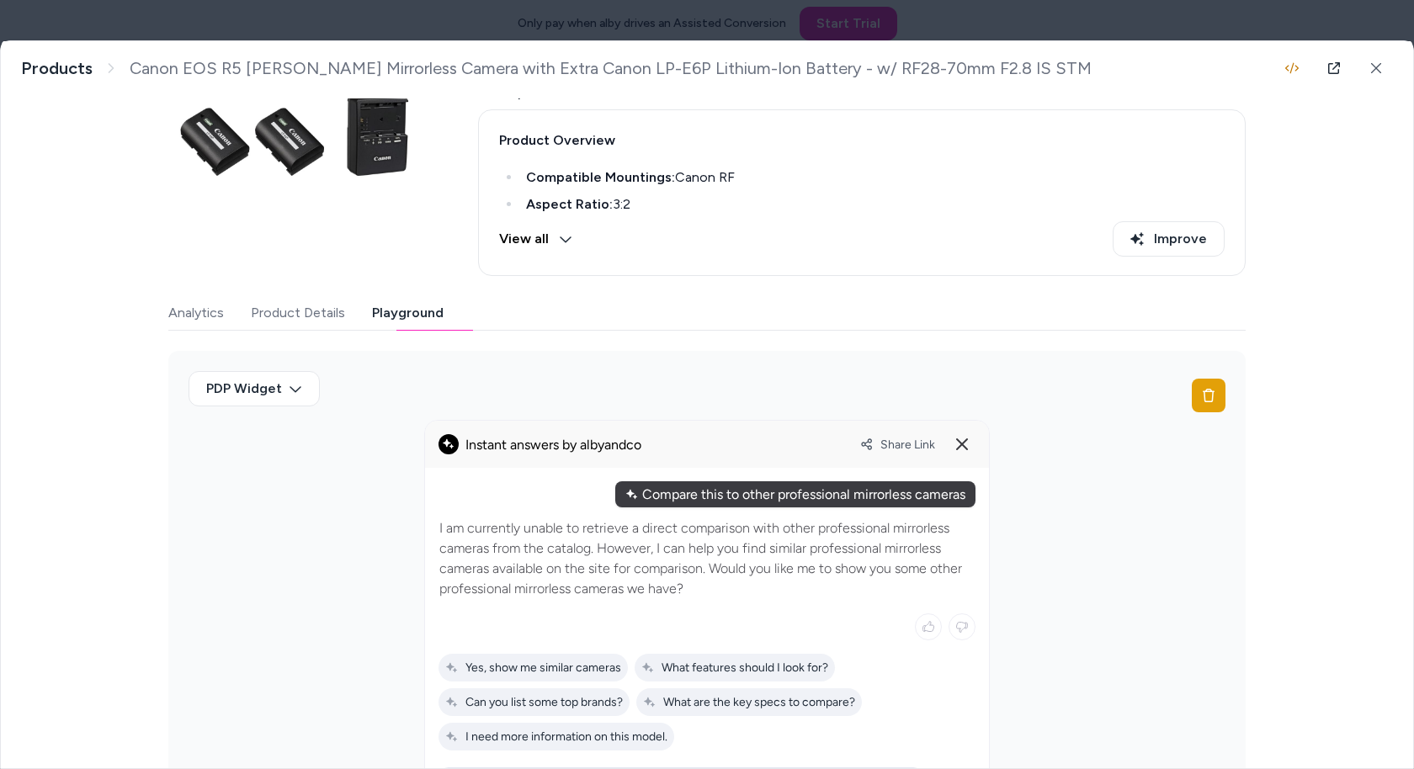
click at [519, 257] on button "View all" at bounding box center [535, 238] width 73 height 35
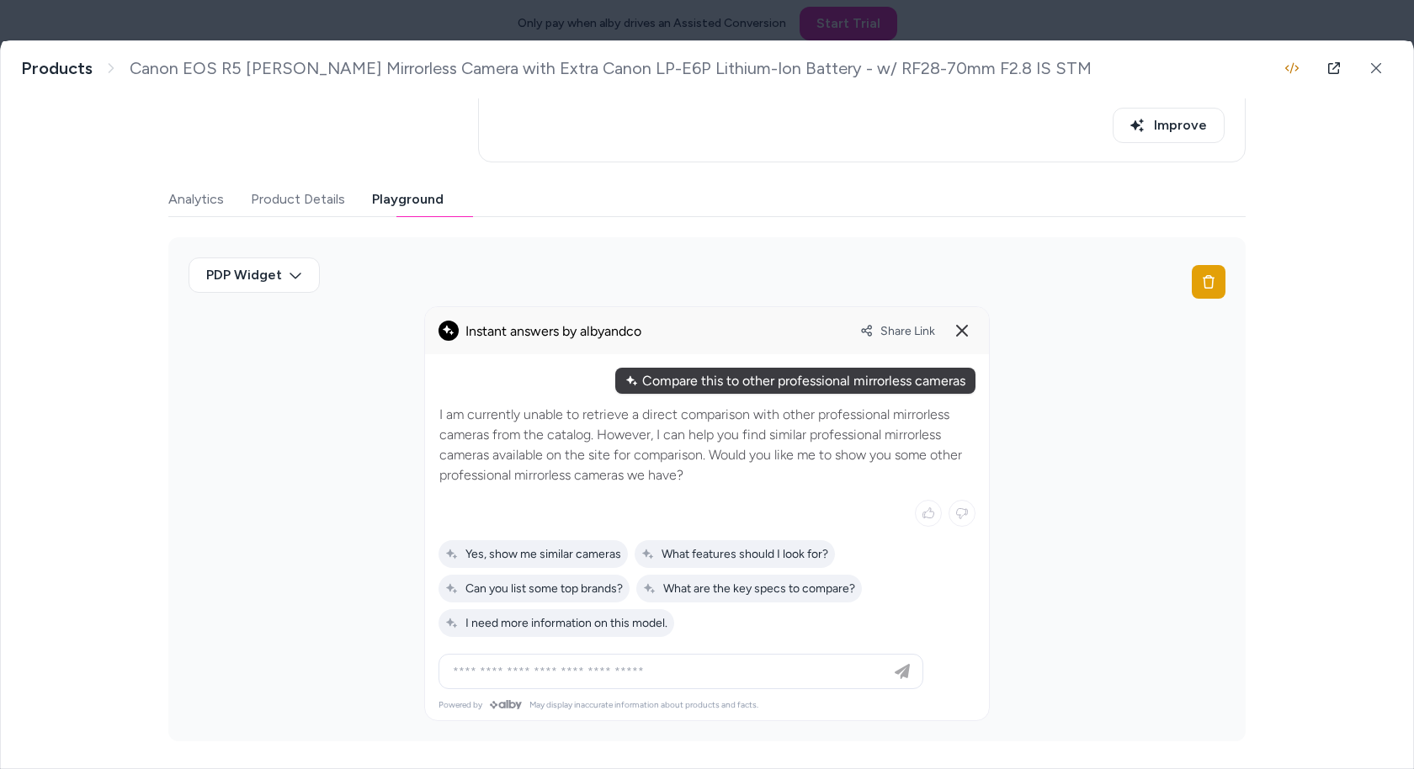
scroll to position [3579, 0]
click at [949, 324] on button at bounding box center [962, 330] width 27 height 27
